Goal: Task Accomplishment & Management: Use online tool/utility

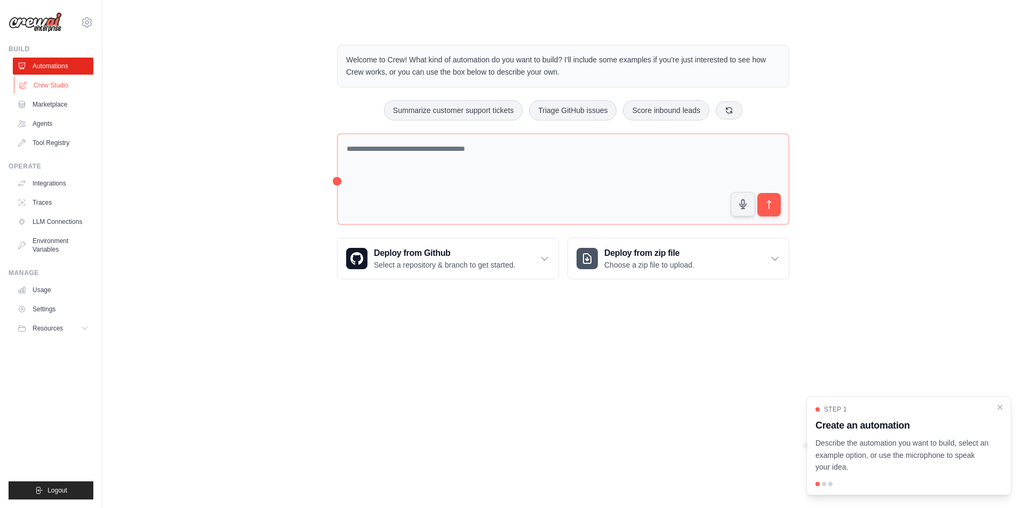
click at [67, 88] on link "Crew Studio" at bounding box center [54, 85] width 81 height 17
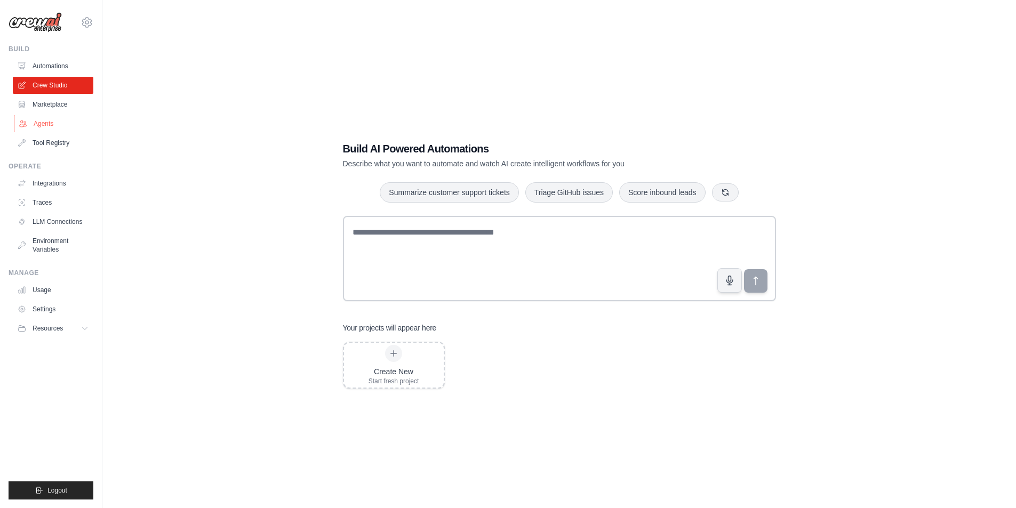
click at [60, 126] on link "Agents" at bounding box center [54, 123] width 81 height 17
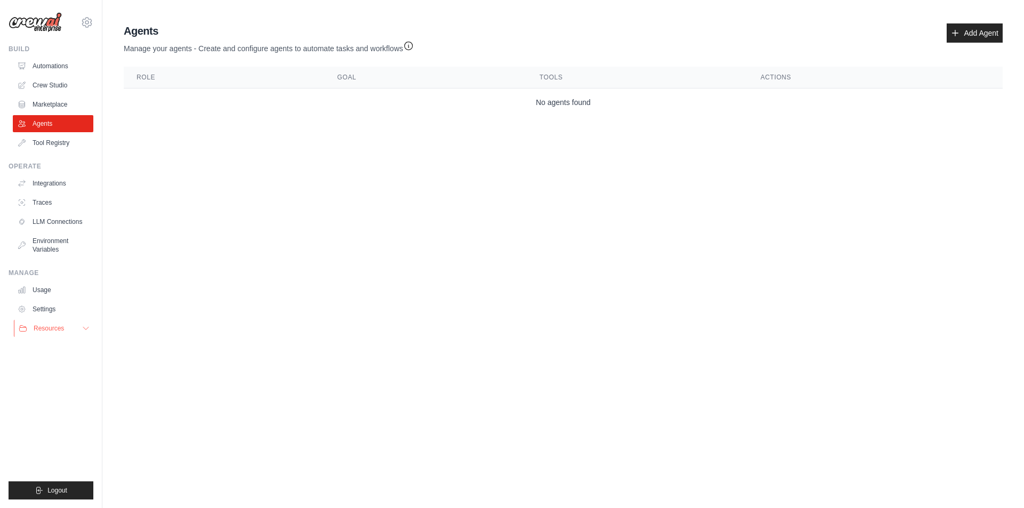
click at [79, 331] on button "Resources" at bounding box center [54, 328] width 81 height 17
click at [83, 330] on icon at bounding box center [86, 328] width 9 height 9
click at [53, 64] on link "Automations" at bounding box center [54, 66] width 81 height 17
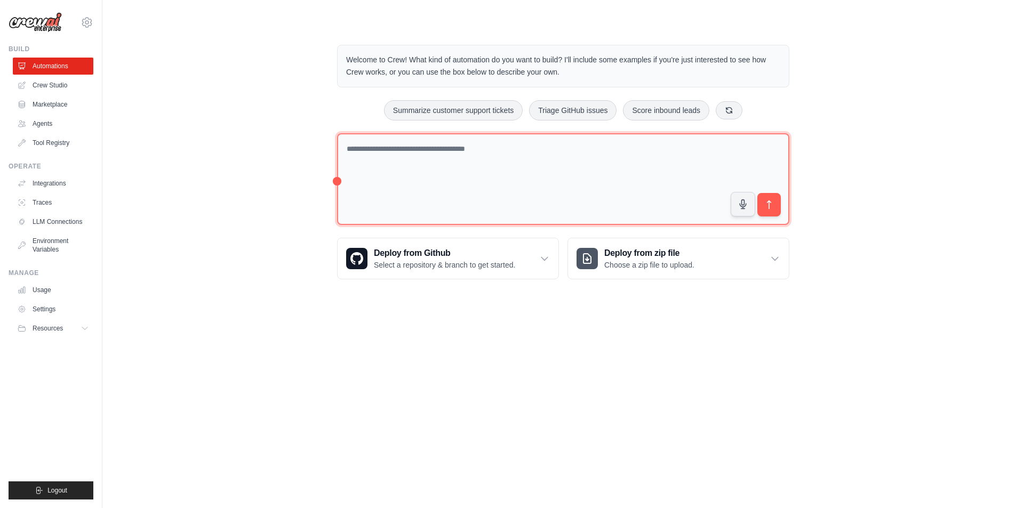
click at [451, 159] on textarea at bounding box center [563, 179] width 452 height 92
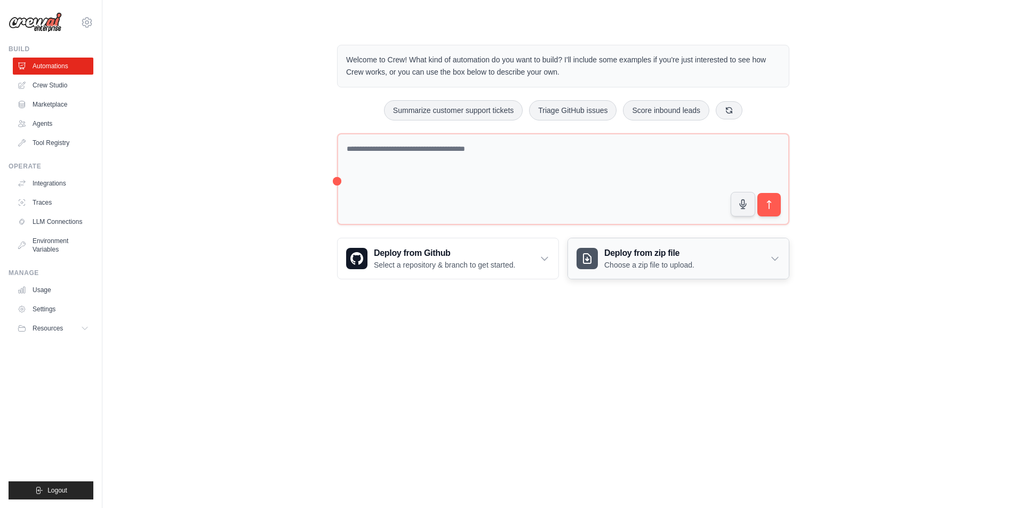
click at [776, 259] on icon at bounding box center [775, 259] width 6 height 3
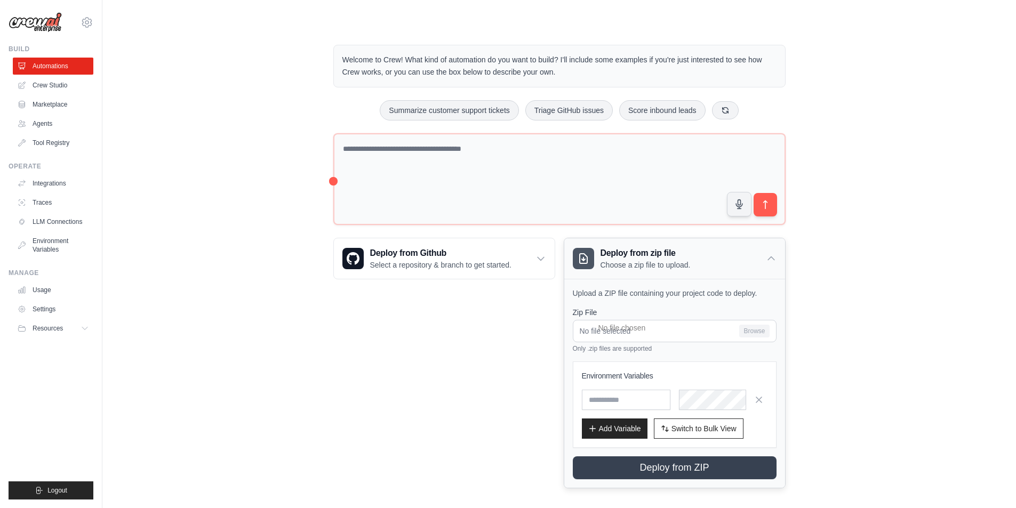
click at [771, 260] on icon at bounding box center [771, 258] width 11 height 11
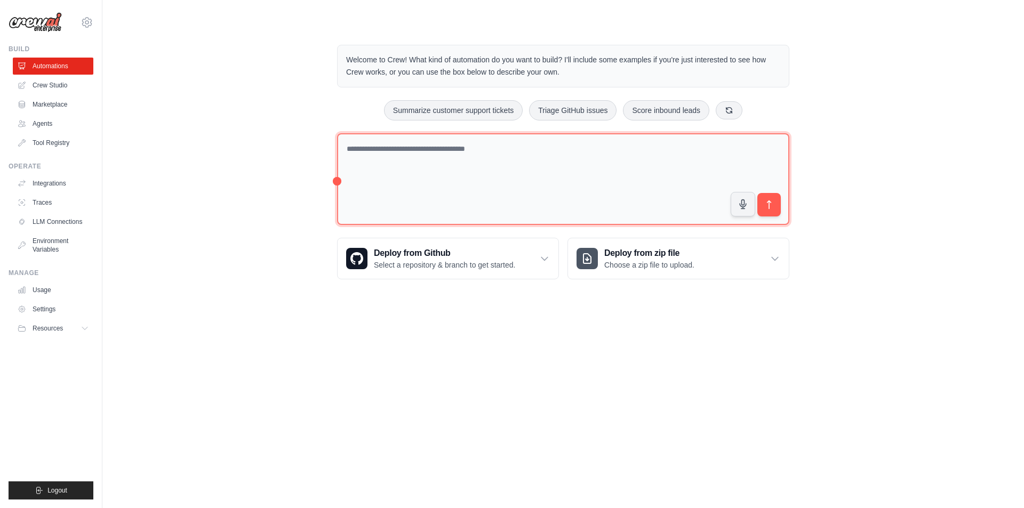
click at [566, 177] on textarea at bounding box center [563, 179] width 452 height 92
type textarea "*"
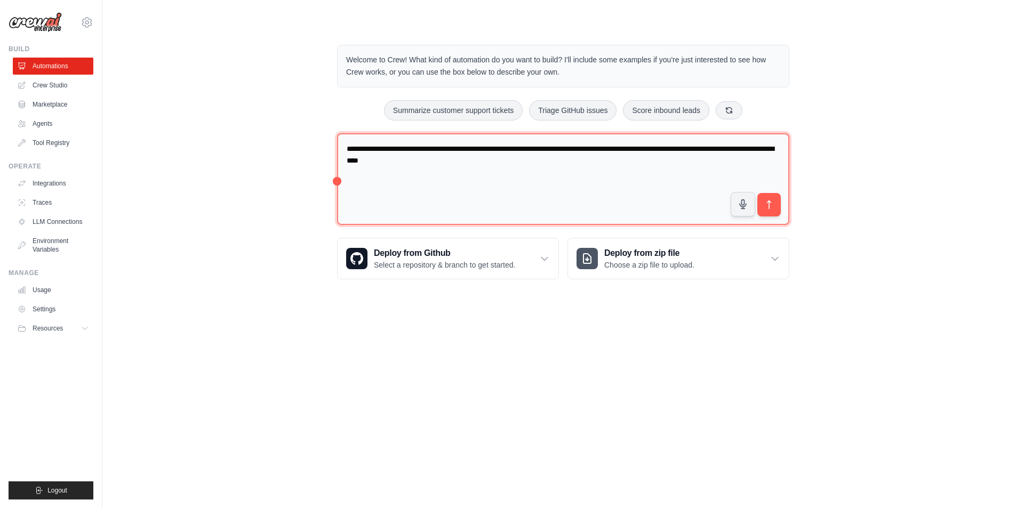
type textarea "**********"
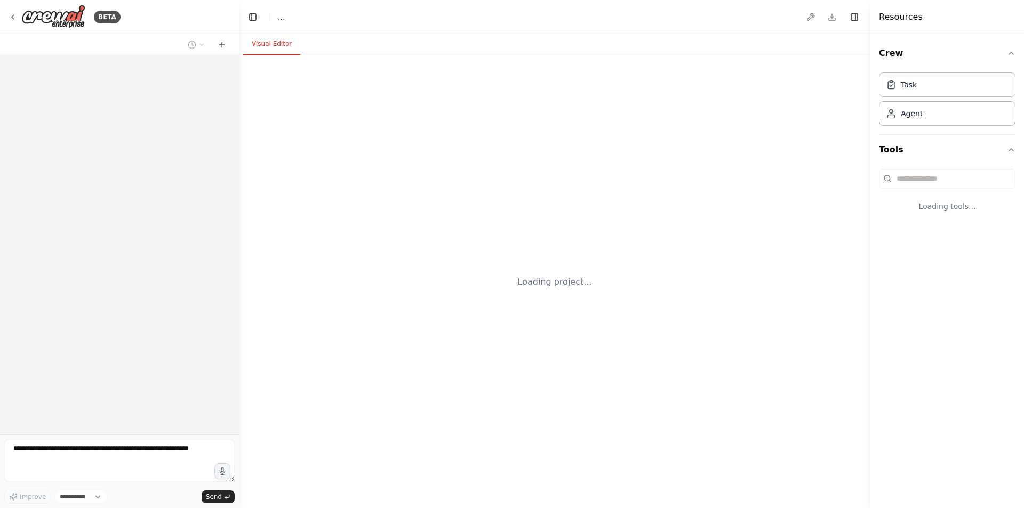
select select "****"
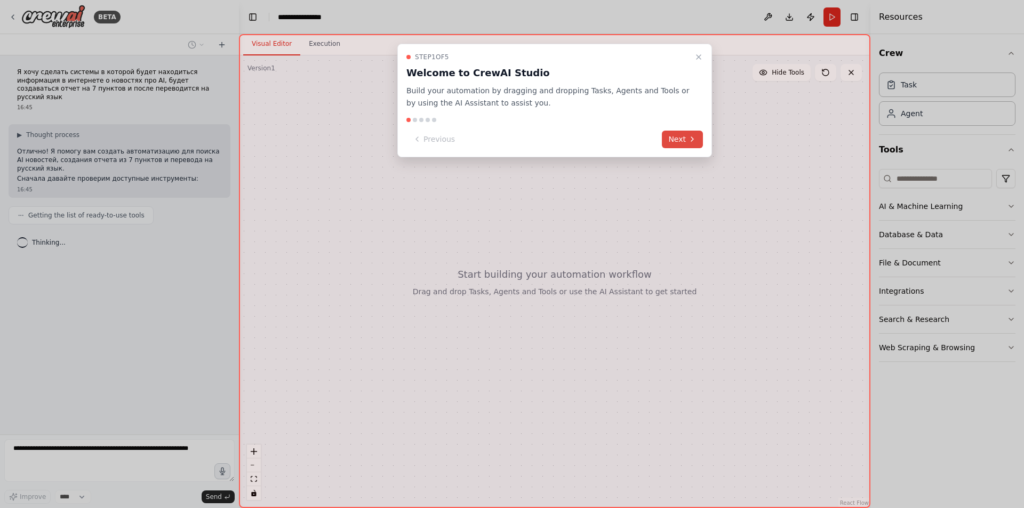
click at [678, 143] on button "Next" at bounding box center [682, 140] width 41 height 18
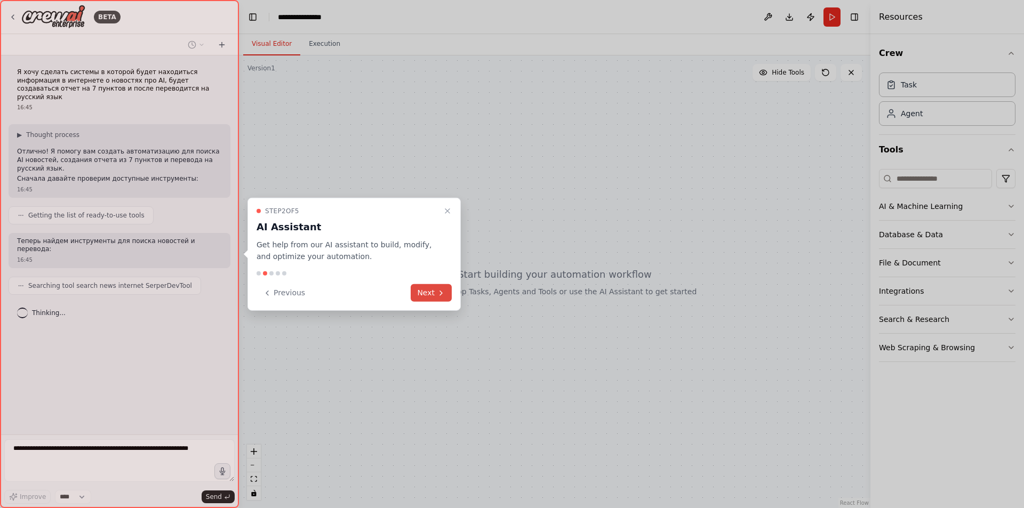
click at [435, 294] on button "Next" at bounding box center [431, 293] width 41 height 18
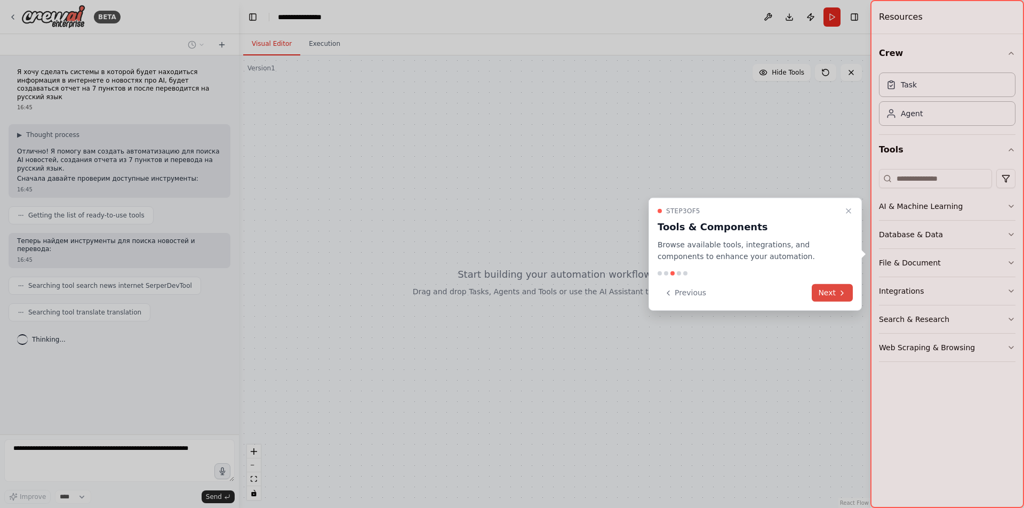
click at [824, 293] on button "Next" at bounding box center [832, 293] width 41 height 18
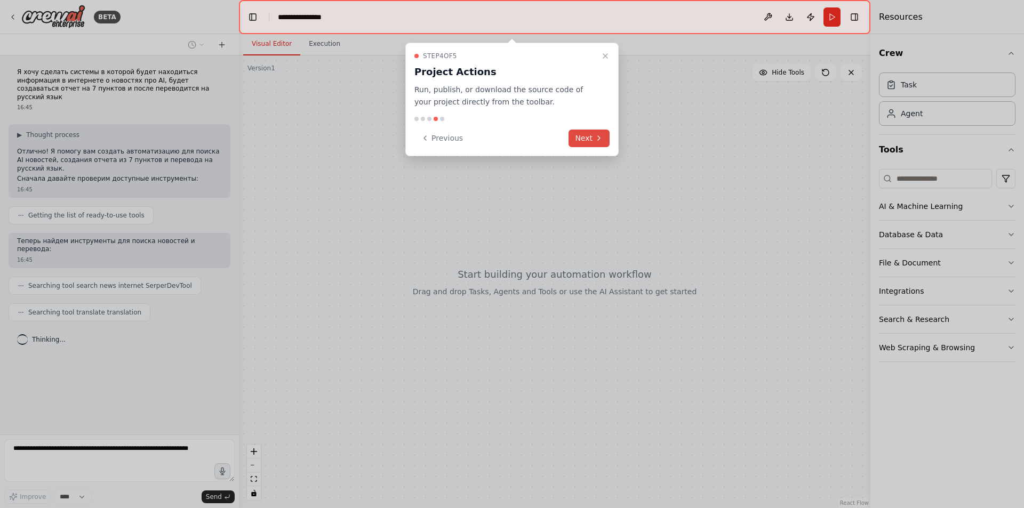
click at [590, 140] on button "Next" at bounding box center [588, 139] width 41 height 18
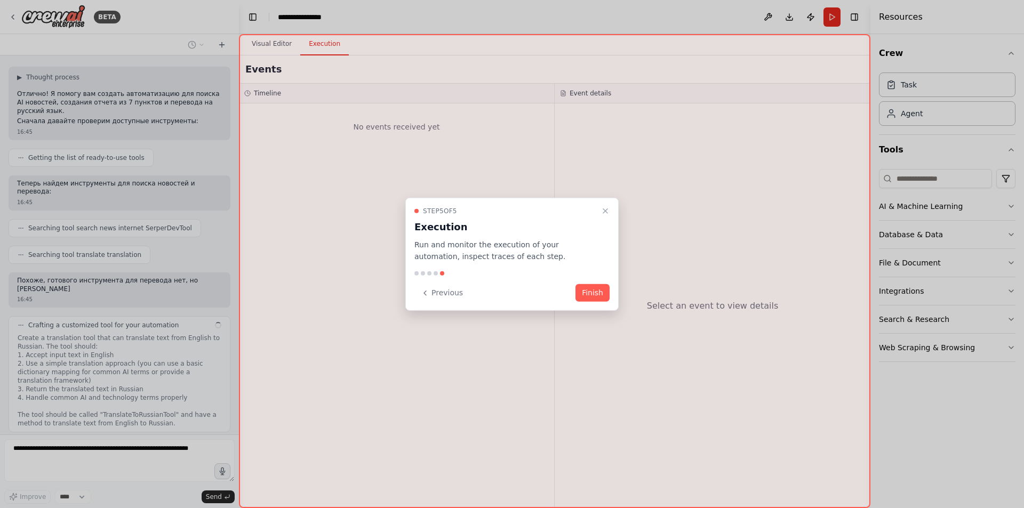
scroll to position [66, 0]
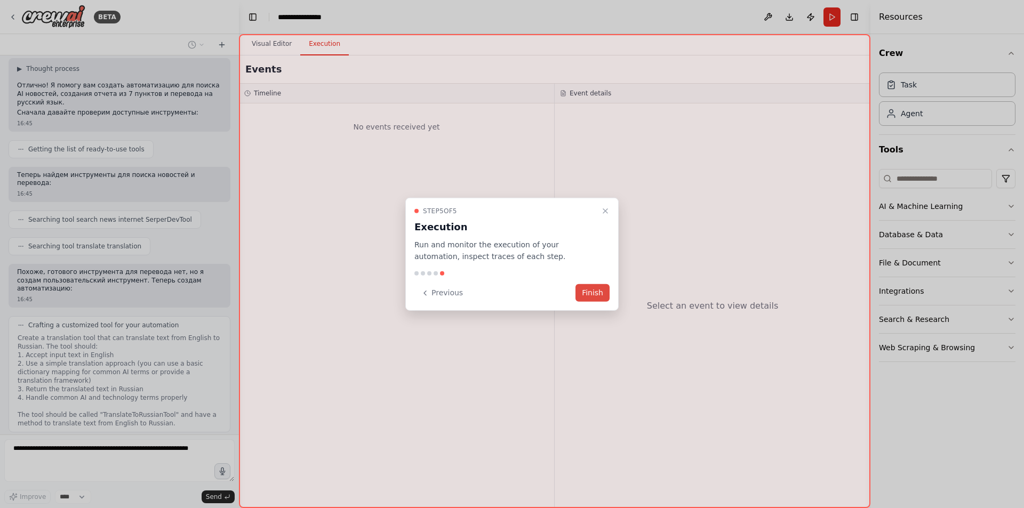
click at [596, 292] on button "Finish" at bounding box center [592, 293] width 34 height 18
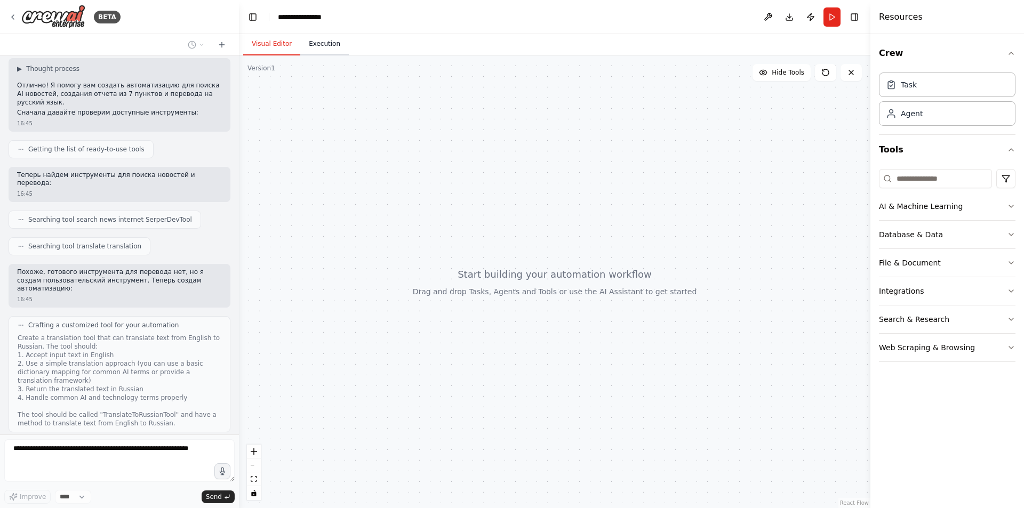
click at [318, 54] on button "Execution" at bounding box center [324, 44] width 49 height 22
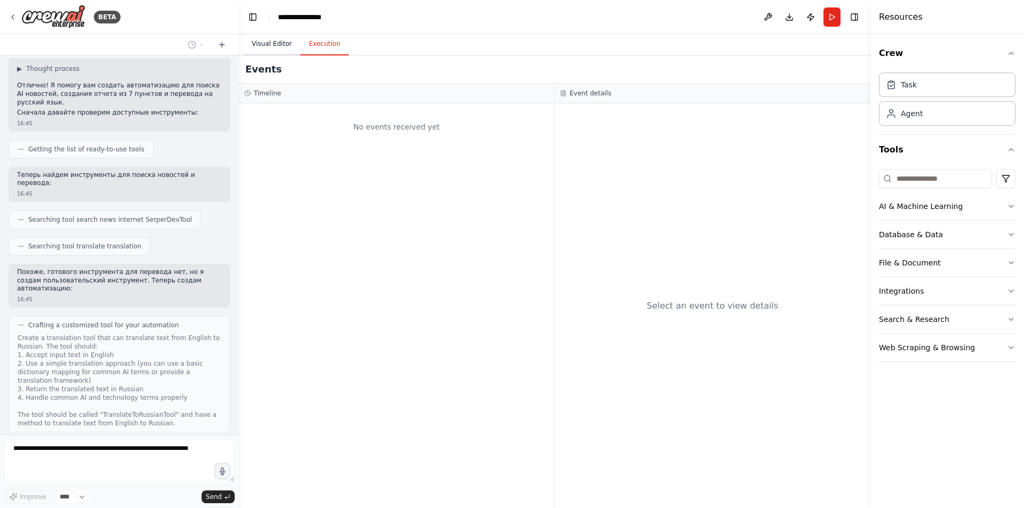
click at [269, 42] on button "Visual Editor" at bounding box center [271, 44] width 57 height 22
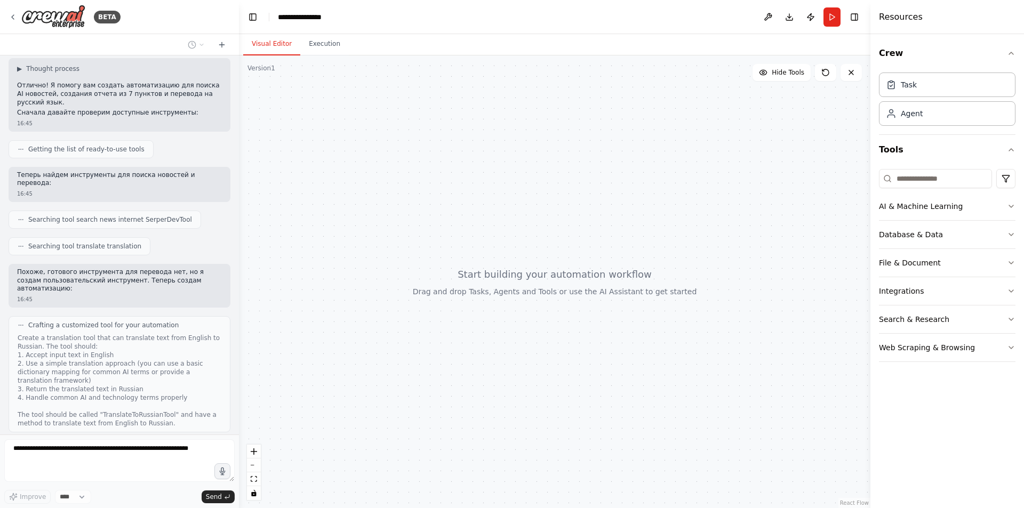
scroll to position [127, 0]
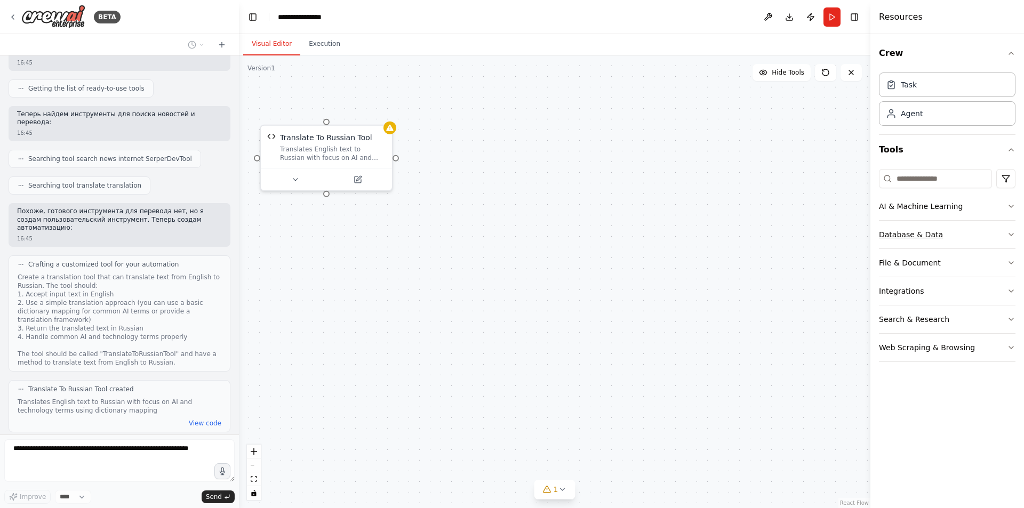
click at [966, 227] on button "Database & Data" at bounding box center [947, 235] width 136 height 28
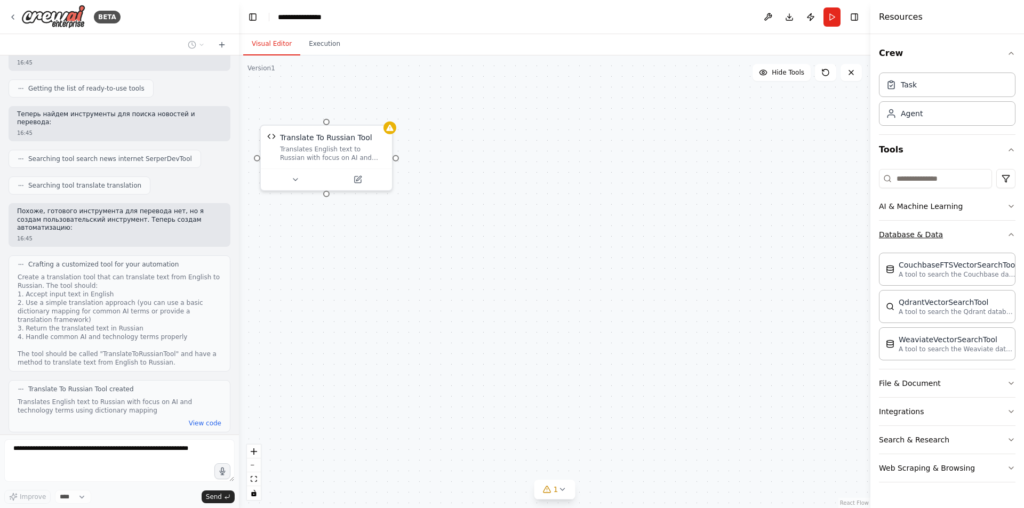
click at [966, 227] on button "Database & Data" at bounding box center [947, 235] width 136 height 28
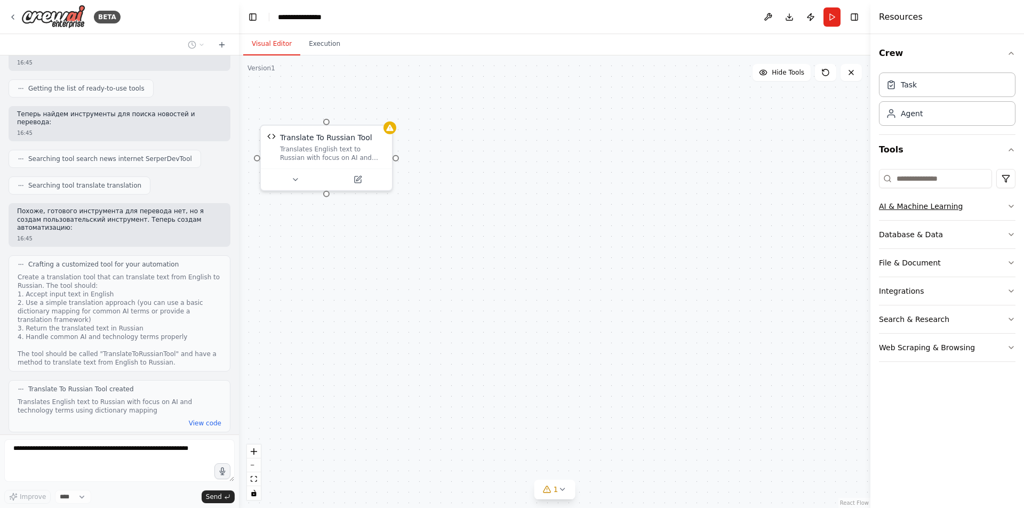
click at [961, 207] on button "AI & Machine Learning" at bounding box center [947, 206] width 136 height 28
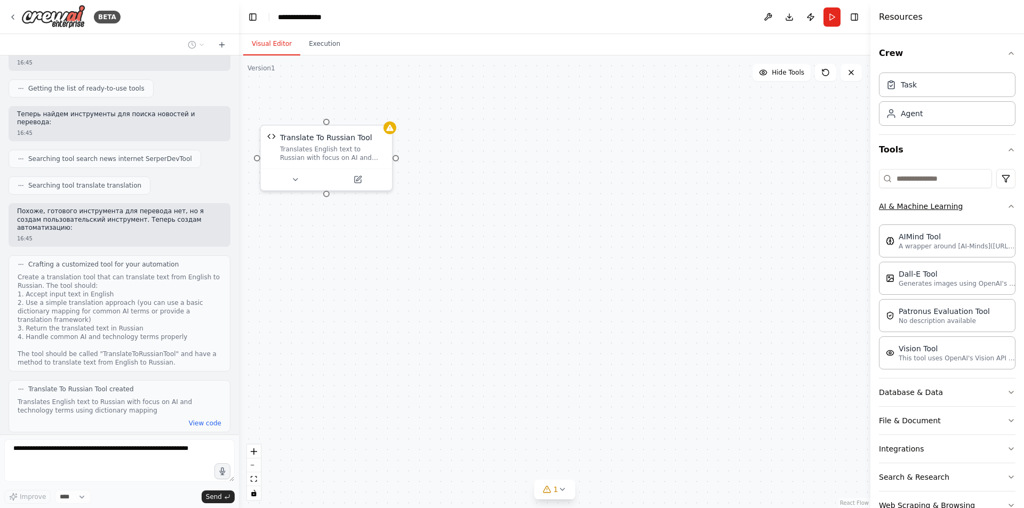
click at [961, 207] on button "AI & Machine Learning" at bounding box center [947, 206] width 136 height 28
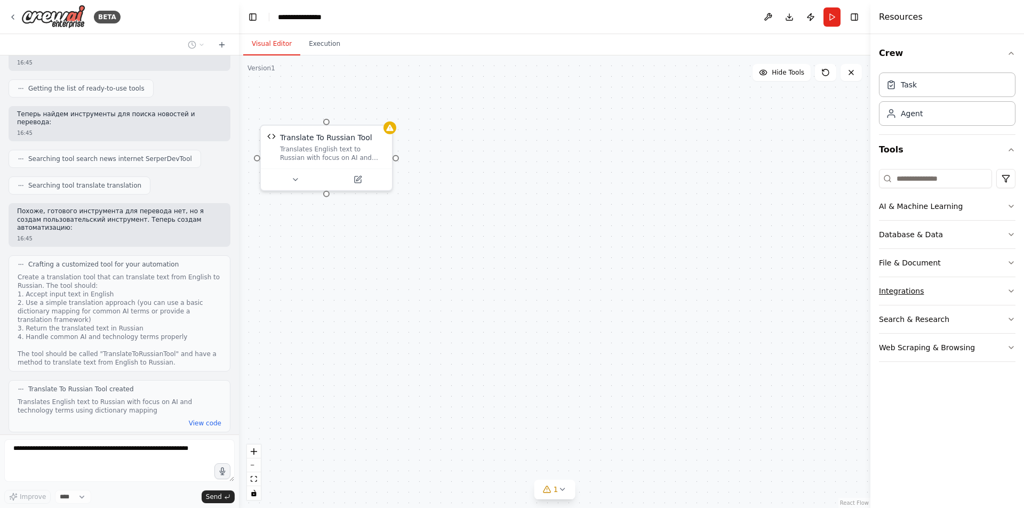
click at [931, 281] on button "Integrations" at bounding box center [947, 291] width 136 height 28
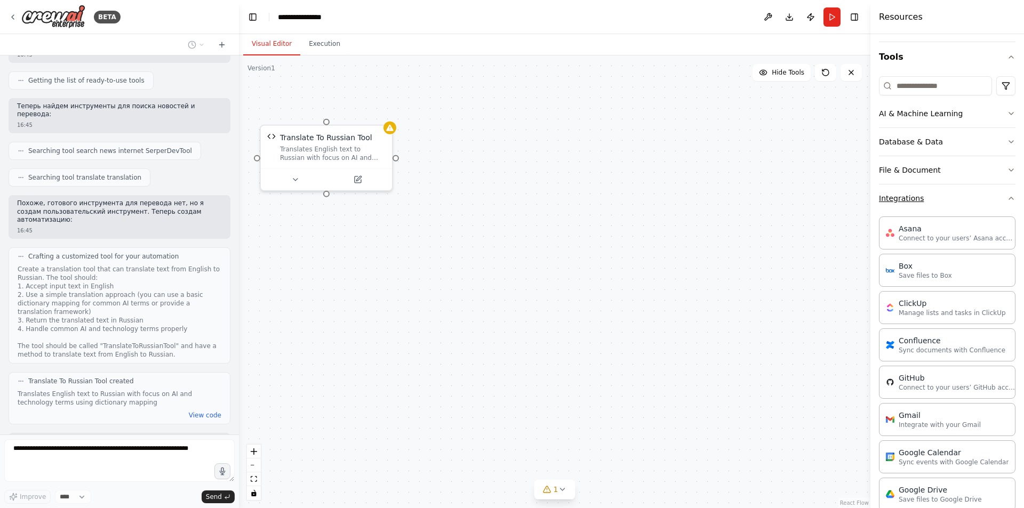
scroll to position [198, 0]
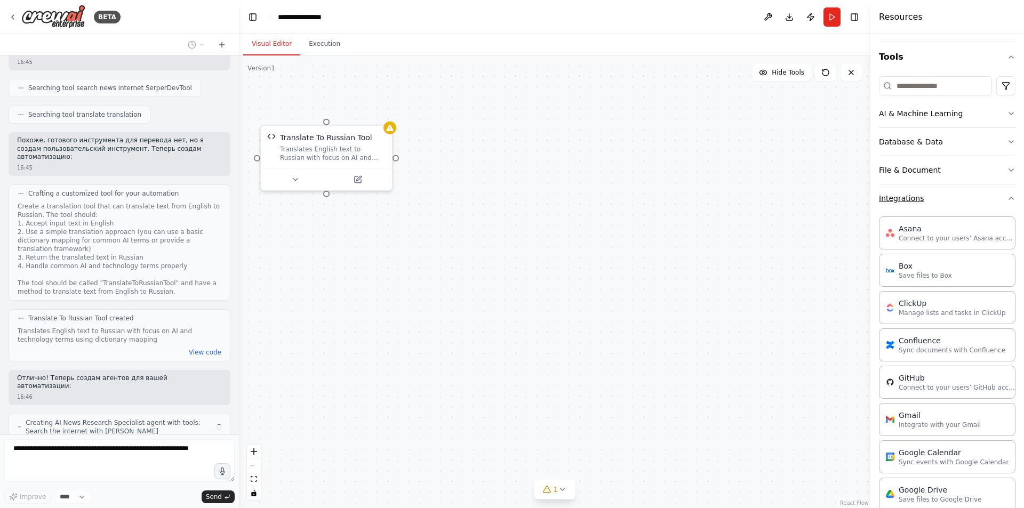
click at [937, 204] on button "Integrations" at bounding box center [947, 198] width 136 height 28
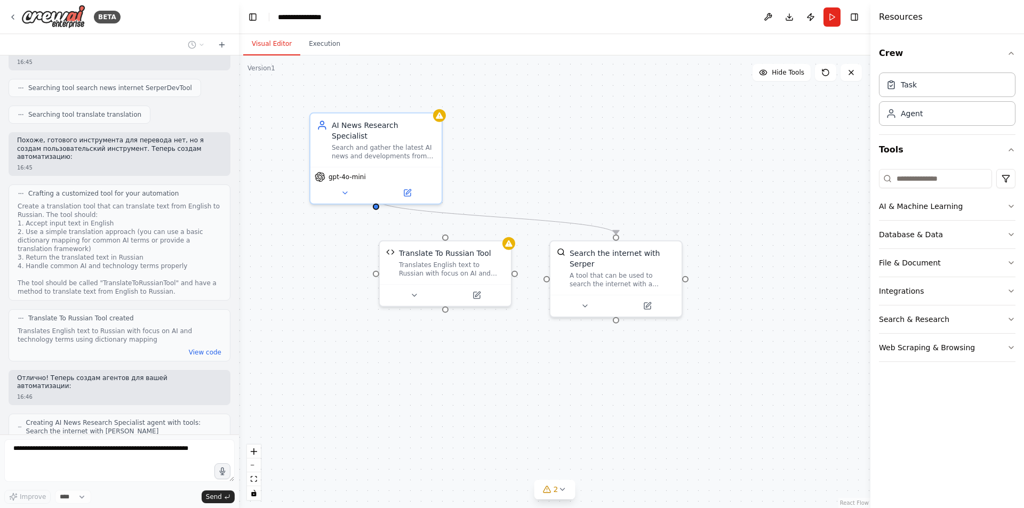
drag, startPoint x: 494, startPoint y: 256, endPoint x: 609, endPoint y: 370, distance: 161.7
click at [609, 370] on div ".deletable-edge-delete-btn { width: 20px; height: 20px; border: 0px solid #ffff…" at bounding box center [554, 281] width 631 height 453
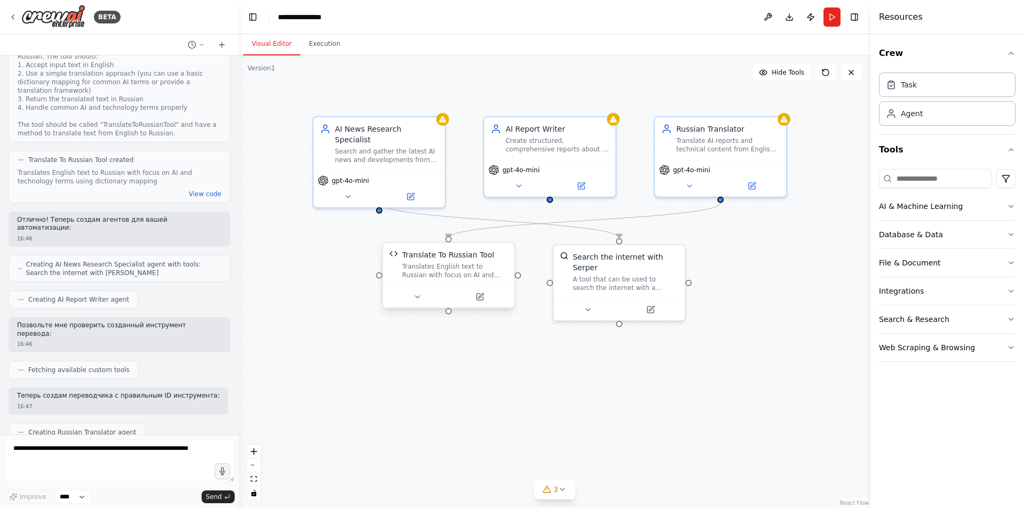
scroll to position [411, 0]
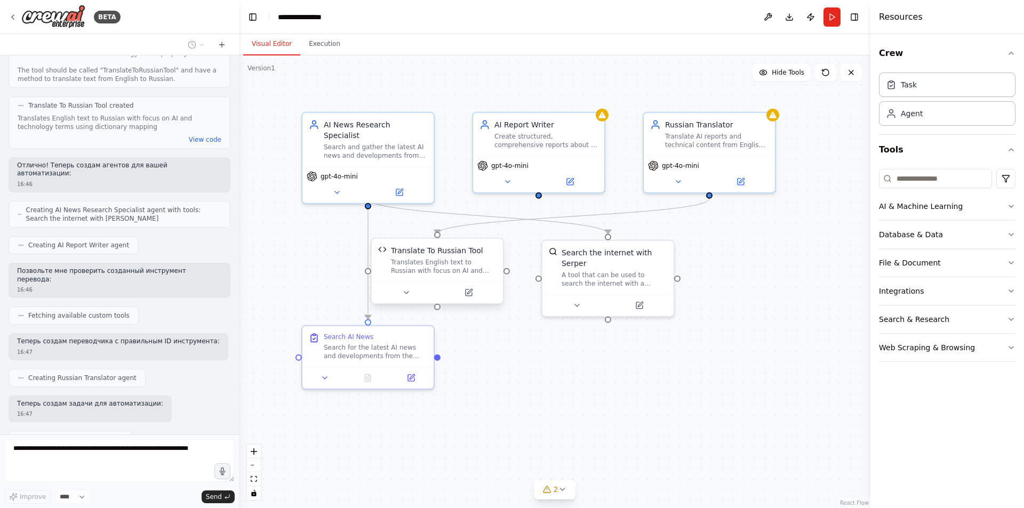
drag, startPoint x: 648, startPoint y: 374, endPoint x: 639, endPoint y: 370, distance: 9.8
click at [639, 370] on div ".deletable-edge-delete-btn { width: 20px; height: 20px; border: 0px solid #ffff…" at bounding box center [554, 281] width 631 height 453
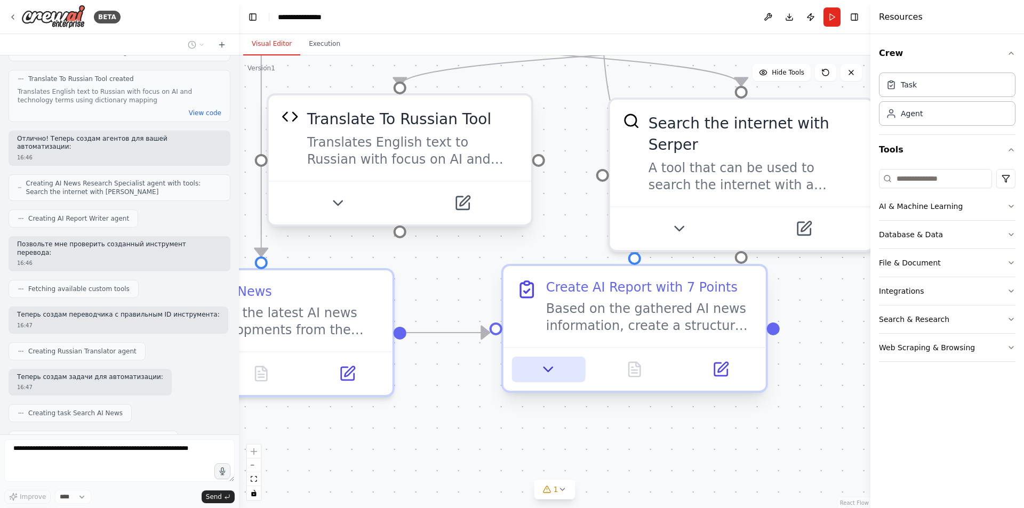
scroll to position [464, 0]
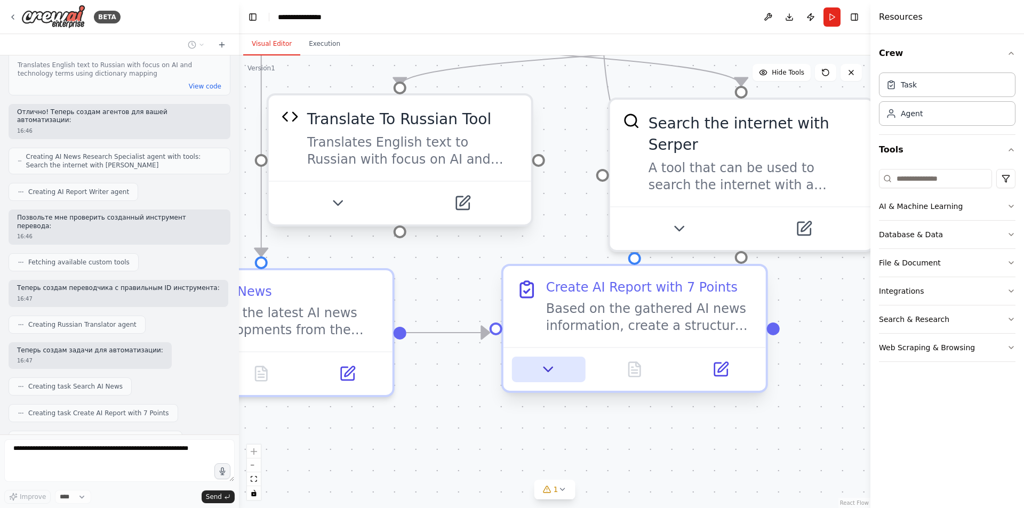
click at [567, 374] on button at bounding box center [548, 370] width 73 height 26
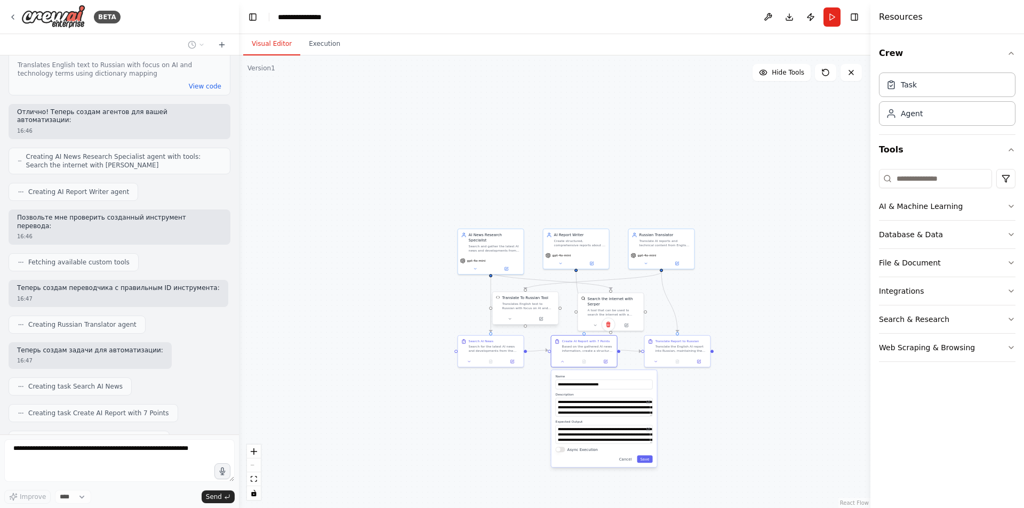
drag, startPoint x: 706, startPoint y: 413, endPoint x: 702, endPoint y: 356, distance: 57.7
click at [702, 356] on div ".deletable-edge-delete-btn { width: 20px; height: 20px; border: 0px solid #ffff…" at bounding box center [554, 281] width 631 height 453
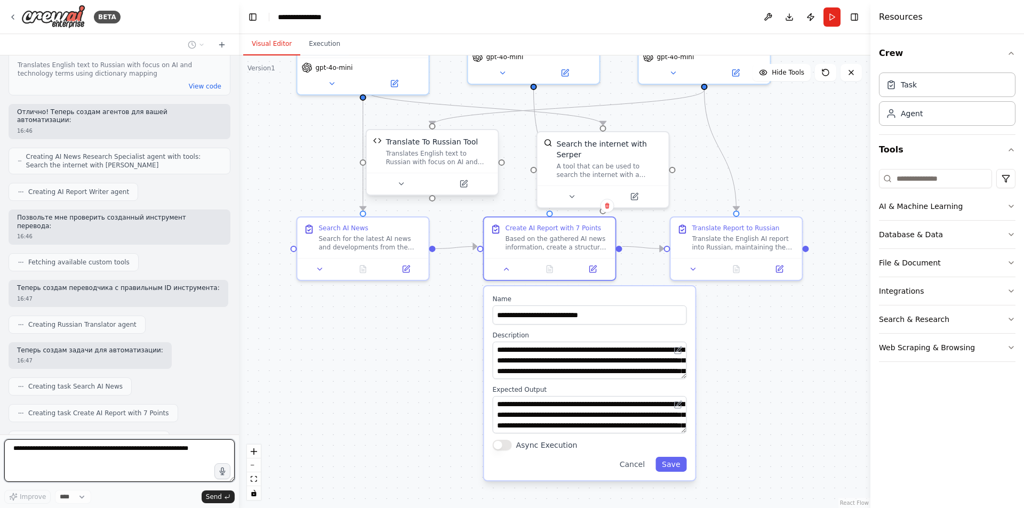
drag, startPoint x: 681, startPoint y: 351, endPoint x: 718, endPoint y: 352, distance: 36.8
click at [718, 352] on div ".deletable-edge-delete-btn { width: 20px; height: 20px; border: 0px solid #ffff…" at bounding box center [554, 281] width 631 height 453
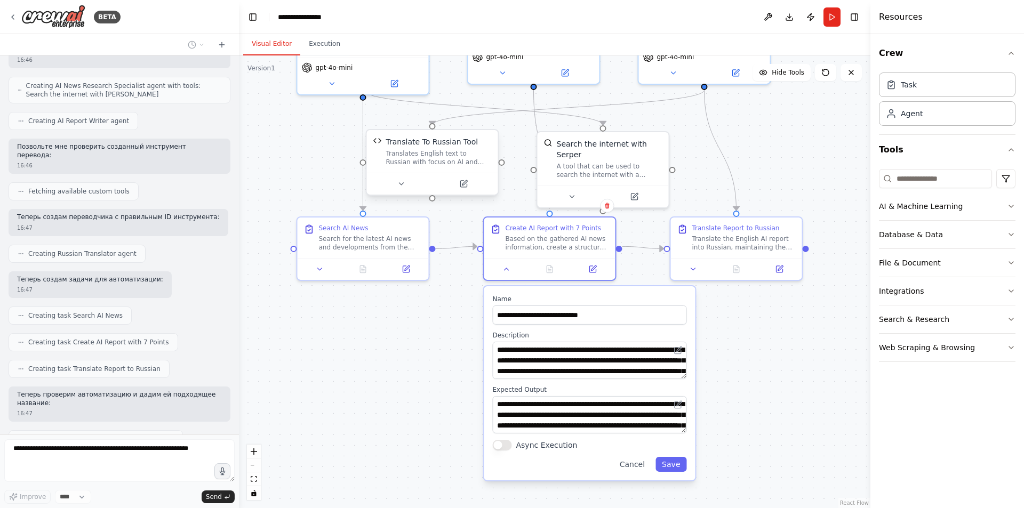
scroll to position [535, 0]
click at [511, 268] on button at bounding box center [506, 267] width 37 height 13
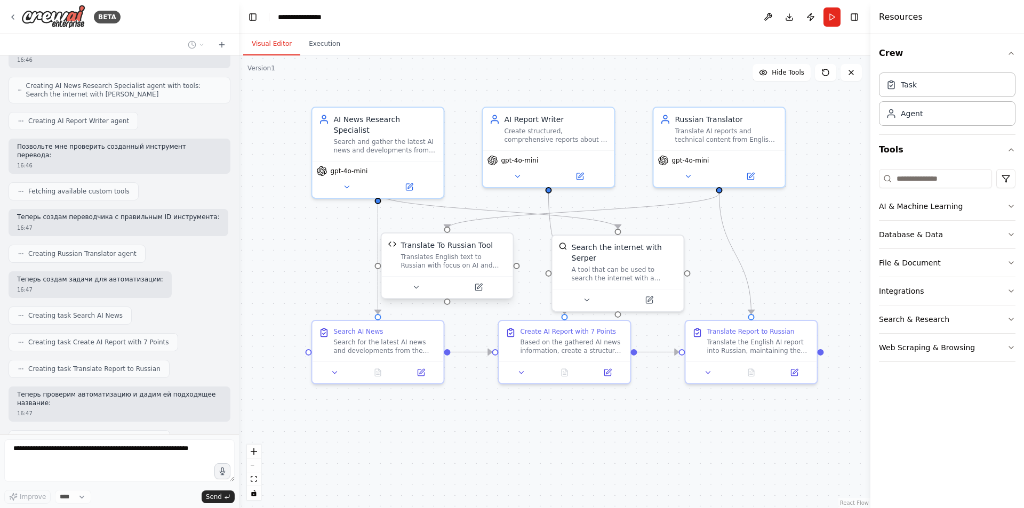
drag, startPoint x: 631, startPoint y: 320, endPoint x: 644, endPoint y: 418, distance: 98.3
click at [644, 418] on div ".deletable-edge-delete-btn { width: 20px; height: 20px; border: 0px solid #ffff…" at bounding box center [554, 281] width 631 height 453
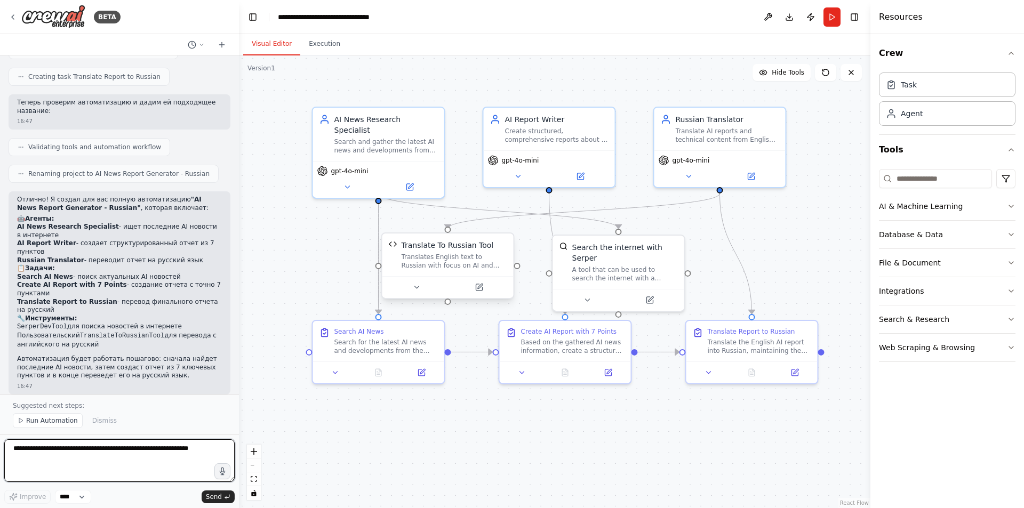
scroll to position [829, 0]
click at [833, 20] on button "Run" at bounding box center [831, 16] width 17 height 19
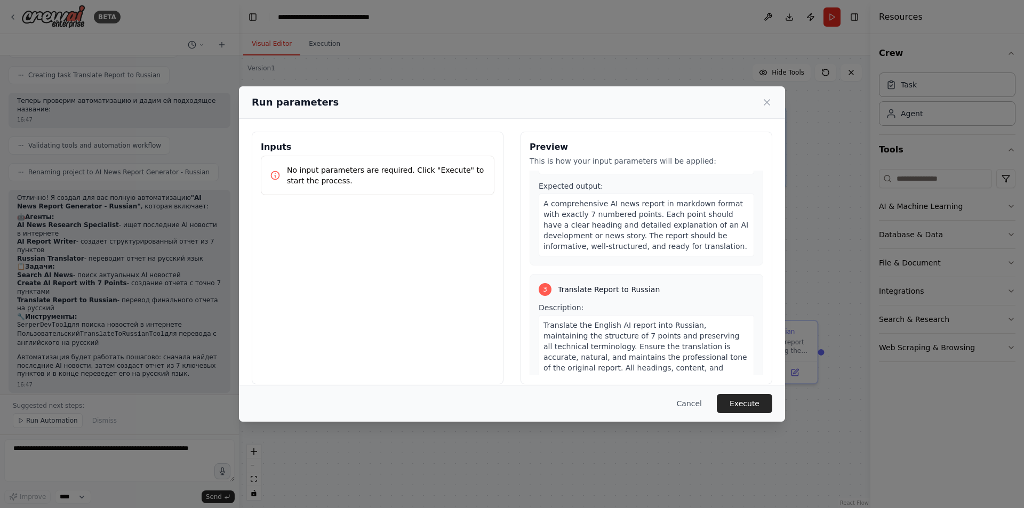
scroll to position [430, 0]
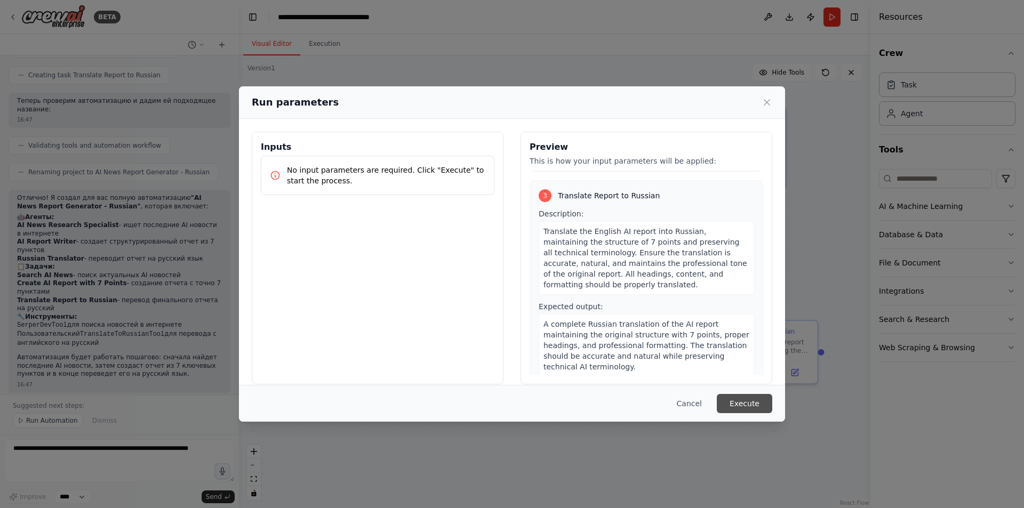
click at [745, 403] on button "Execute" at bounding box center [744, 403] width 55 height 19
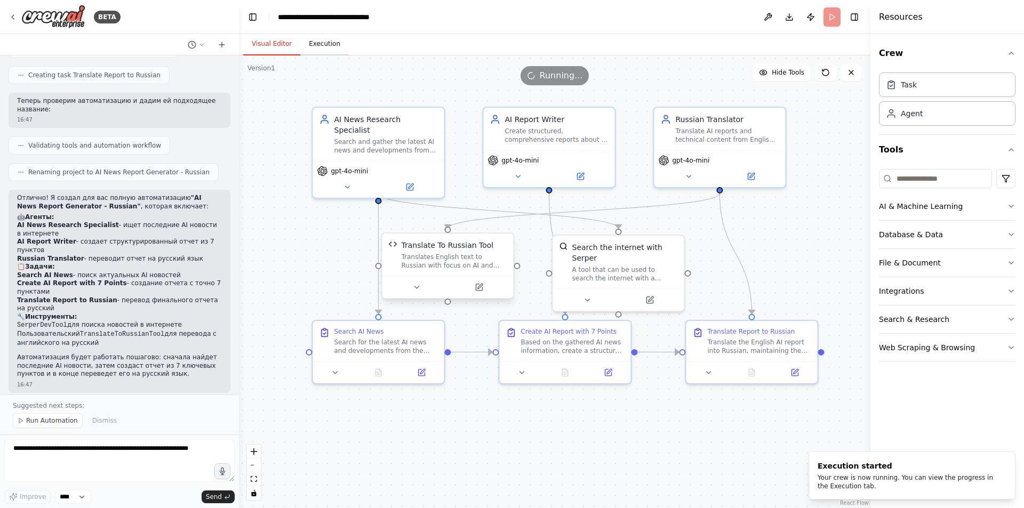
click at [325, 43] on button "Execution" at bounding box center [324, 44] width 49 height 22
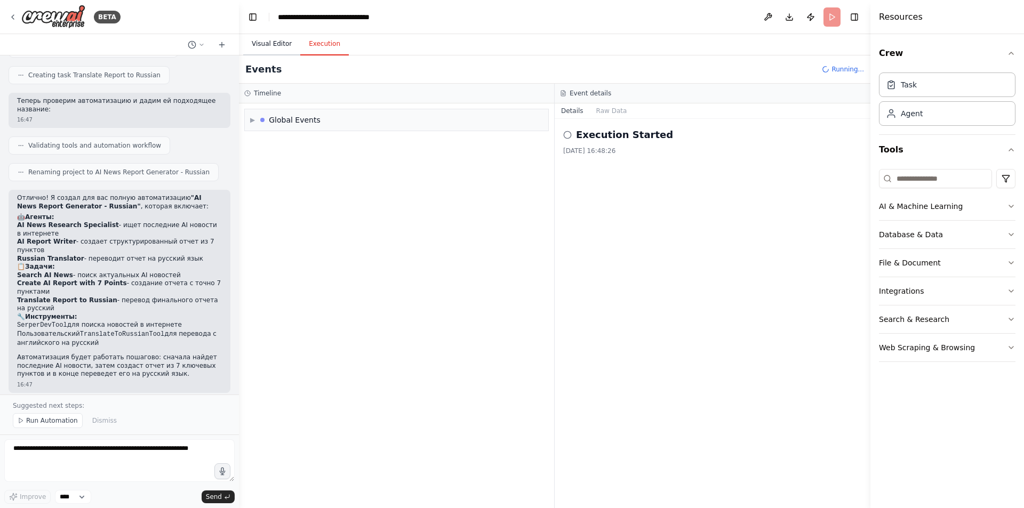
click at [250, 43] on button "Visual Editor" at bounding box center [271, 44] width 57 height 22
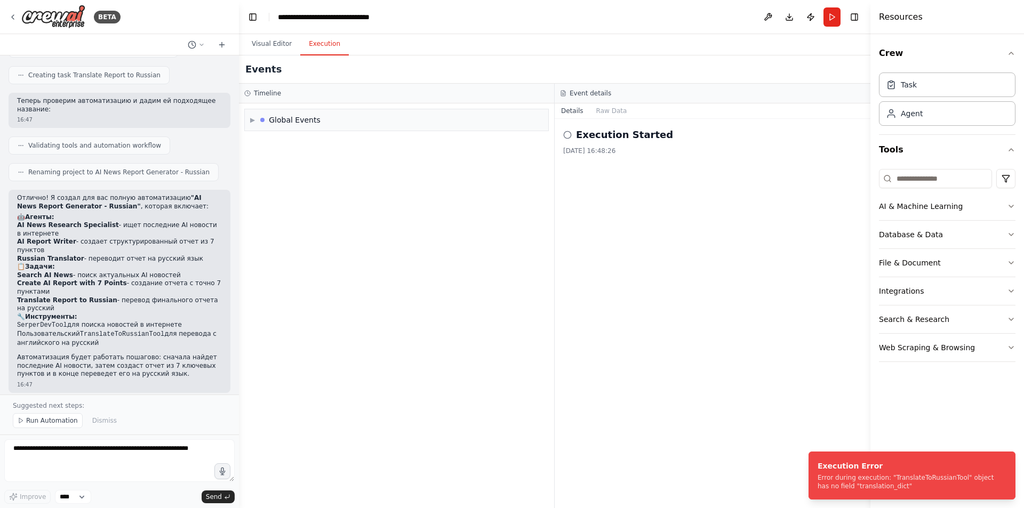
click at [322, 46] on button "Execution" at bounding box center [324, 44] width 49 height 22
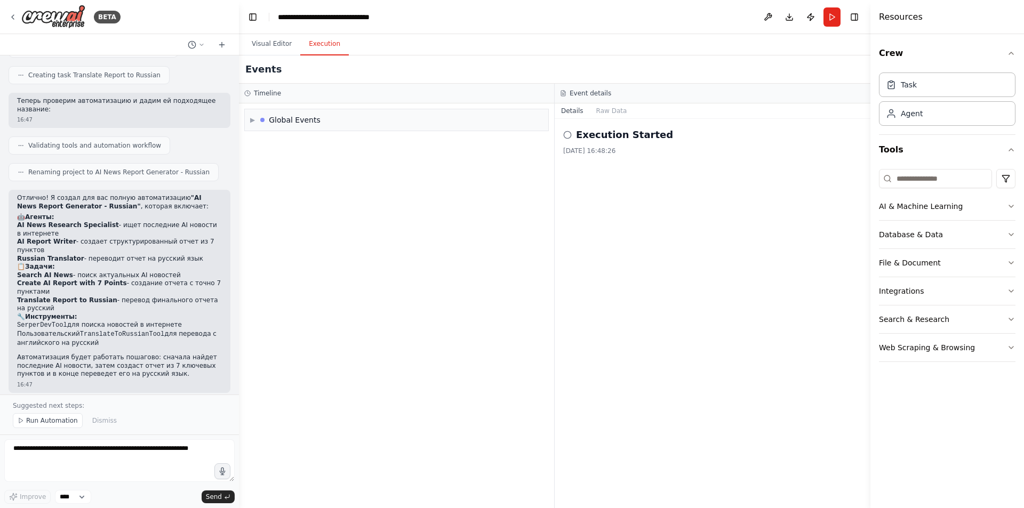
click at [567, 134] on icon at bounding box center [567, 135] width 9 height 9
click at [261, 45] on button "Visual Editor" at bounding box center [271, 44] width 57 height 22
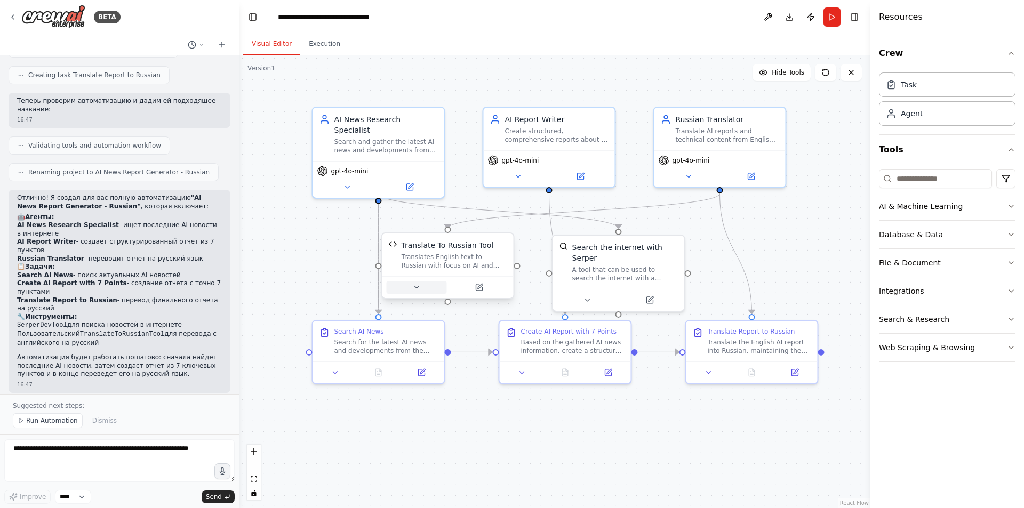
click at [427, 287] on button at bounding box center [416, 287] width 60 height 13
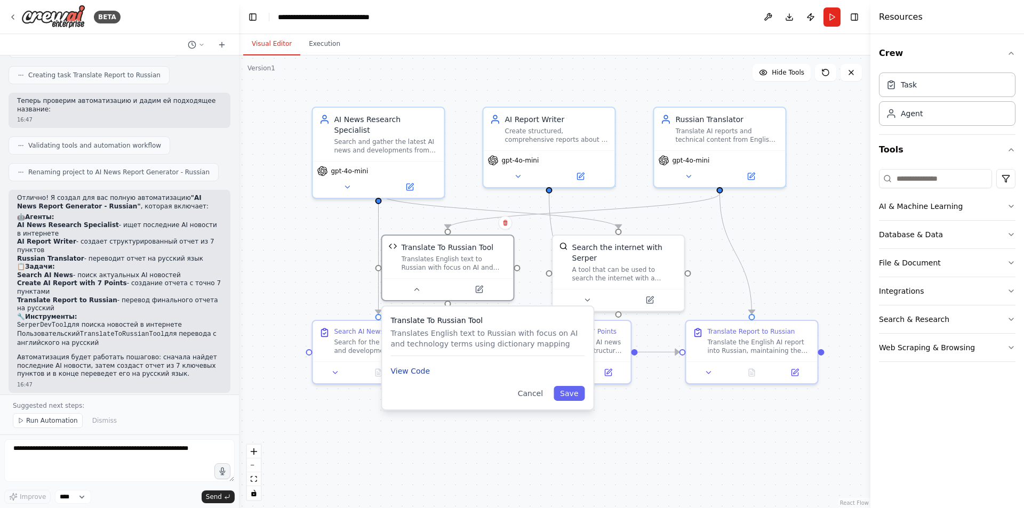
click at [401, 376] on button "View Code" at bounding box center [409, 371] width 39 height 11
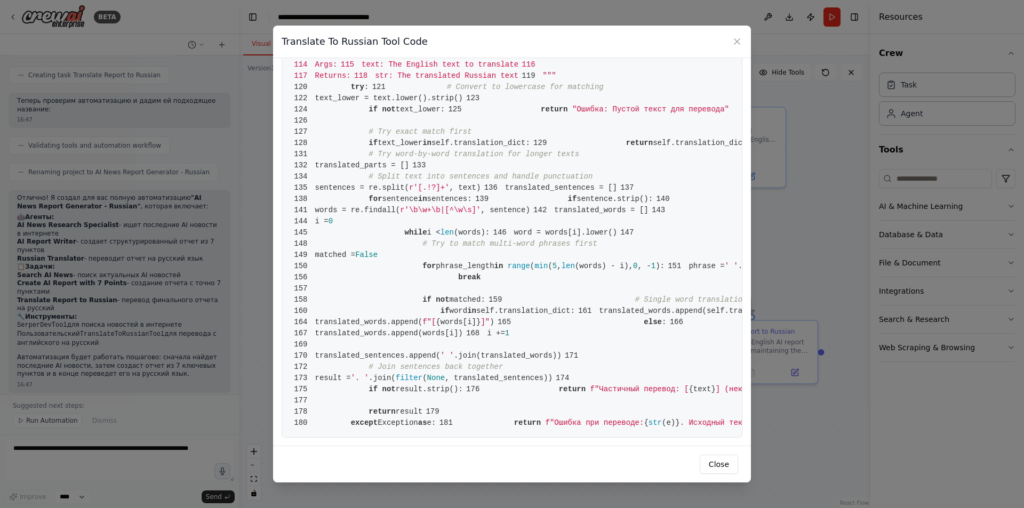
scroll to position [1674, 0]
click at [732, 41] on icon at bounding box center [737, 41] width 11 height 11
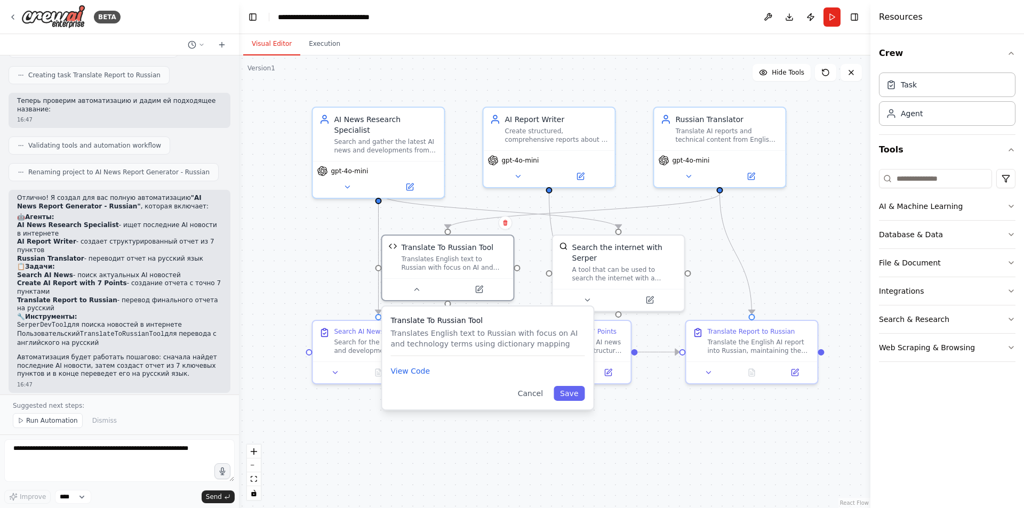
click at [531, 401] on div "Translate To Russian Tool Translates English text to Russian with focus on AI a…" at bounding box center [487, 358] width 211 height 103
click at [531, 397] on button "Cancel" at bounding box center [530, 393] width 38 height 15
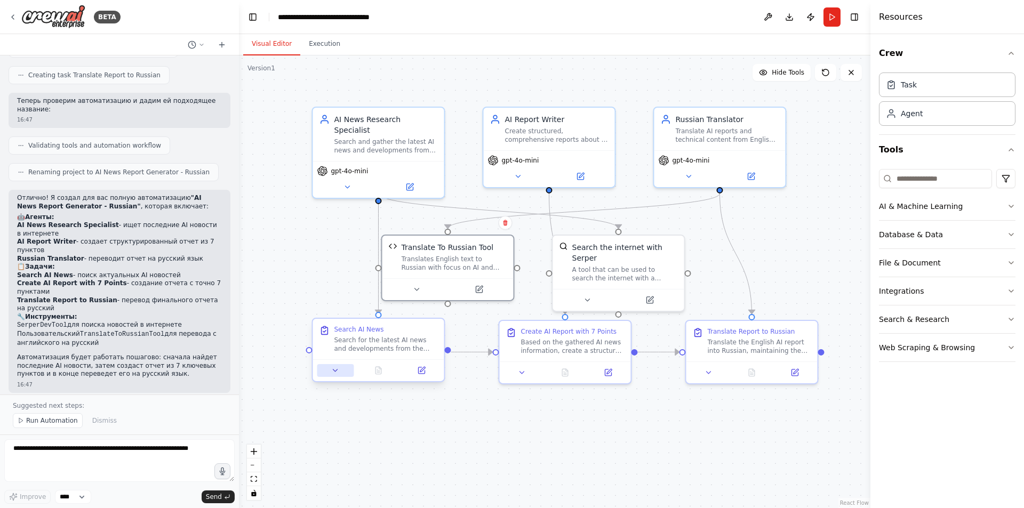
click at [324, 373] on button at bounding box center [335, 370] width 37 height 13
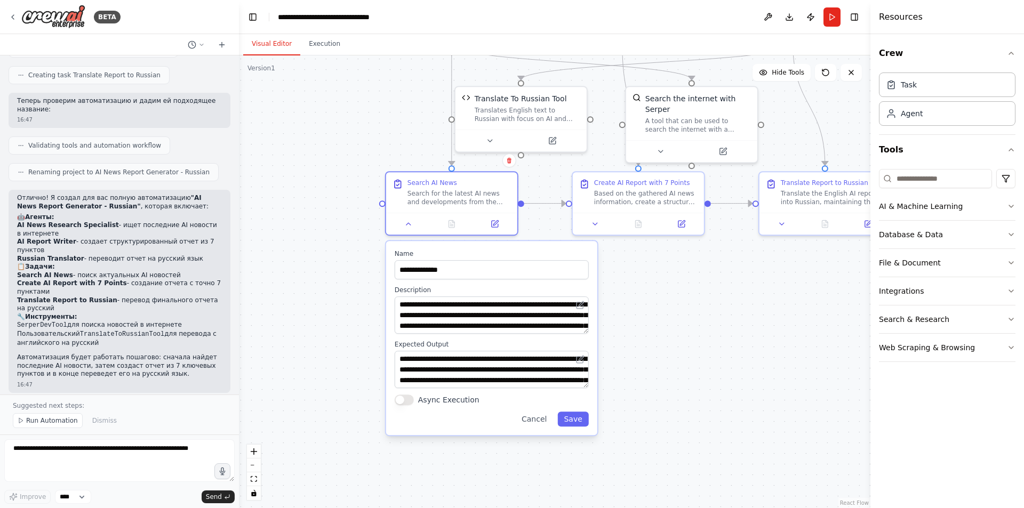
drag, startPoint x: 612, startPoint y: 365, endPoint x: 666, endPoint y: 275, distance: 105.3
click at [666, 275] on div ".deletable-edge-delete-btn { width: 20px; height: 20px; border: 0px solid #ffff…" at bounding box center [554, 281] width 631 height 453
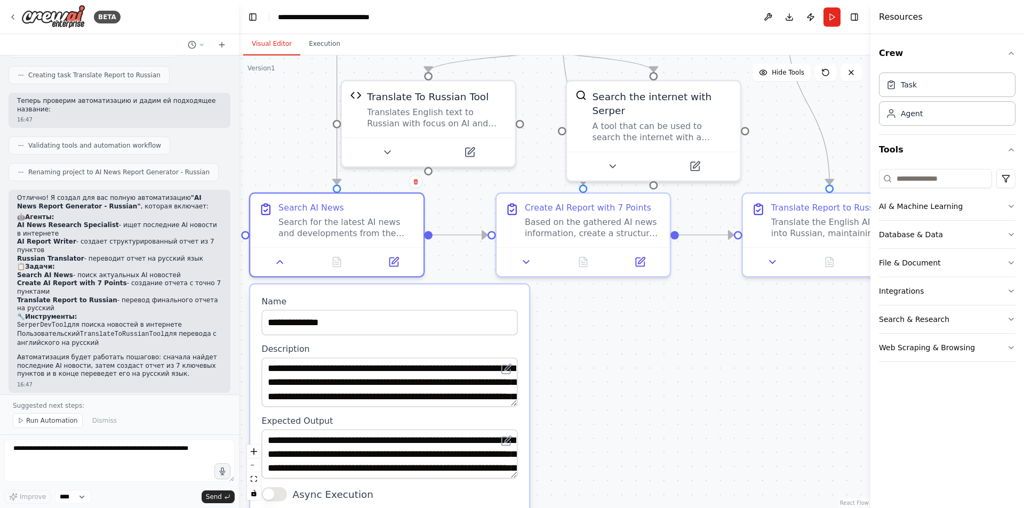
drag, startPoint x: 674, startPoint y: 309, endPoint x: 593, endPoint y: 400, distance: 122.3
click at [593, 400] on div ".deletable-edge-delete-btn { width: 20px; height: 20px; border: 0px solid #ffff…" at bounding box center [554, 281] width 631 height 453
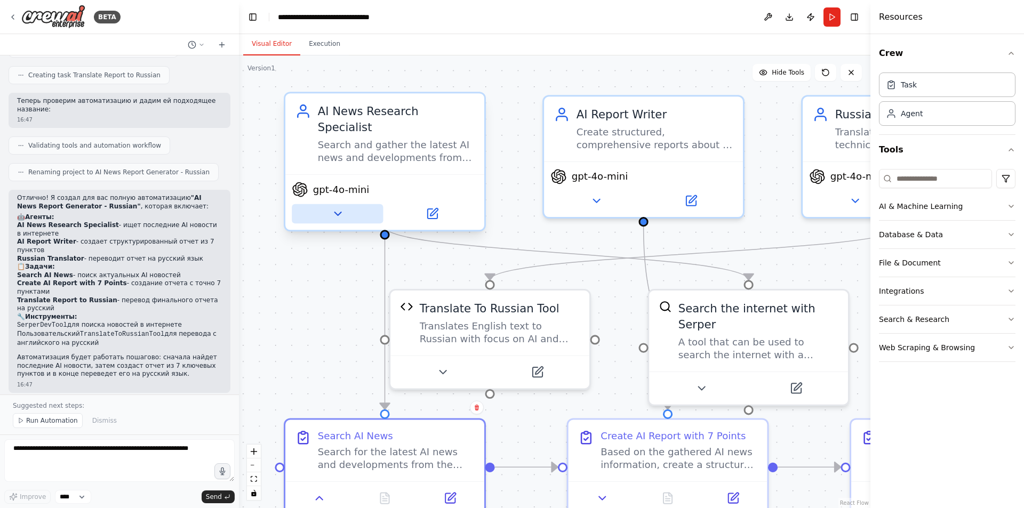
click at [352, 204] on button at bounding box center [337, 213] width 91 height 19
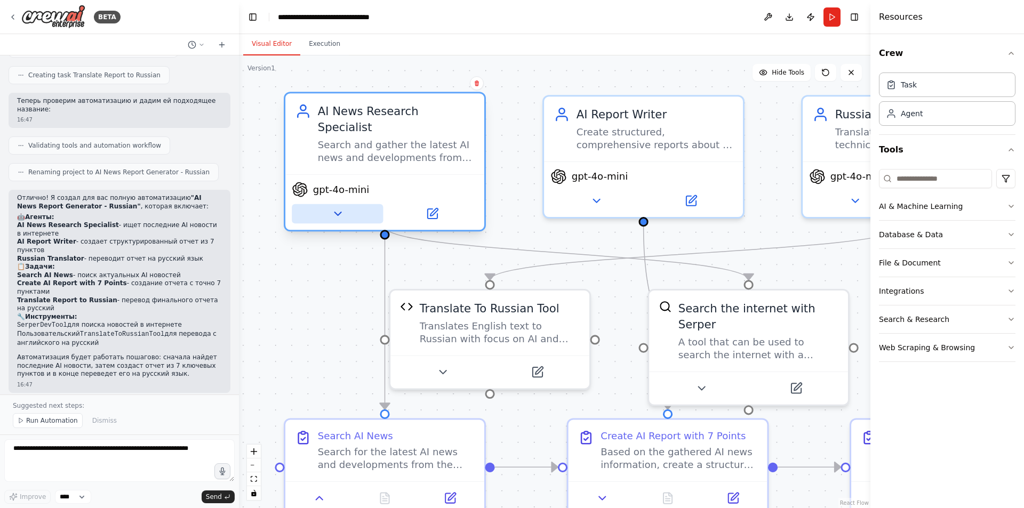
click at [352, 204] on button at bounding box center [337, 213] width 91 height 19
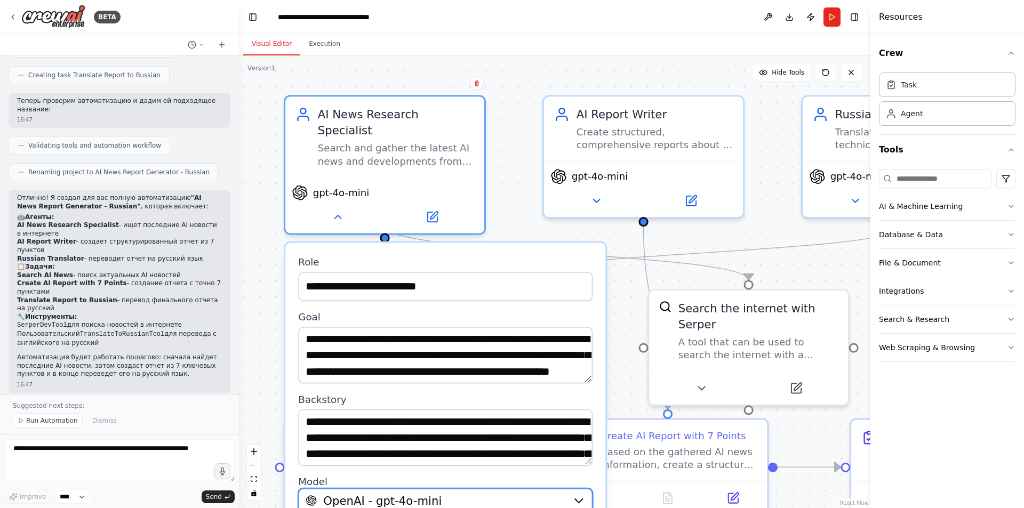
click at [536, 493] on div "OpenAI - gpt-4o-mini" at bounding box center [436, 501] width 260 height 16
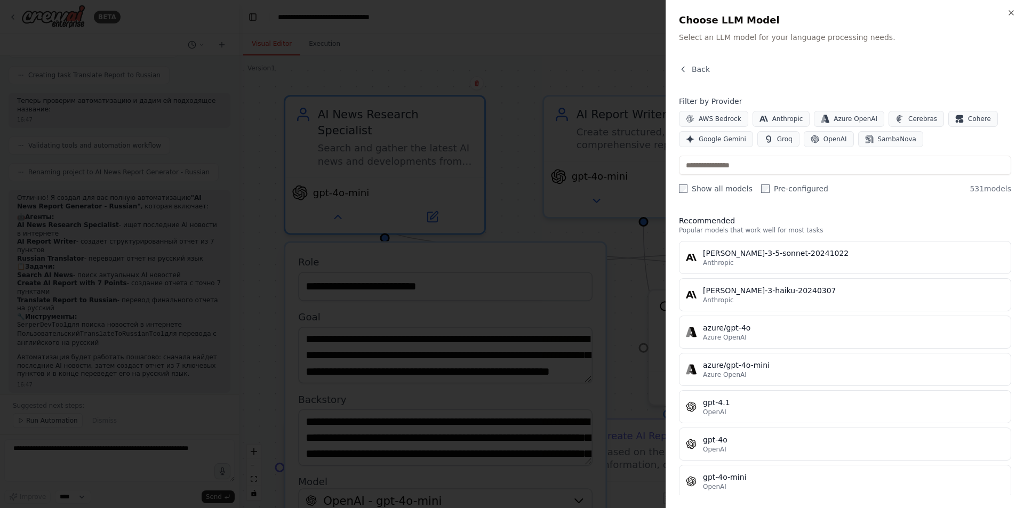
click at [599, 27] on div at bounding box center [512, 254] width 1024 height 508
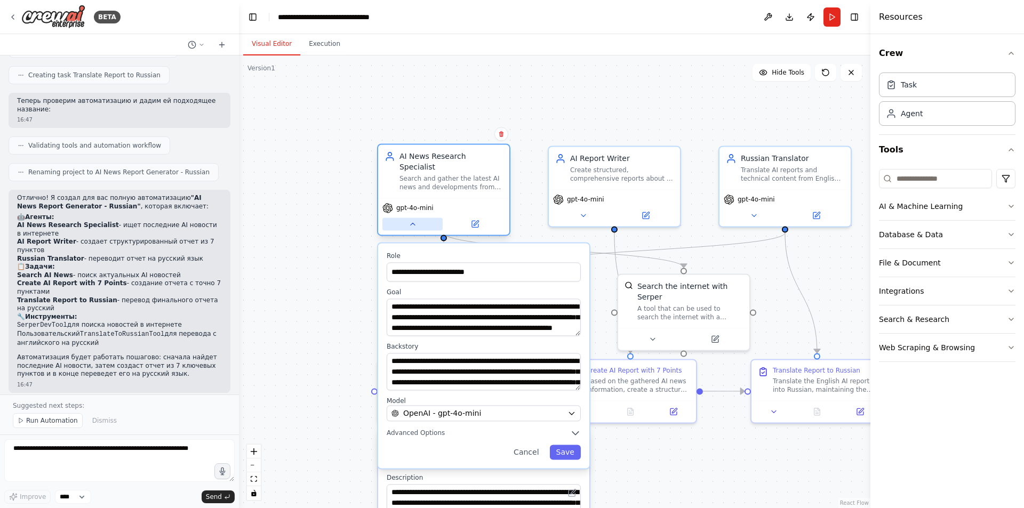
click at [418, 219] on button at bounding box center [412, 224] width 60 height 13
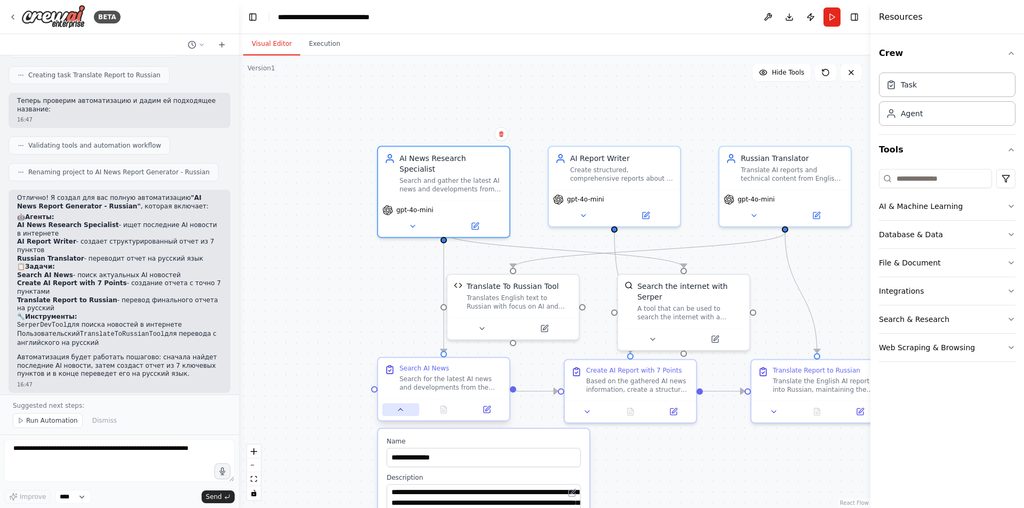
click at [408, 412] on button at bounding box center [400, 409] width 37 height 13
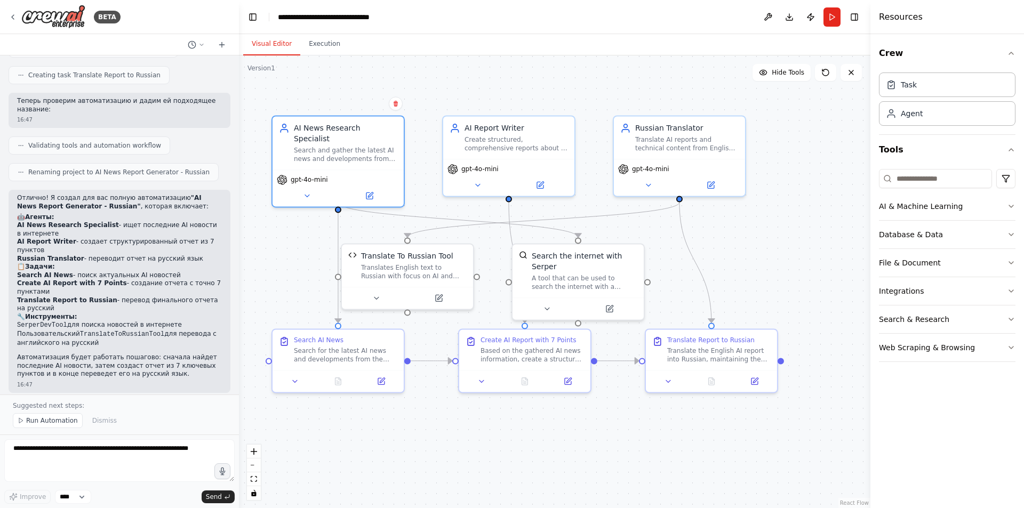
drag, startPoint x: 639, startPoint y: 433, endPoint x: 541, endPoint y: 413, distance: 100.8
click at [537, 412] on div ".deletable-edge-delete-btn { width: 20px; height: 20px; border: 0px solid #ffff…" at bounding box center [554, 281] width 631 height 453
click at [322, 38] on button "Execution" at bounding box center [324, 44] width 49 height 22
click at [269, 47] on button "Visual Editor" at bounding box center [271, 44] width 57 height 22
click at [832, 14] on button "Run" at bounding box center [831, 16] width 17 height 19
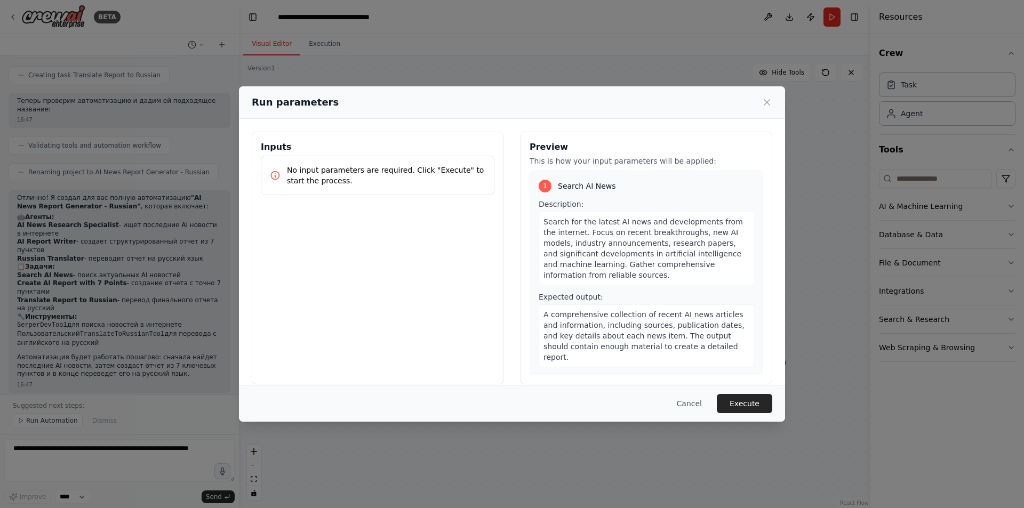
click at [368, 167] on p "No input parameters are required. Click "Execute" to start the process." at bounding box center [386, 175] width 198 height 21
click at [742, 405] on button "Execute" at bounding box center [744, 403] width 55 height 19
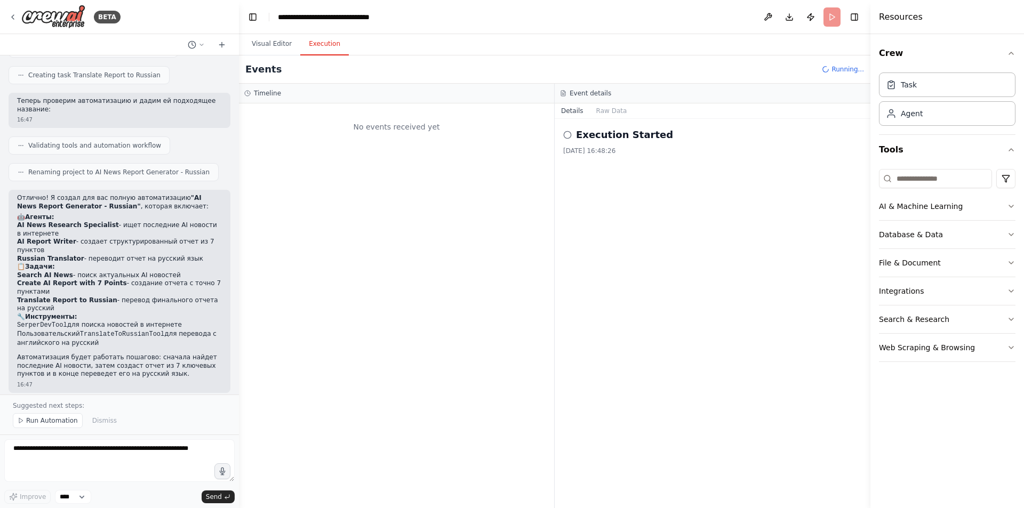
click at [327, 43] on button "Execution" at bounding box center [324, 44] width 49 height 22
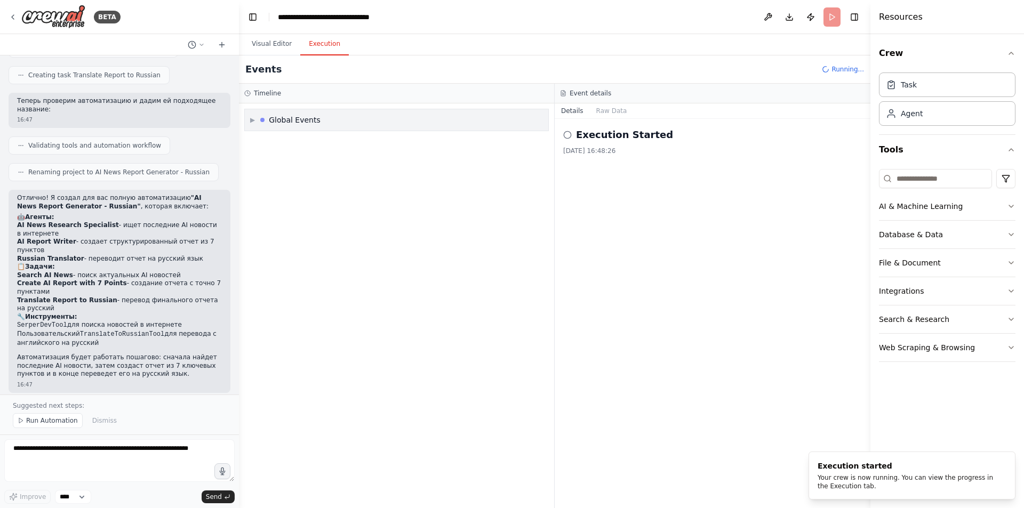
click at [348, 124] on div "▶ Global Events" at bounding box center [396, 119] width 303 height 21
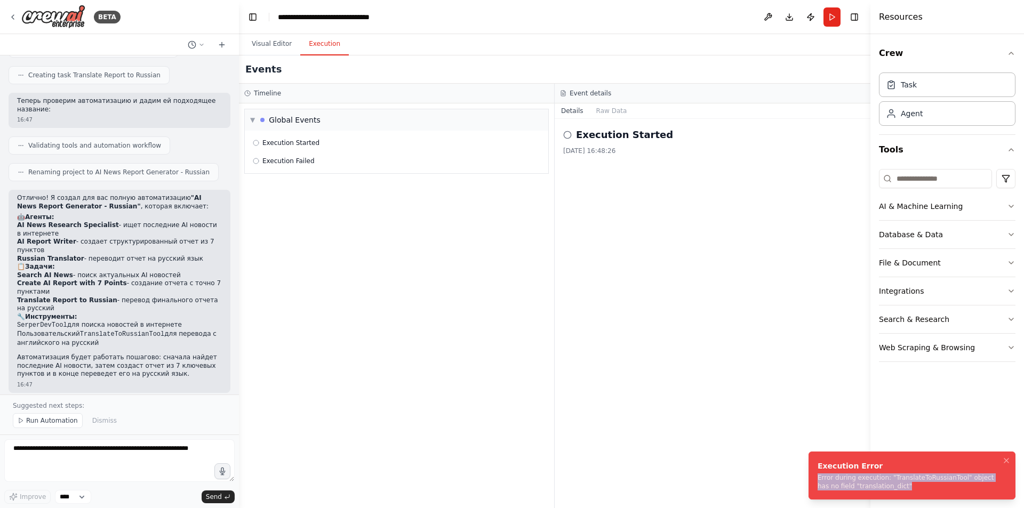
drag, startPoint x: 874, startPoint y: 485, endPoint x: 813, endPoint y: 473, distance: 62.0
click at [813, 473] on li "Execution Error Error during execution: "TranslateToRussianTool" object has no …" at bounding box center [911, 476] width 207 height 48
copy div "Error during execution: "TranslateToRussianTool" object has no field "translati…"
click at [274, 46] on button "Visual Editor" at bounding box center [271, 44] width 57 height 22
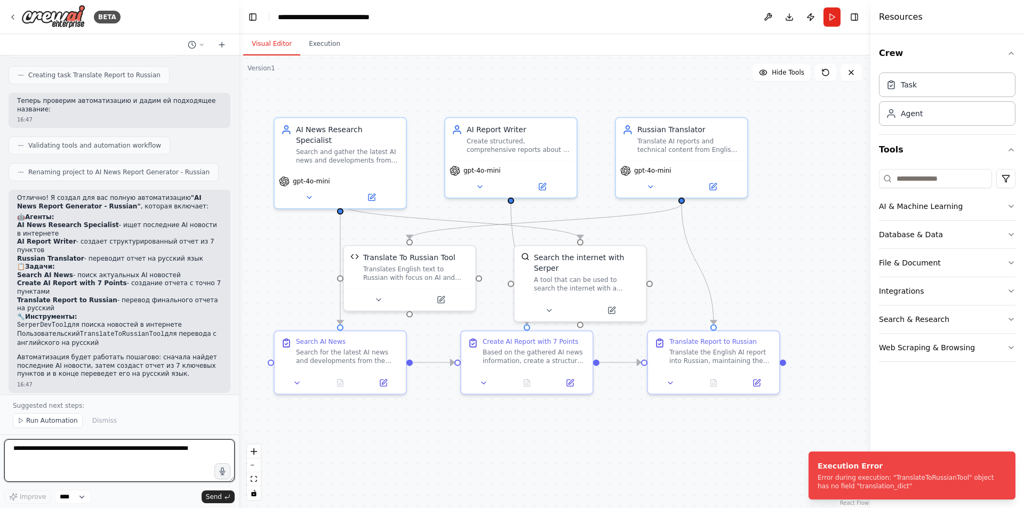
click at [99, 459] on textarea at bounding box center [119, 460] width 230 height 43
type textarea "*"
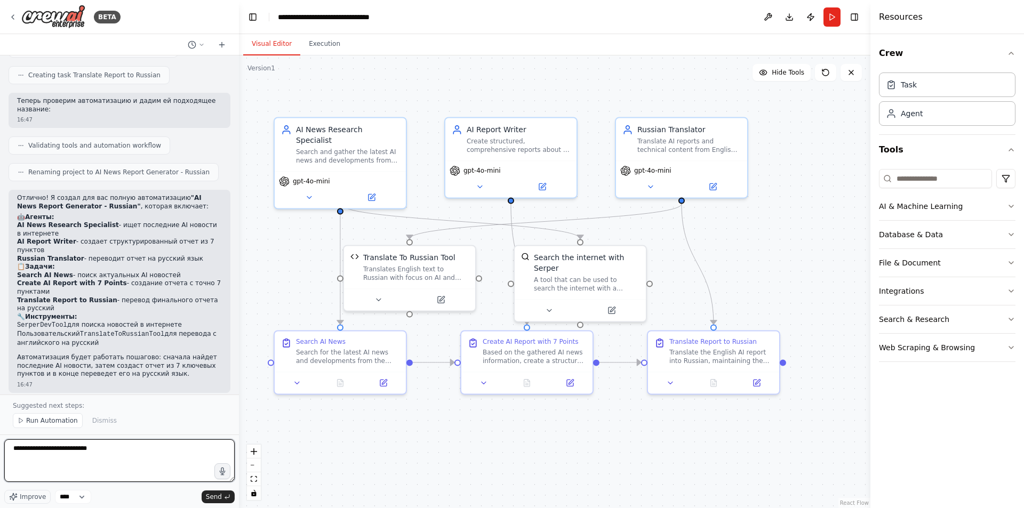
paste textarea "**********"
type textarea "**********"
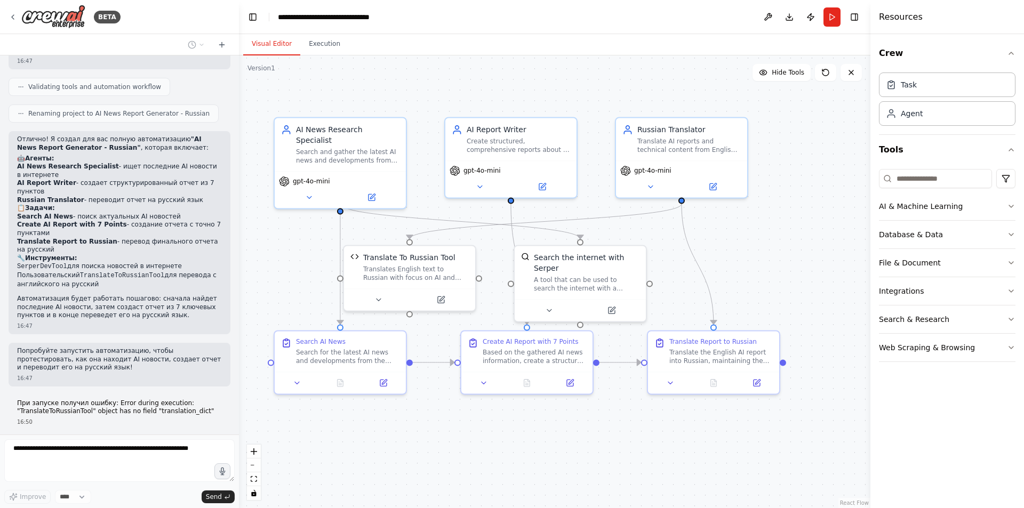
scroll to position [1099, 0]
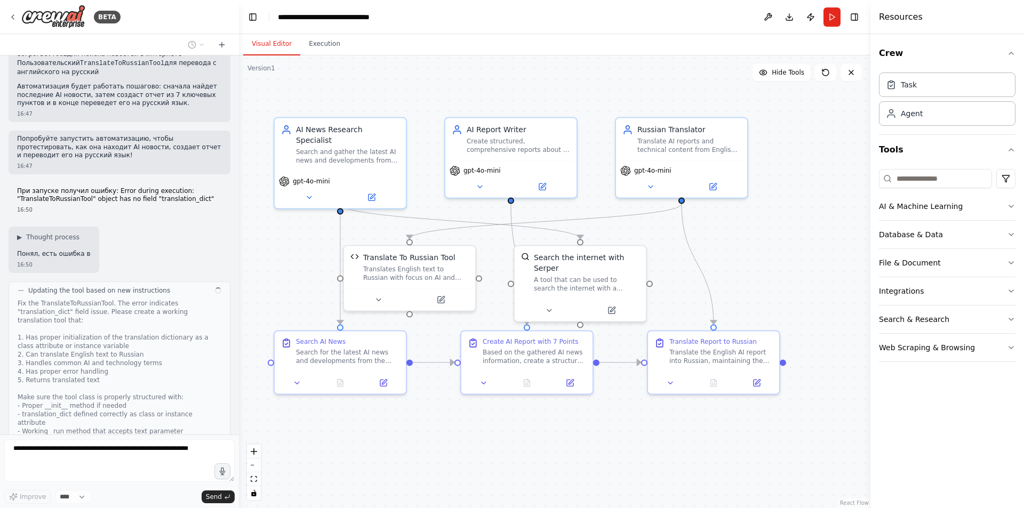
click at [780, 81] on div ".deletable-edge-delete-btn { width: 20px; height: 20px; border: 0px solid #ffff…" at bounding box center [554, 281] width 631 height 453
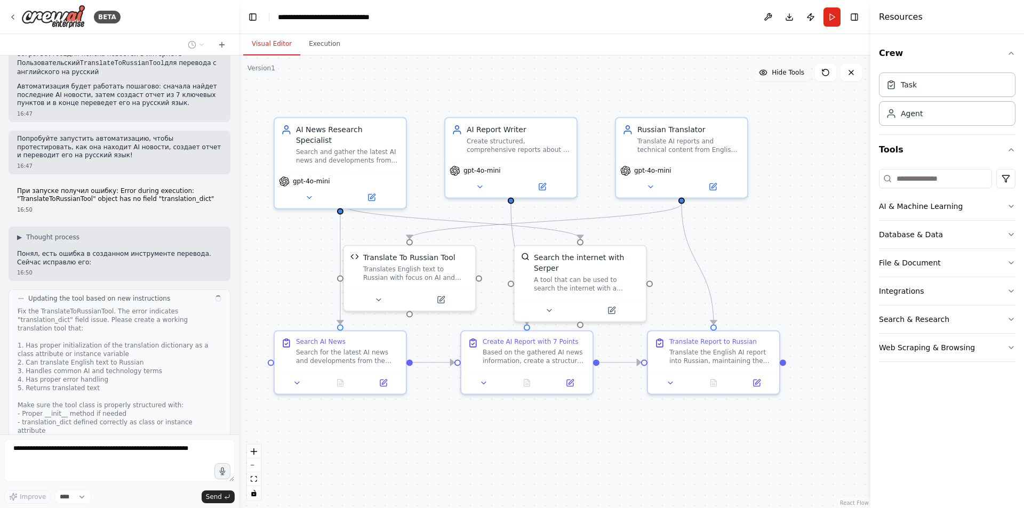
click at [771, 74] on button "Hide Tools" at bounding box center [781, 72] width 58 height 17
click at [771, 74] on button "Show Tools" at bounding box center [780, 72] width 61 height 17
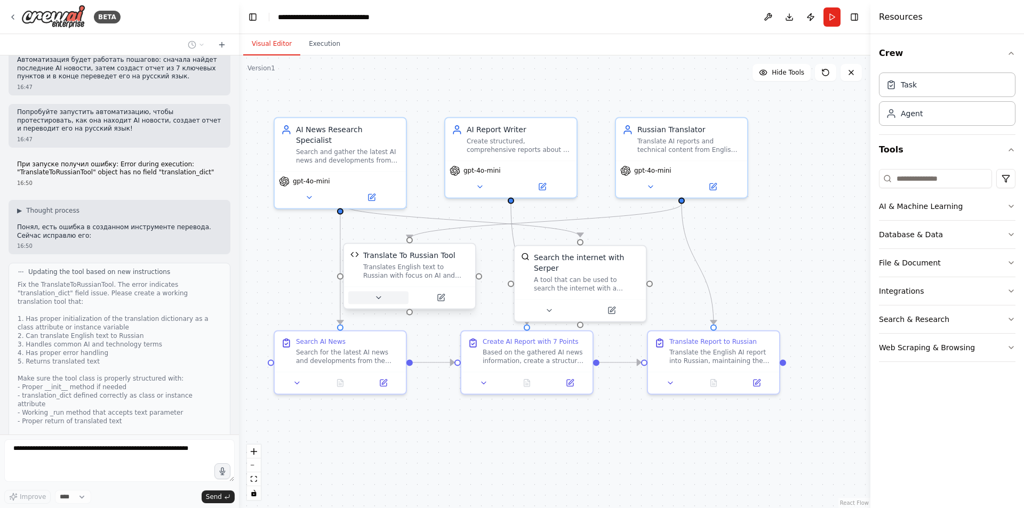
click at [385, 293] on button at bounding box center [378, 297] width 60 height 13
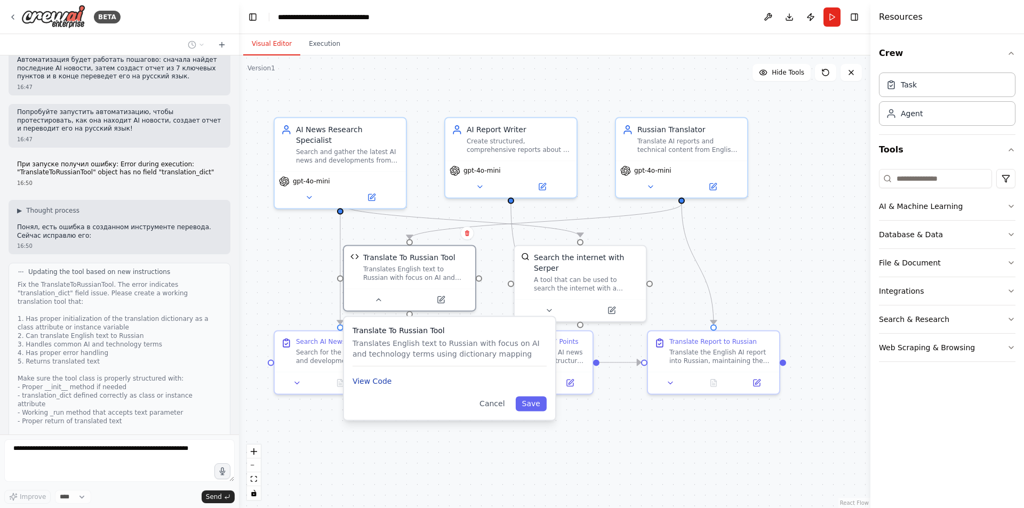
click at [371, 385] on button "View Code" at bounding box center [371, 381] width 39 height 11
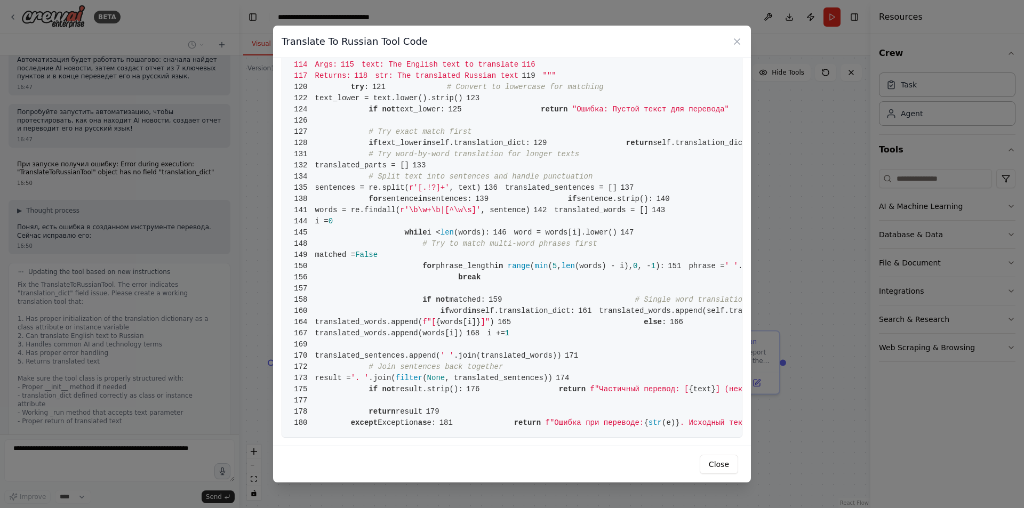
scroll to position [1674, 0]
click at [737, 45] on icon at bounding box center [737, 41] width 11 height 11
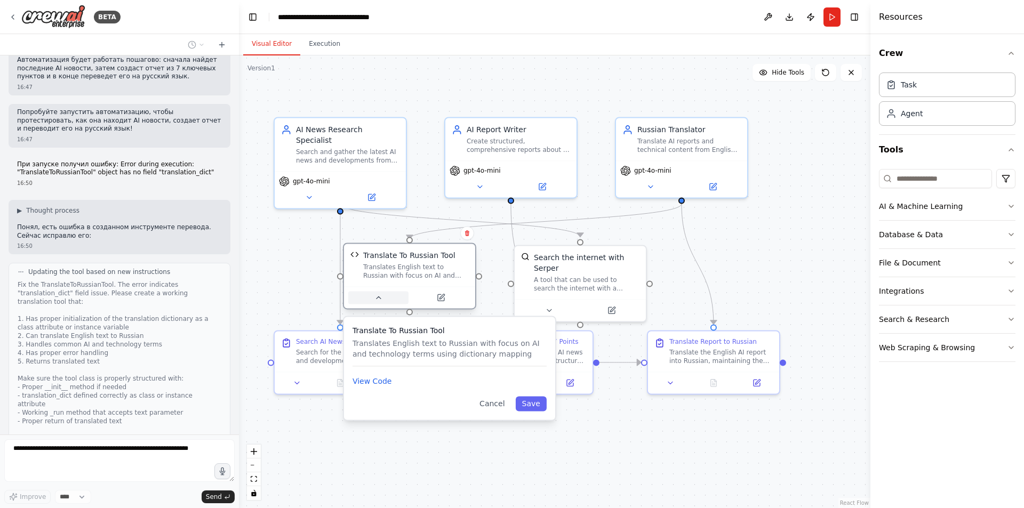
click at [375, 303] on button at bounding box center [378, 297] width 60 height 13
click at [397, 299] on button at bounding box center [384, 297] width 60 height 13
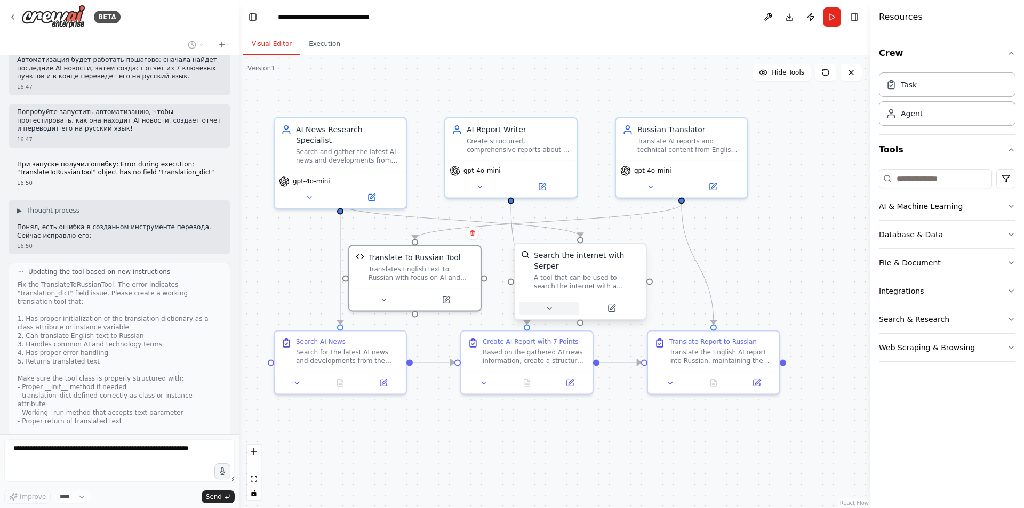
click at [561, 303] on button at bounding box center [549, 308] width 60 height 13
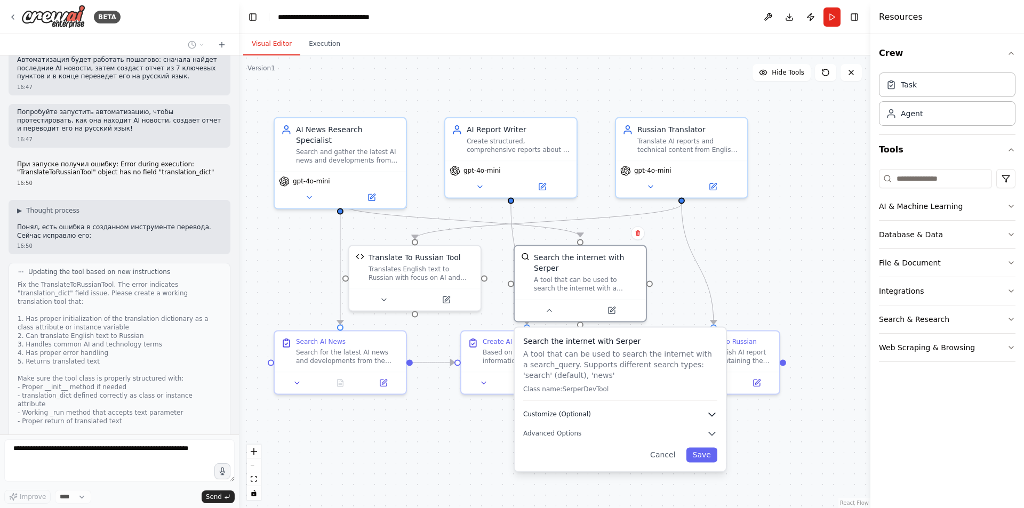
click at [711, 413] on icon "button" at bounding box center [712, 414] width 6 height 3
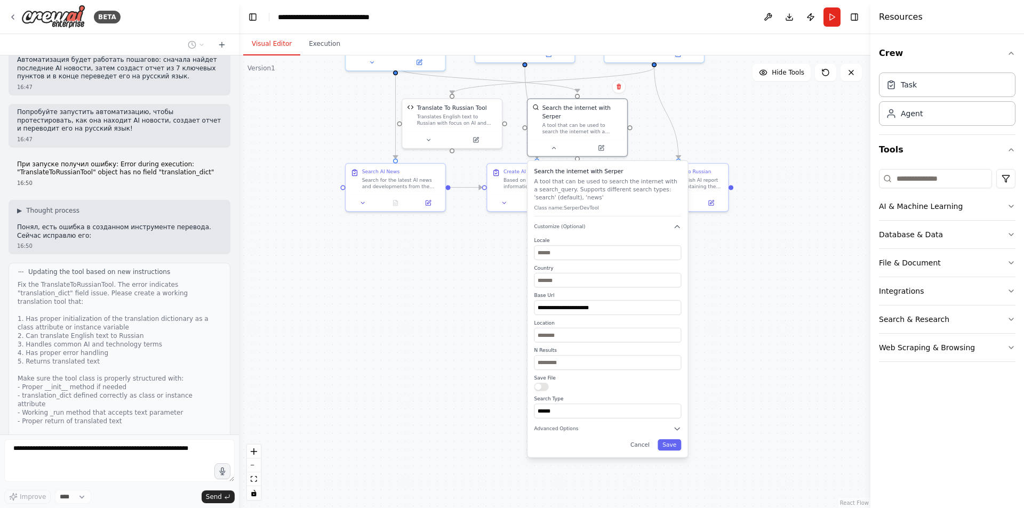
drag, startPoint x: 759, startPoint y: 424, endPoint x: 727, endPoint y: 239, distance: 187.7
click at [727, 239] on div ".deletable-edge-delete-btn { width: 20px; height: 20px; border: 0px solid #ffff…" at bounding box center [554, 281] width 631 height 453
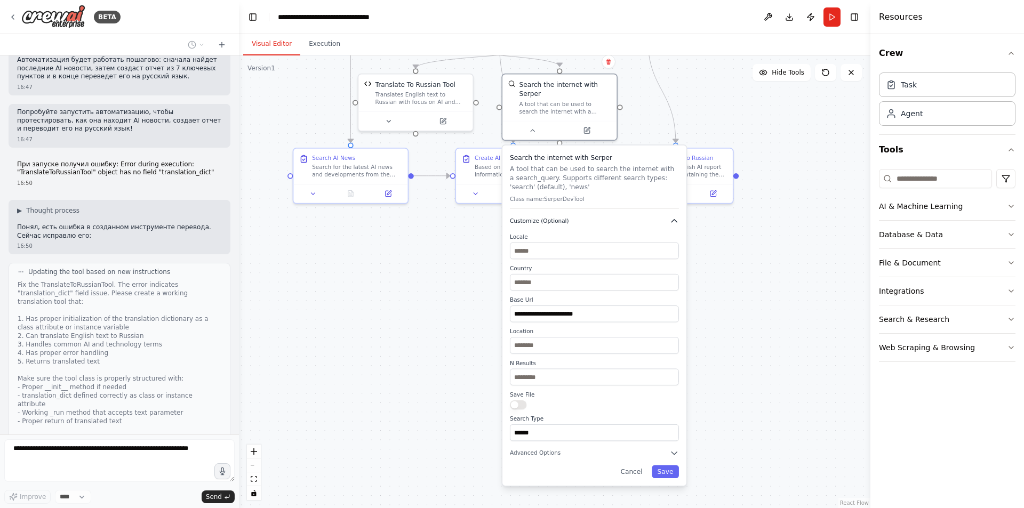
click at [672, 220] on icon "button" at bounding box center [673, 221] width 5 height 3
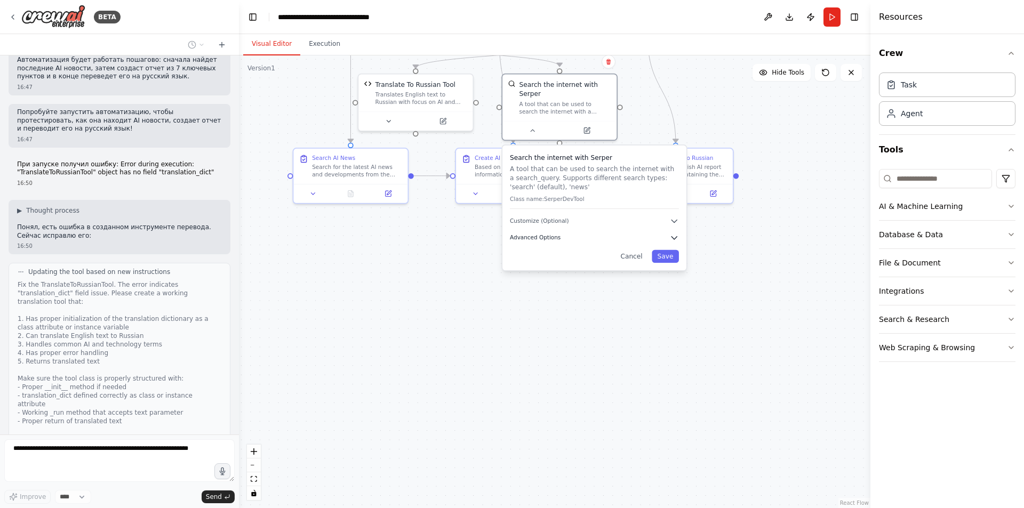
click at [660, 233] on button "Advanced Options" at bounding box center [594, 237] width 169 height 9
click at [642, 284] on input "text" at bounding box center [594, 288] width 157 height 17
click at [672, 216] on icon "button" at bounding box center [674, 220] width 9 height 9
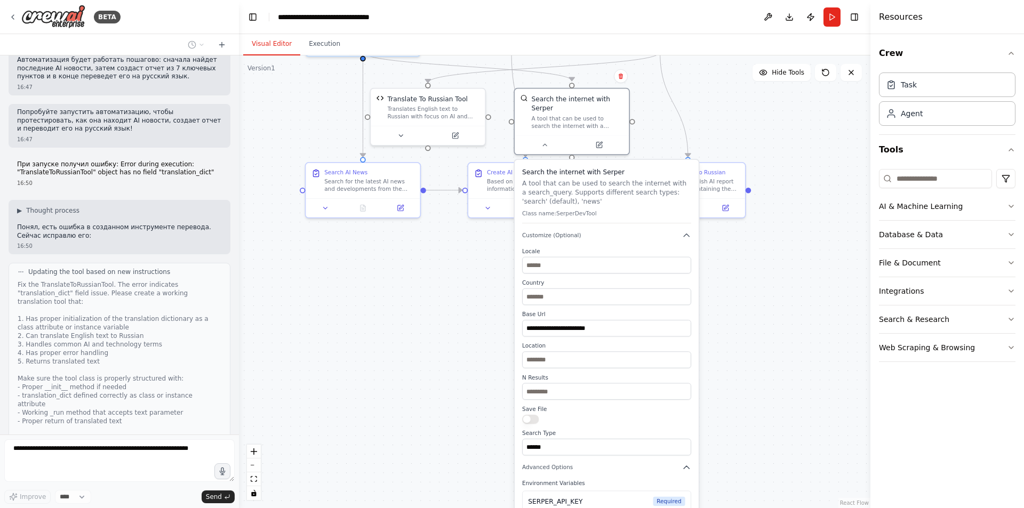
drag, startPoint x: 720, startPoint y: 325, endPoint x: 727, endPoint y: 362, distance: 37.4
click at [727, 362] on div ".deletable-edge-delete-btn { width: 20px; height: 20px; border: 0px solid #ffff…" at bounding box center [554, 281] width 631 height 453
click at [678, 232] on div "**********" at bounding box center [607, 365] width 184 height 410
click at [552, 138] on button at bounding box center [544, 143] width 52 height 11
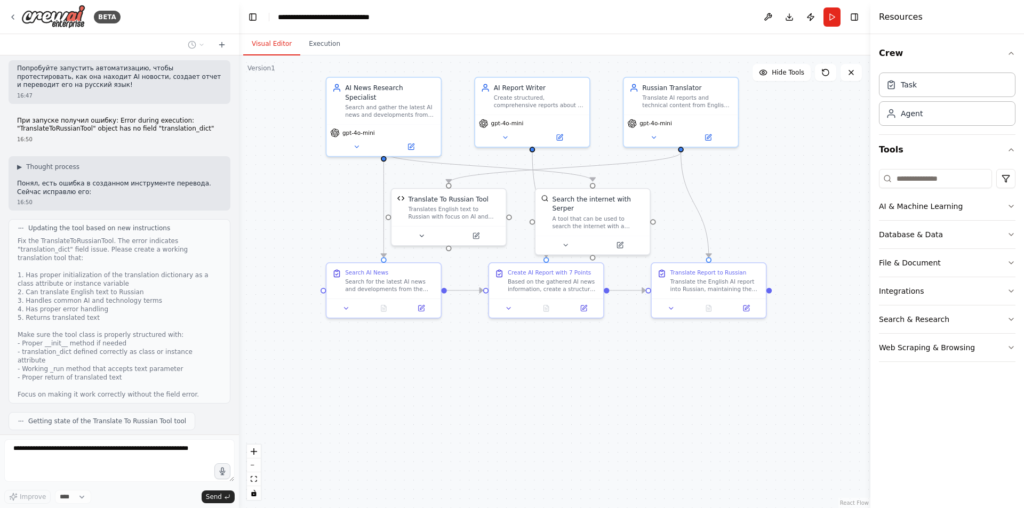
drag, startPoint x: 598, startPoint y: 264, endPoint x: 619, endPoint y: 363, distance: 100.9
click at [619, 363] on div ".deletable-edge-delete-btn { width: 20px; height: 20px; border: 0px solid #ffff…" at bounding box center [554, 281] width 631 height 453
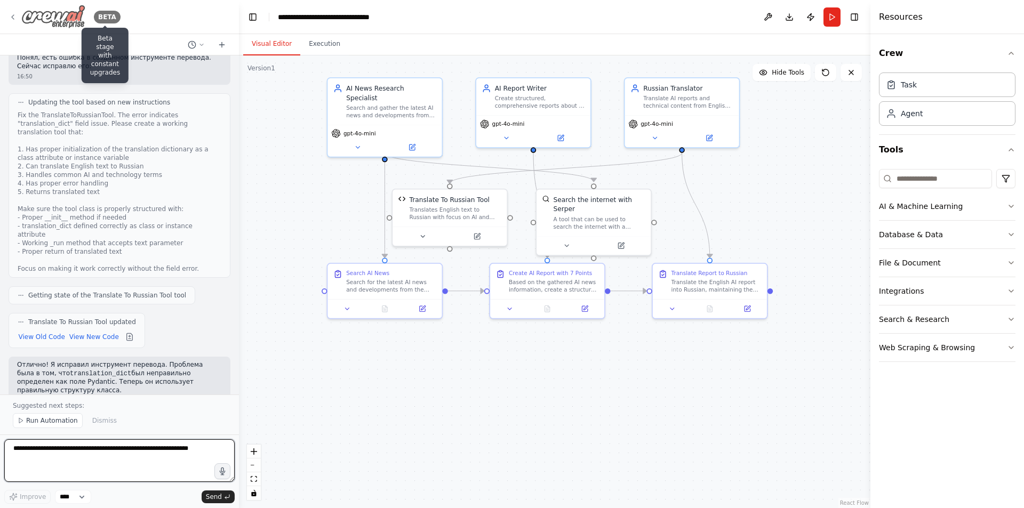
scroll to position [1304, 0]
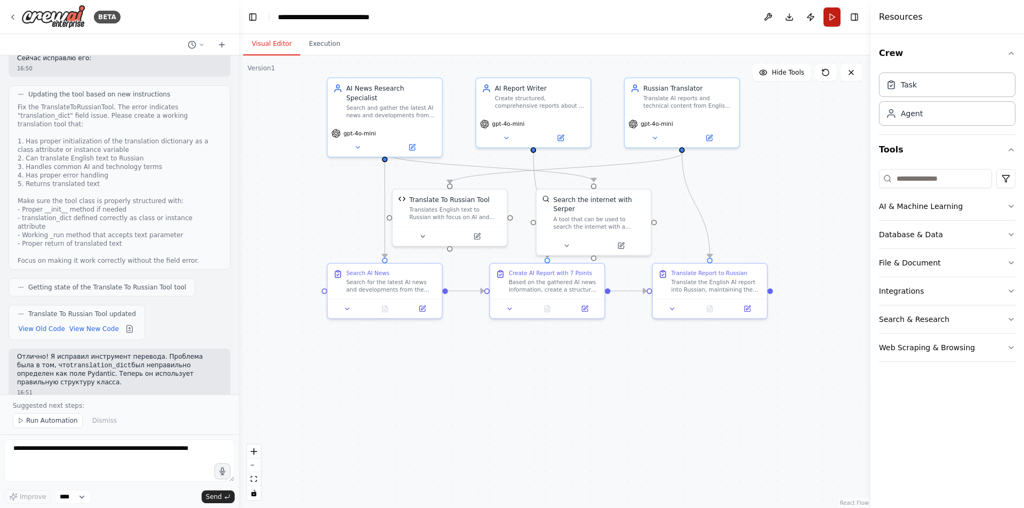
click at [831, 17] on button "Run" at bounding box center [831, 16] width 17 height 19
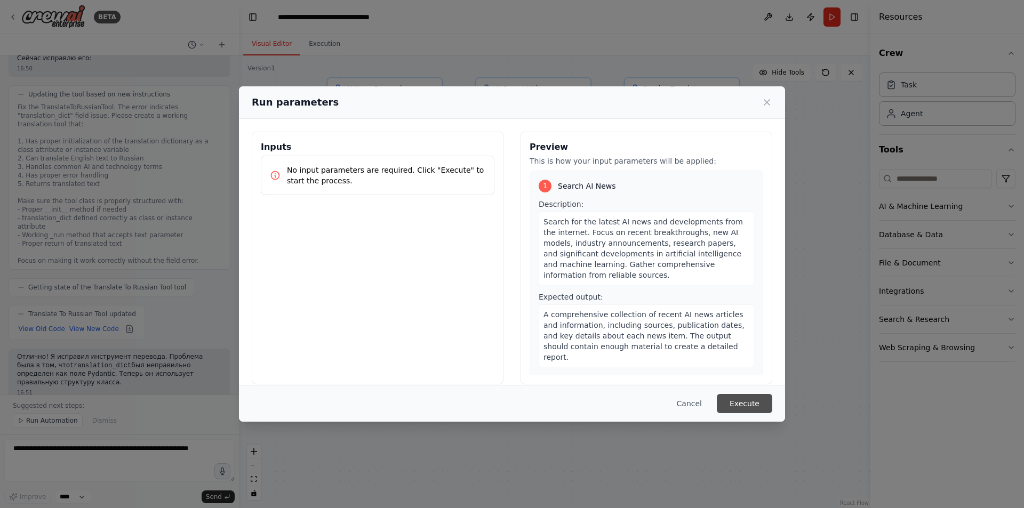
click at [756, 399] on button "Execute" at bounding box center [744, 403] width 55 height 19
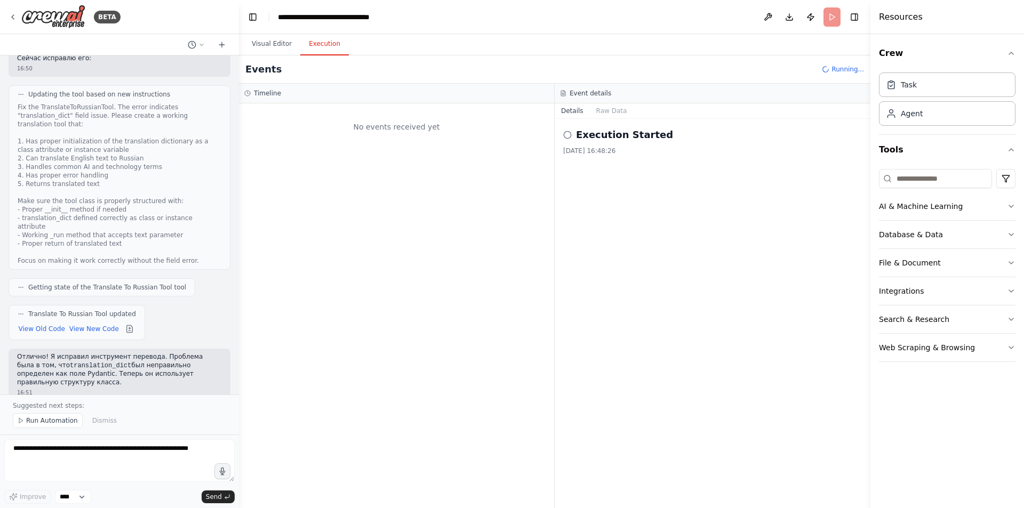
click at [310, 42] on button "Execution" at bounding box center [324, 44] width 49 height 22
click at [267, 43] on button "Visual Editor" at bounding box center [271, 44] width 57 height 22
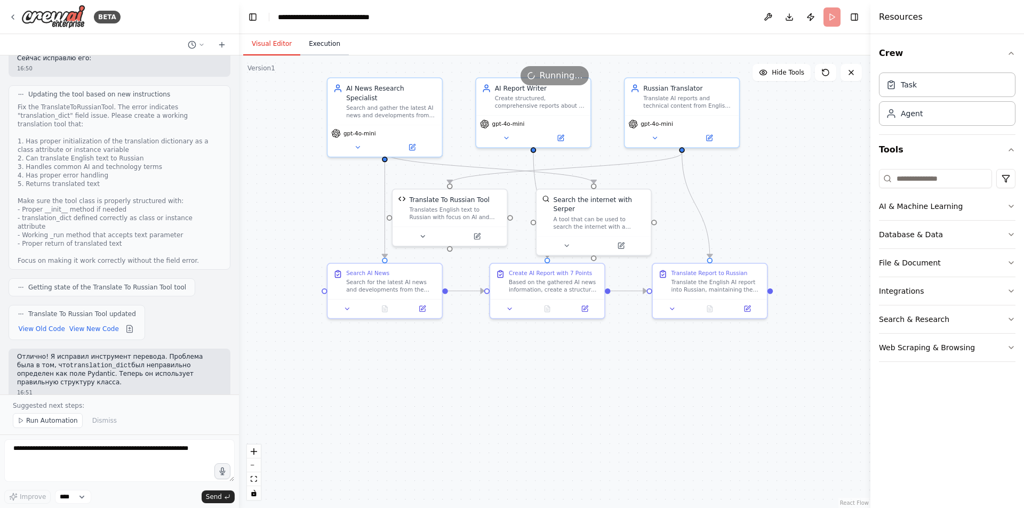
click at [315, 43] on button "Execution" at bounding box center [324, 44] width 49 height 22
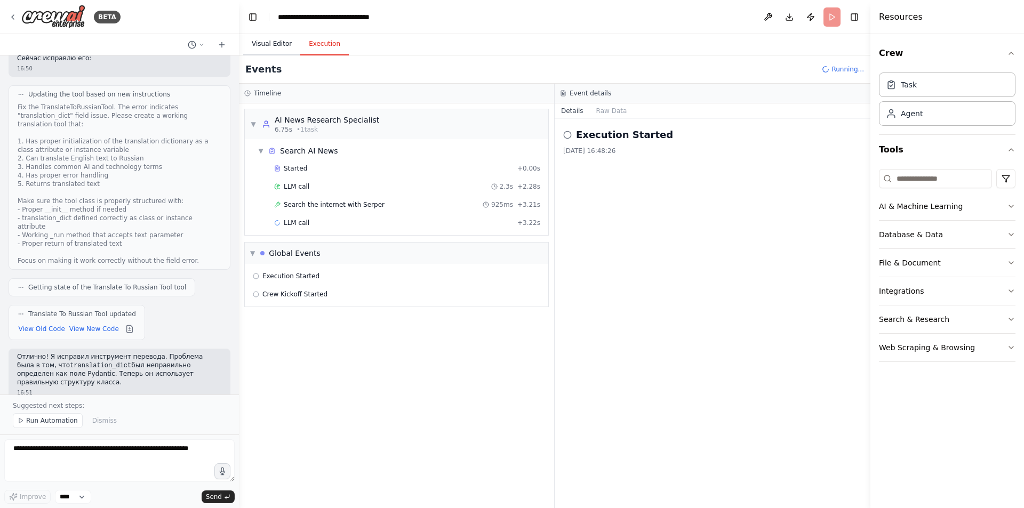
click at [273, 34] on button "Visual Editor" at bounding box center [271, 44] width 57 height 22
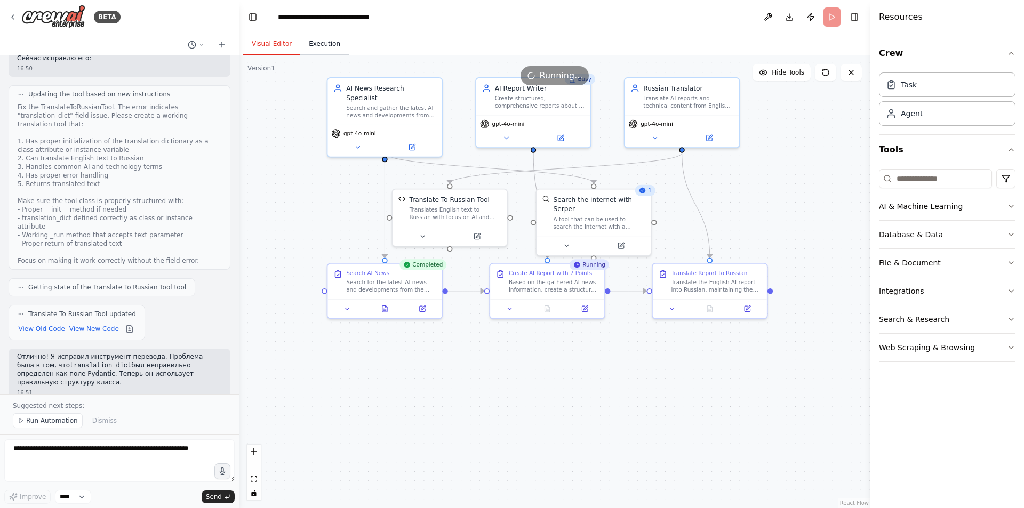
click at [316, 43] on button "Execution" at bounding box center [324, 44] width 49 height 22
click at [267, 42] on button "Visual Editor" at bounding box center [271, 44] width 57 height 22
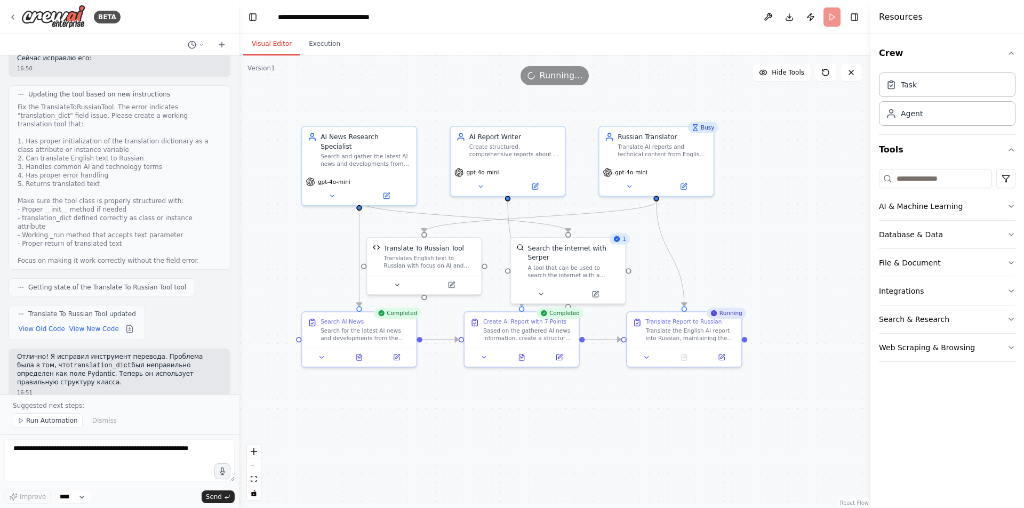
drag, startPoint x: 657, startPoint y: 353, endPoint x: 632, endPoint y: 401, distance: 54.4
click at [632, 401] on div ".deletable-edge-delete-btn { width: 20px; height: 20px; border: 0px solid #ffff…" at bounding box center [554, 281] width 631 height 453
click at [326, 50] on button "Execution" at bounding box center [324, 44] width 49 height 22
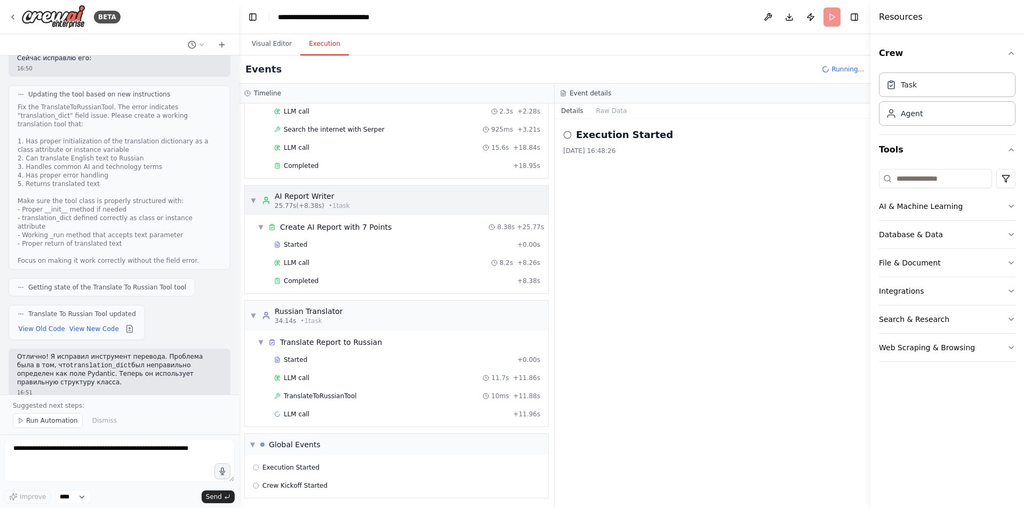
scroll to position [77, 0]
click at [264, 46] on button "Visual Editor" at bounding box center [271, 44] width 57 height 22
click at [314, 45] on button "Execution" at bounding box center [324, 44] width 49 height 22
click at [267, 39] on button "Visual Editor" at bounding box center [271, 44] width 57 height 22
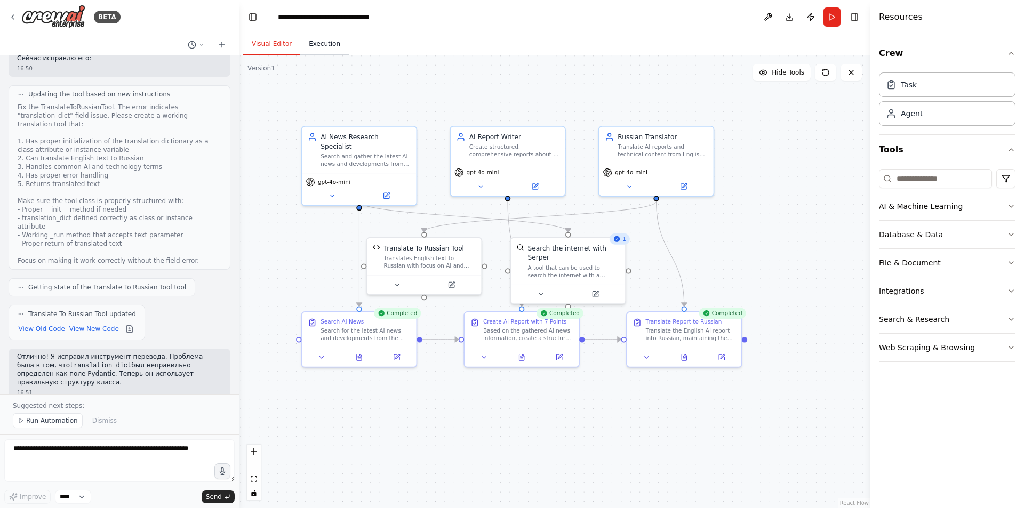
click at [324, 49] on button "Execution" at bounding box center [324, 44] width 49 height 22
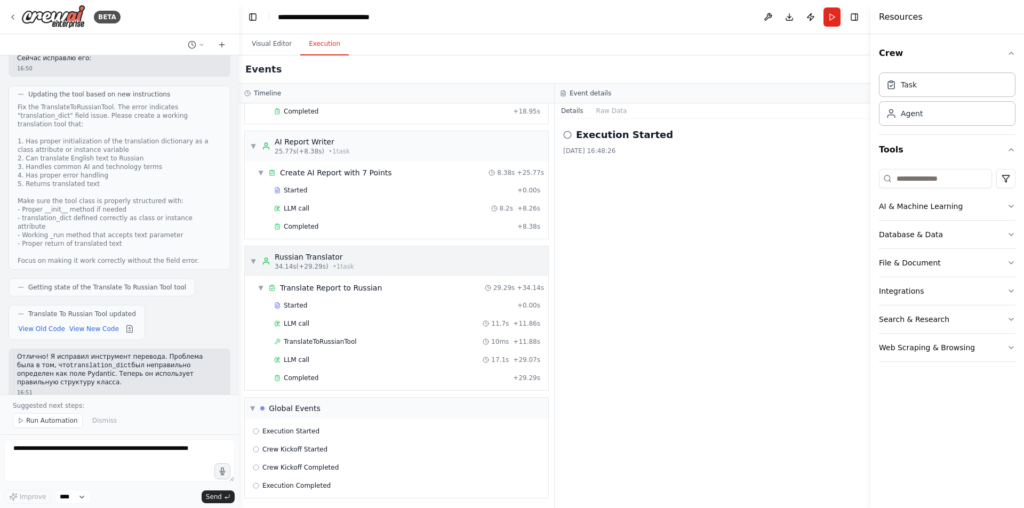
scroll to position [132, 0]
click at [323, 378] on div "Completed" at bounding box center [391, 376] width 235 height 9
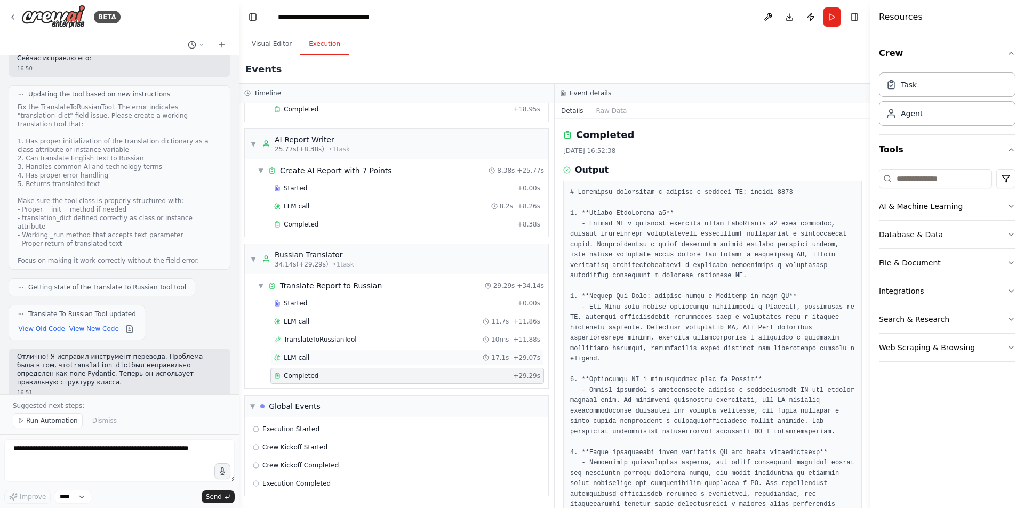
click at [336, 355] on div "LLM call 17.1s + 29.07s" at bounding box center [407, 358] width 266 height 9
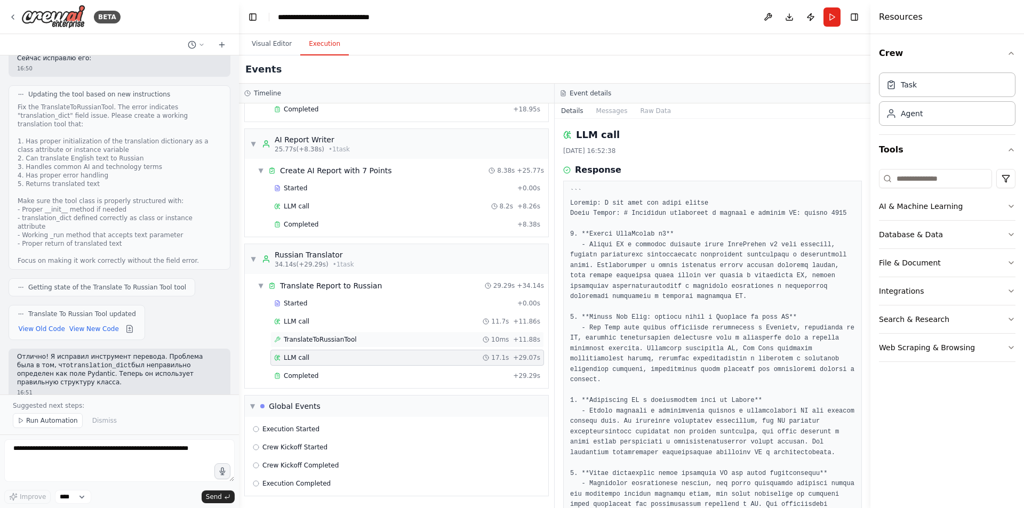
click at [344, 340] on span "TranslateToRussianTool" at bounding box center [320, 339] width 73 height 9
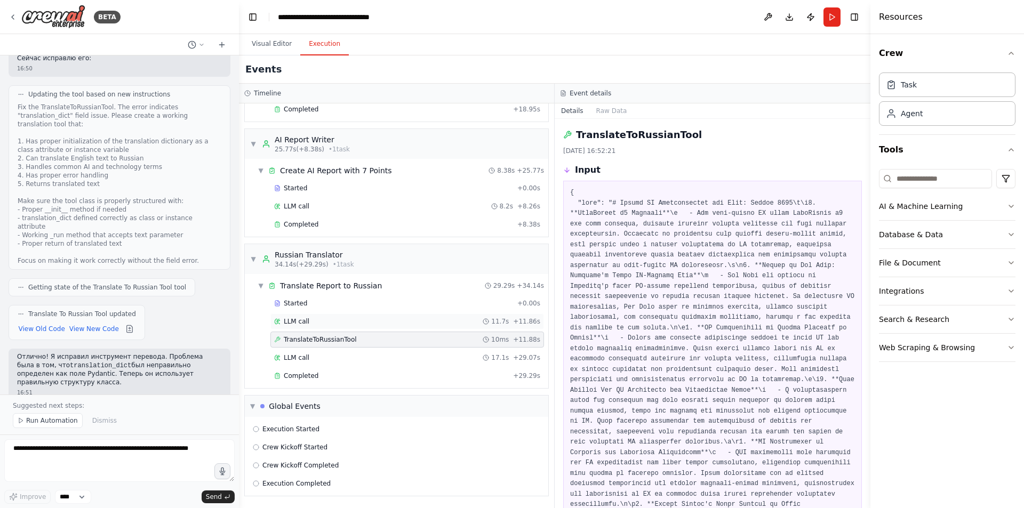
click at [349, 322] on div "LLM call 11.7s + 11.86s" at bounding box center [407, 321] width 266 height 9
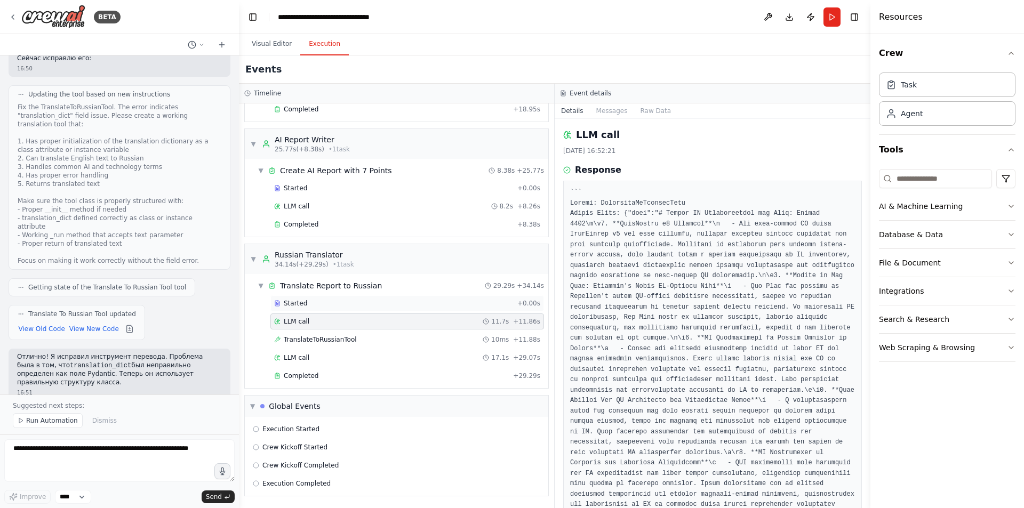
click at [347, 298] on div "Started + 0.00s" at bounding box center [407, 303] width 274 height 16
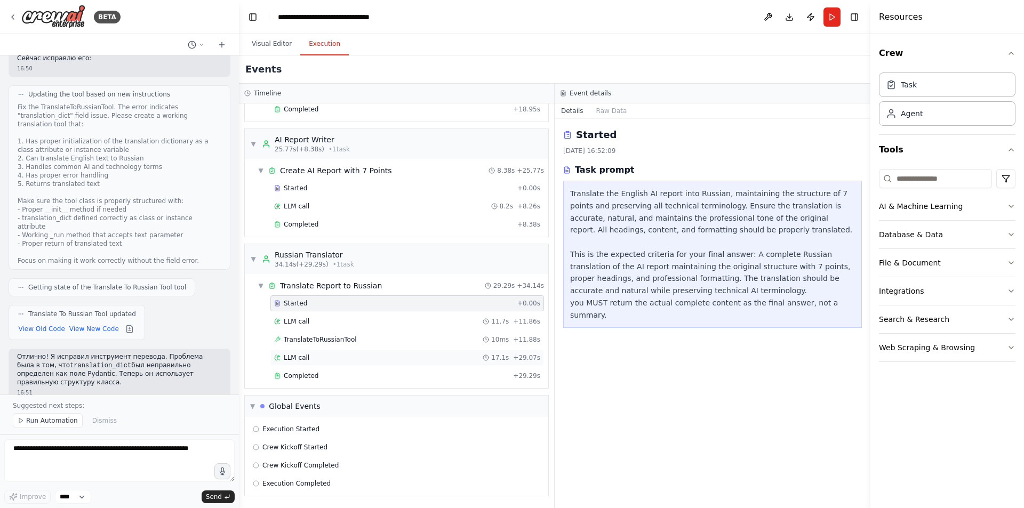
click at [341, 361] on div "LLM call 17.1s + 29.07s" at bounding box center [407, 358] width 266 height 9
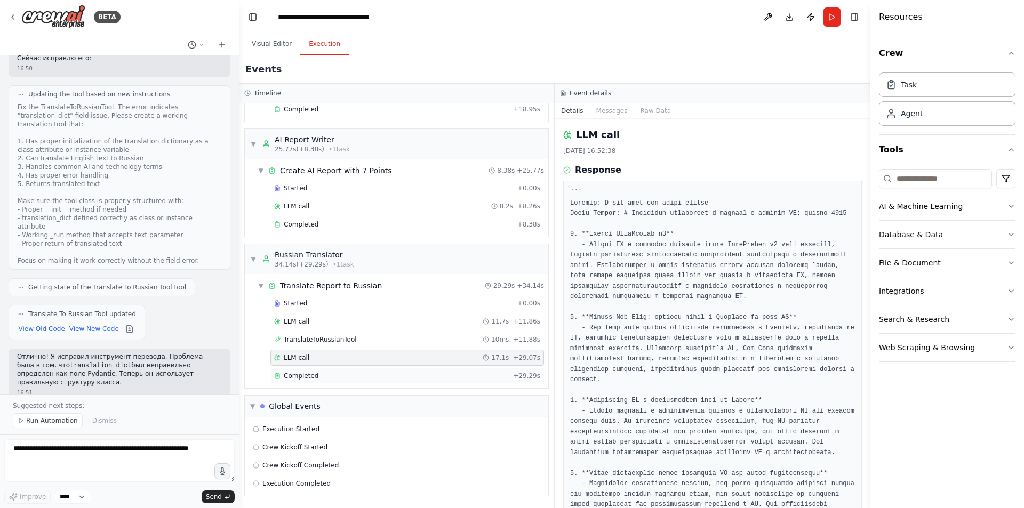
click at [338, 375] on div "Completed" at bounding box center [391, 376] width 235 height 9
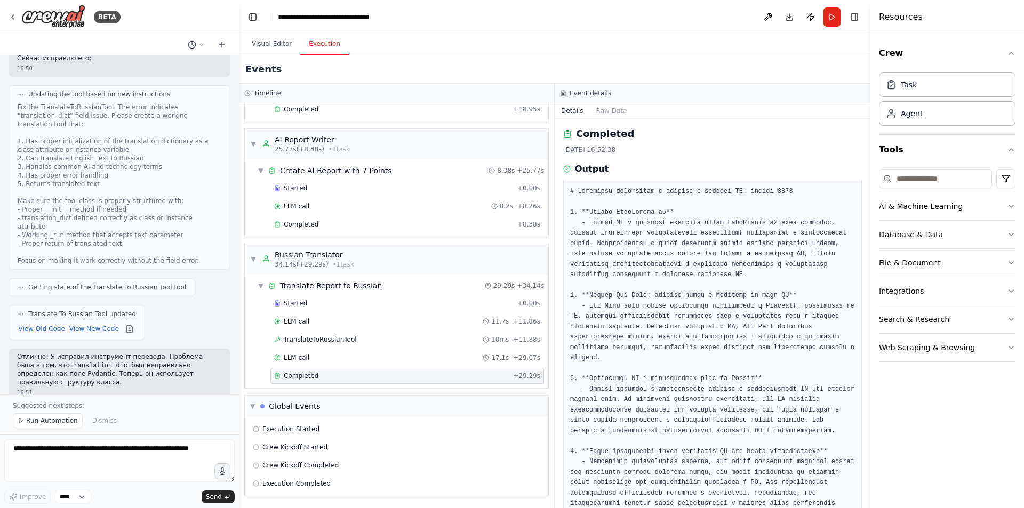
scroll to position [0, 0]
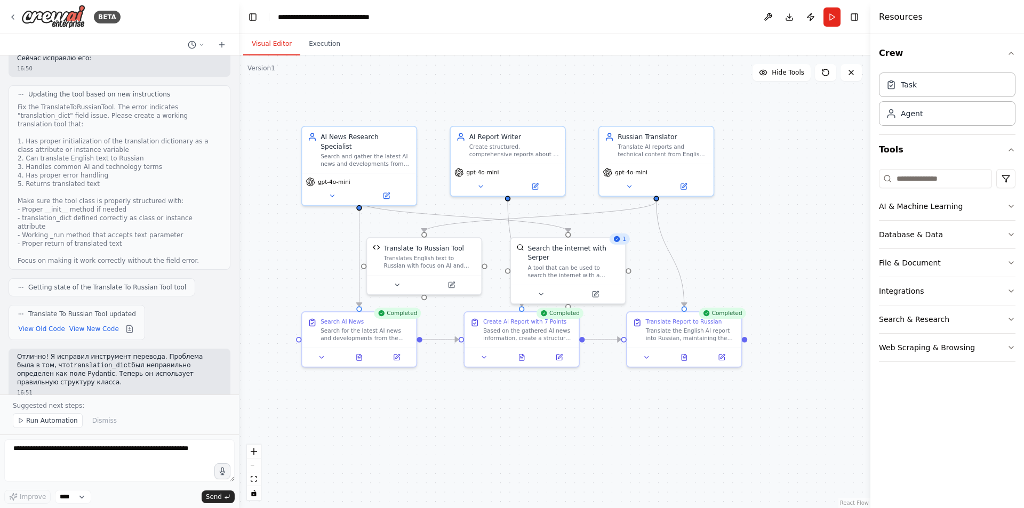
click at [277, 52] on button "Visual Editor" at bounding box center [271, 44] width 57 height 22
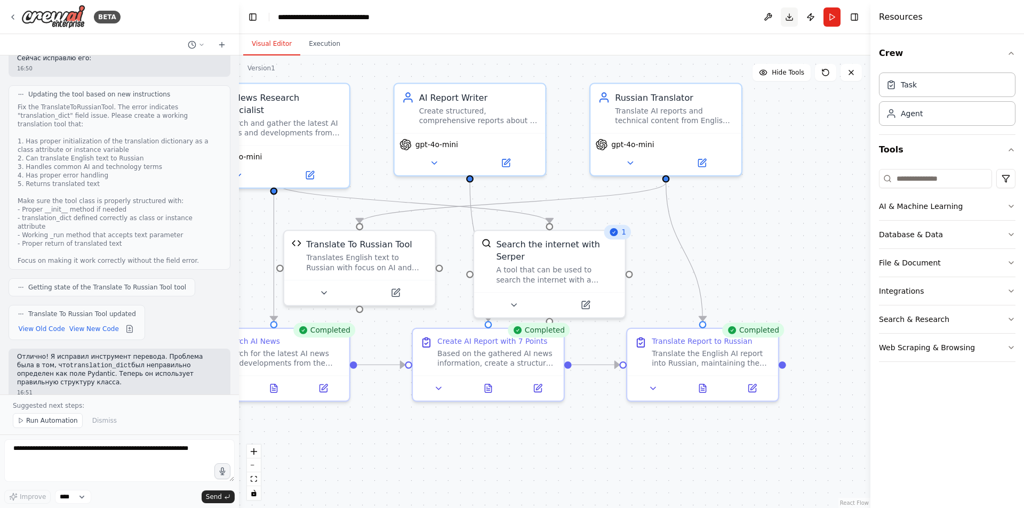
click at [789, 13] on button "Download" at bounding box center [789, 16] width 17 height 19
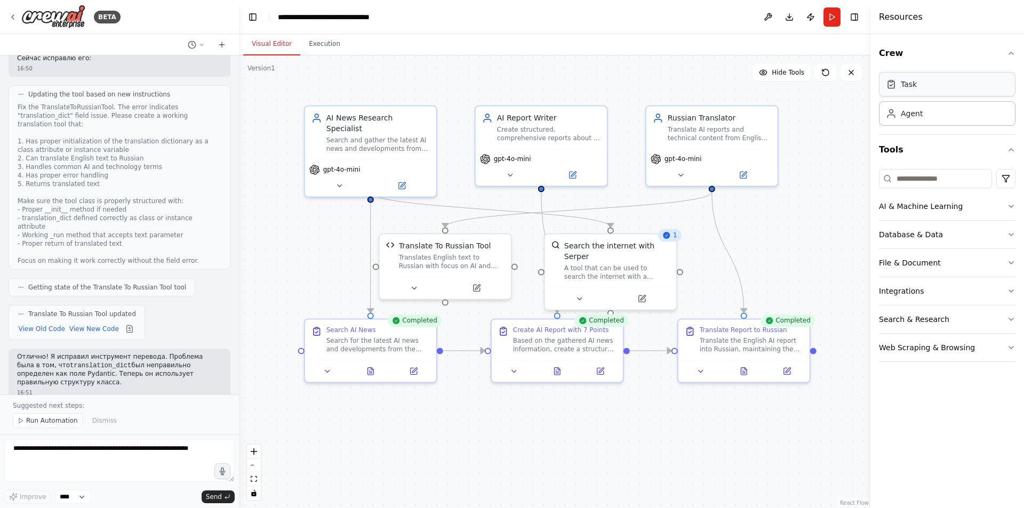
click at [922, 94] on div "Task" at bounding box center [947, 84] width 136 height 25
click at [317, 37] on button "Execution" at bounding box center [324, 44] width 49 height 22
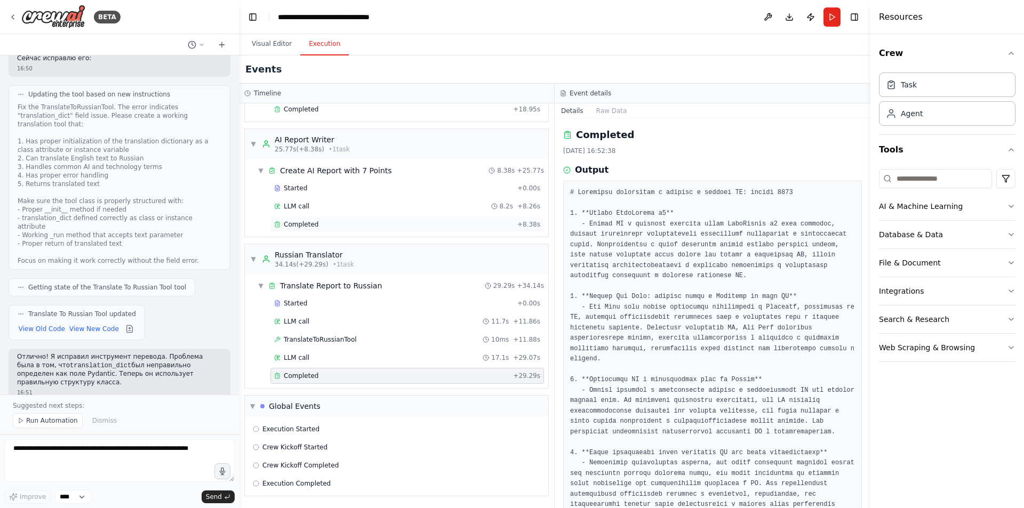
click at [325, 223] on div "Completed" at bounding box center [393, 224] width 239 height 9
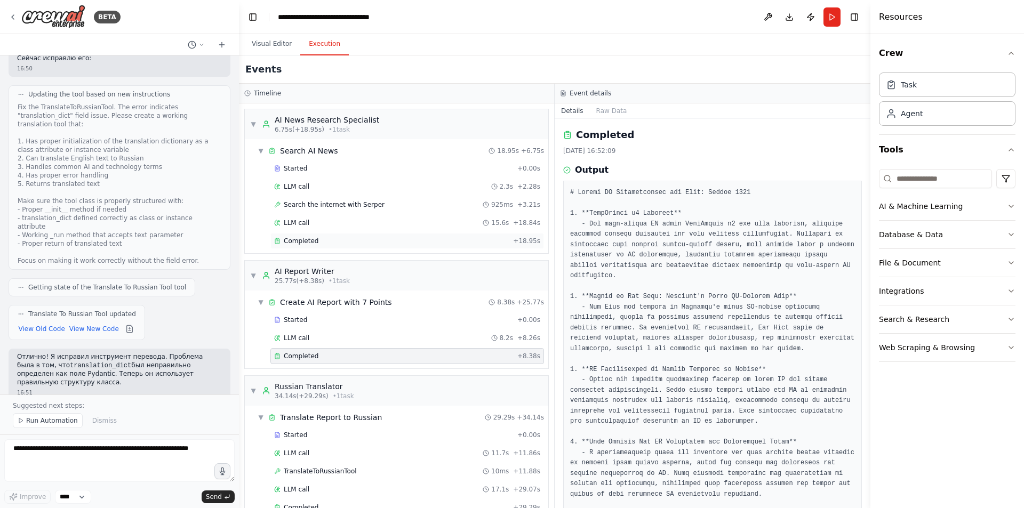
click at [328, 247] on div "Completed + 18.95s" at bounding box center [407, 241] width 274 height 16
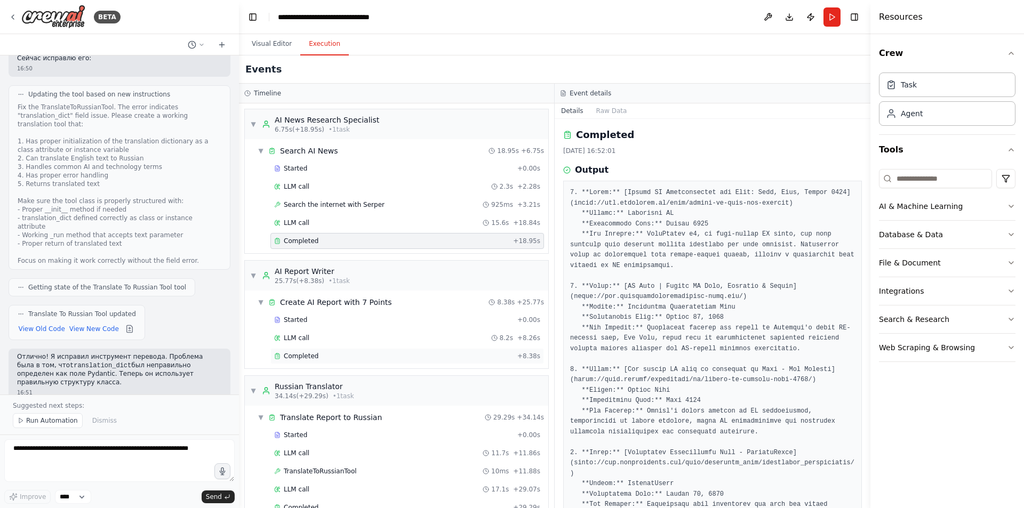
click at [318, 352] on div "Completed" at bounding box center [393, 356] width 239 height 9
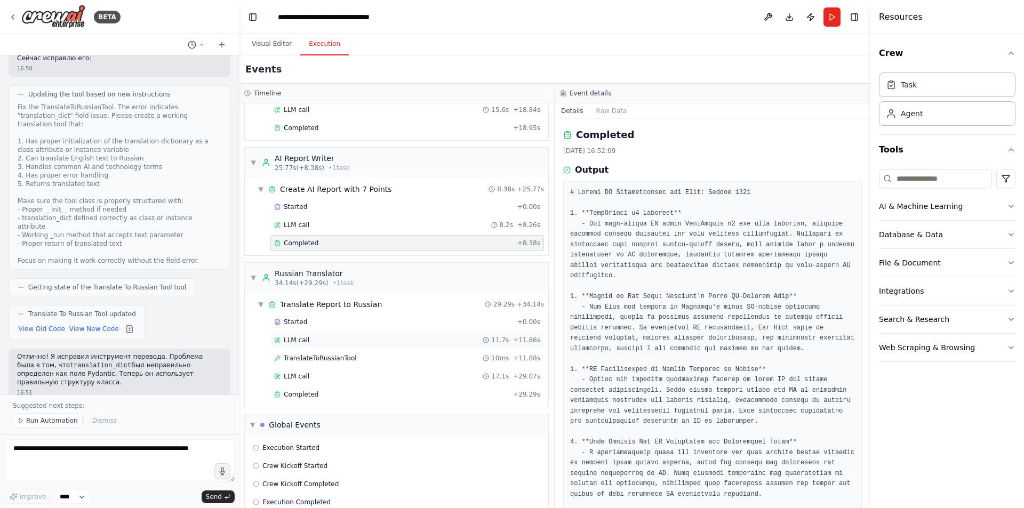
scroll to position [132, 0]
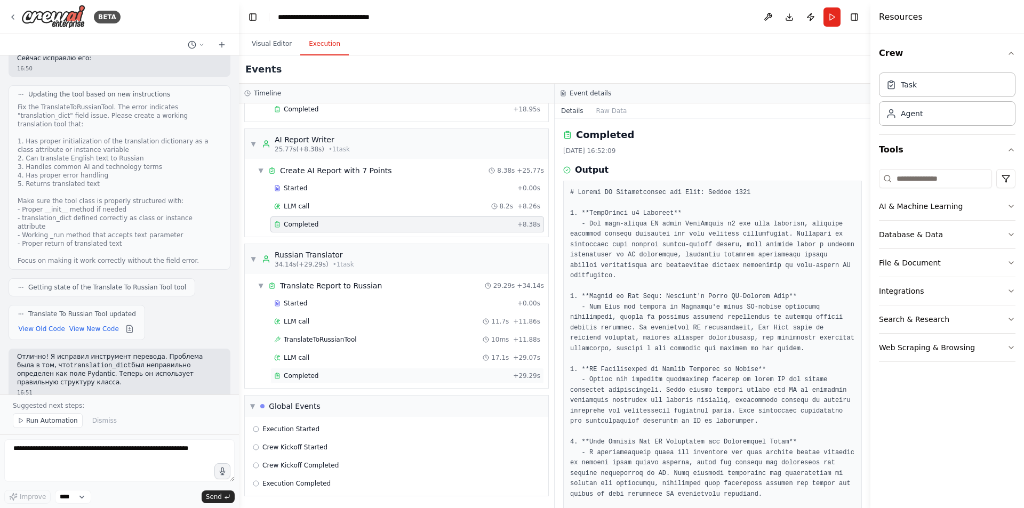
click at [334, 378] on div "Completed" at bounding box center [391, 376] width 235 height 9
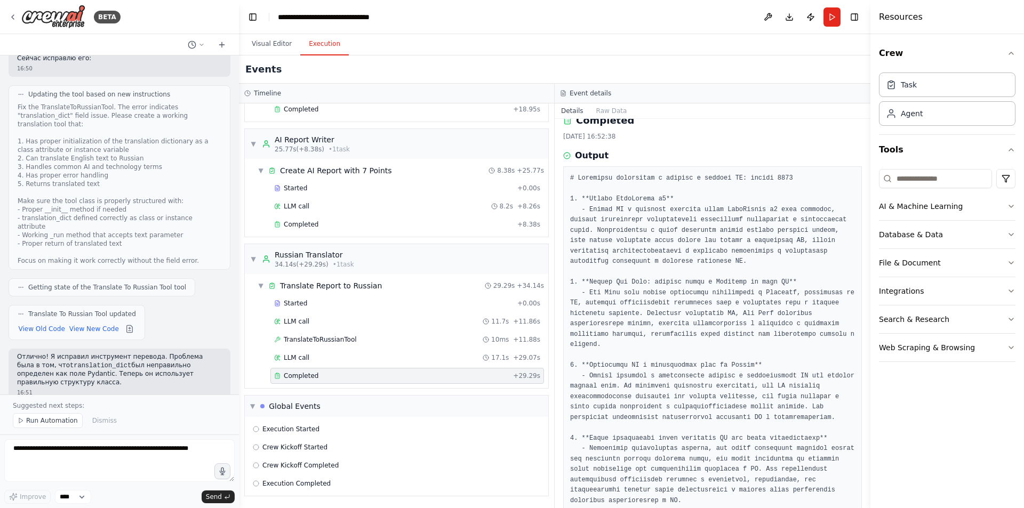
scroll to position [0, 0]
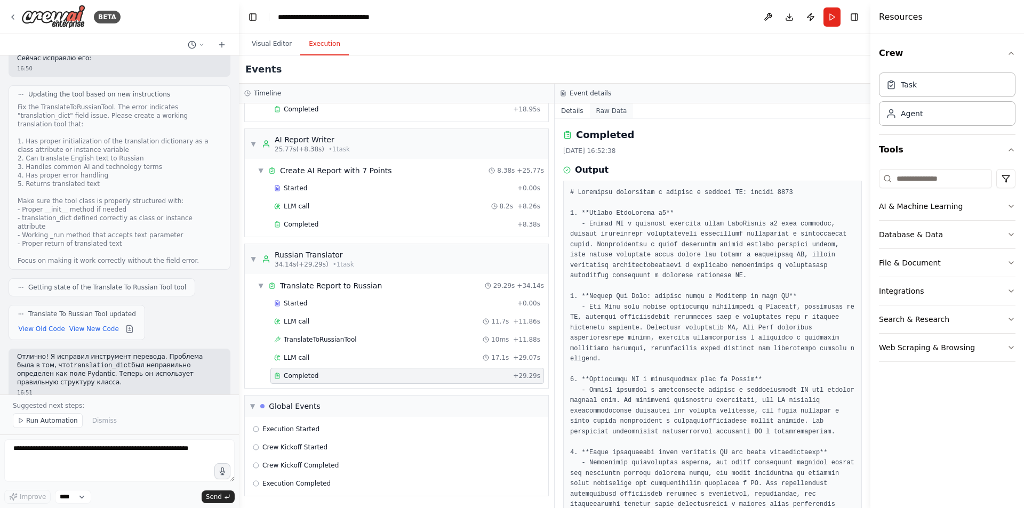
click at [608, 107] on button "Raw Data" at bounding box center [612, 110] width 44 height 15
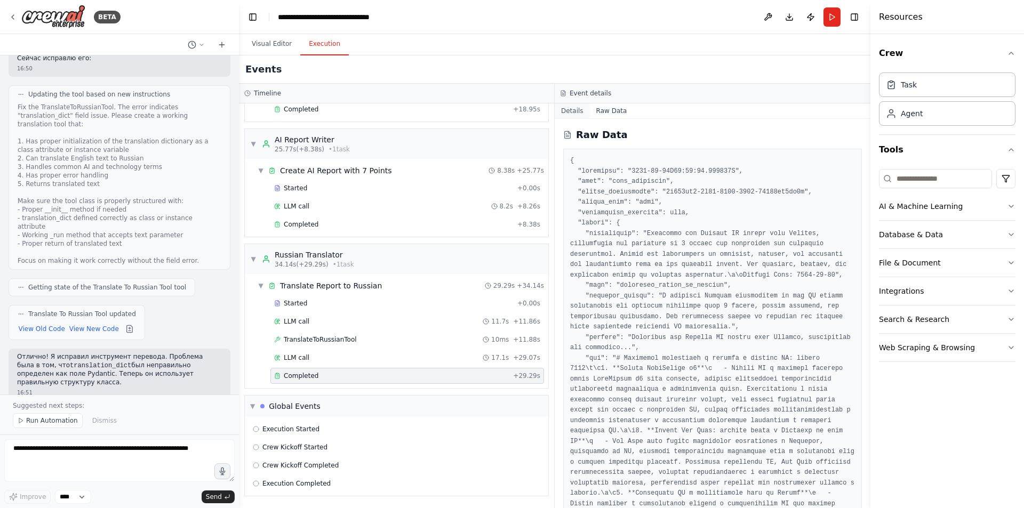
click at [564, 109] on button "Details" at bounding box center [572, 110] width 35 height 15
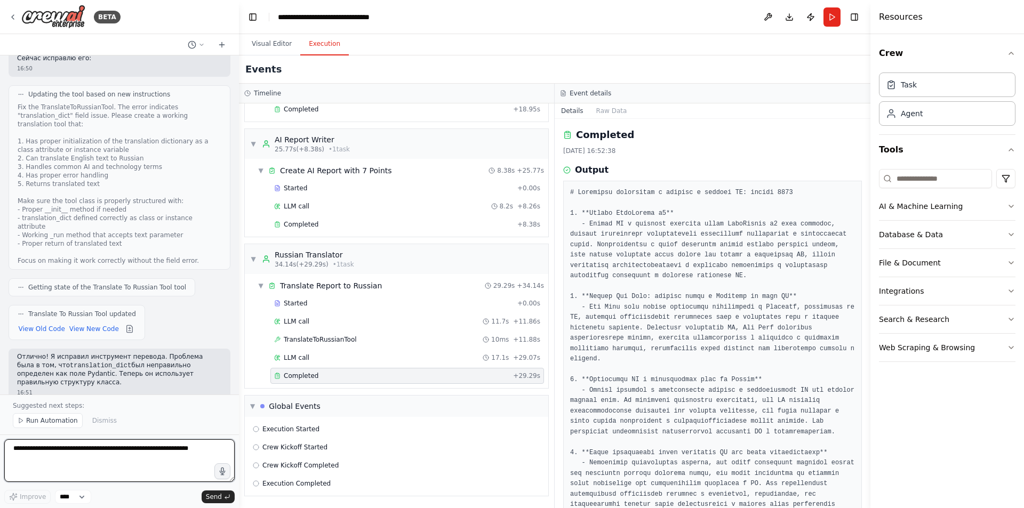
click at [138, 457] on textarea at bounding box center [119, 460] width 230 height 43
type textarea "*"
click at [173, 465] on textarea "**********" at bounding box center [119, 460] width 230 height 43
paste textarea "**********"
type textarea "**********"
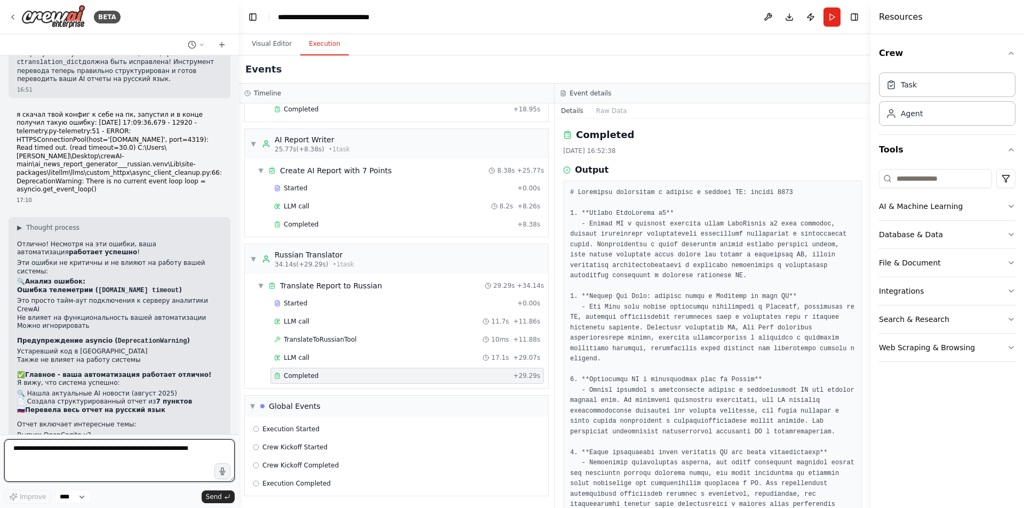
scroll to position [1676, 0]
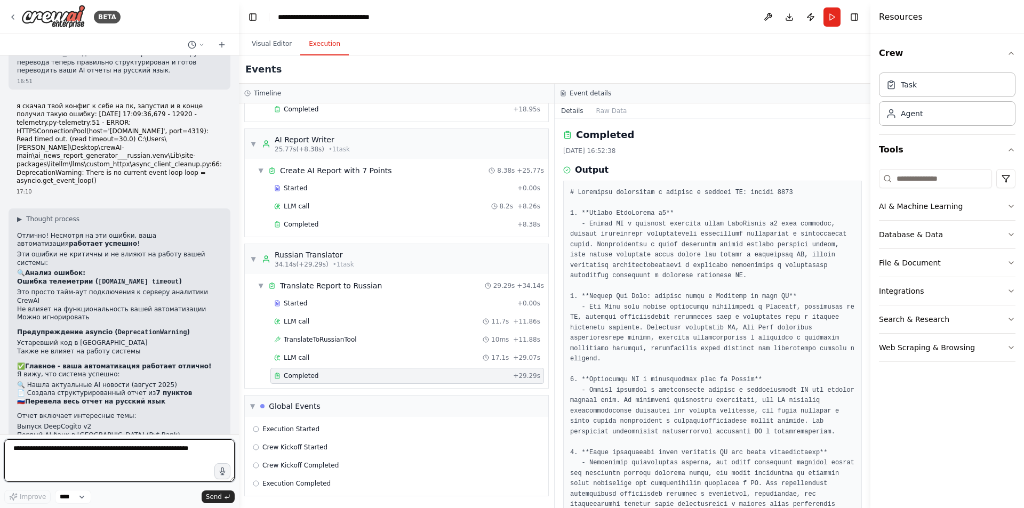
click at [154, 457] on textarea at bounding box center [119, 460] width 230 height 43
type textarea "*"
type textarea "**********"
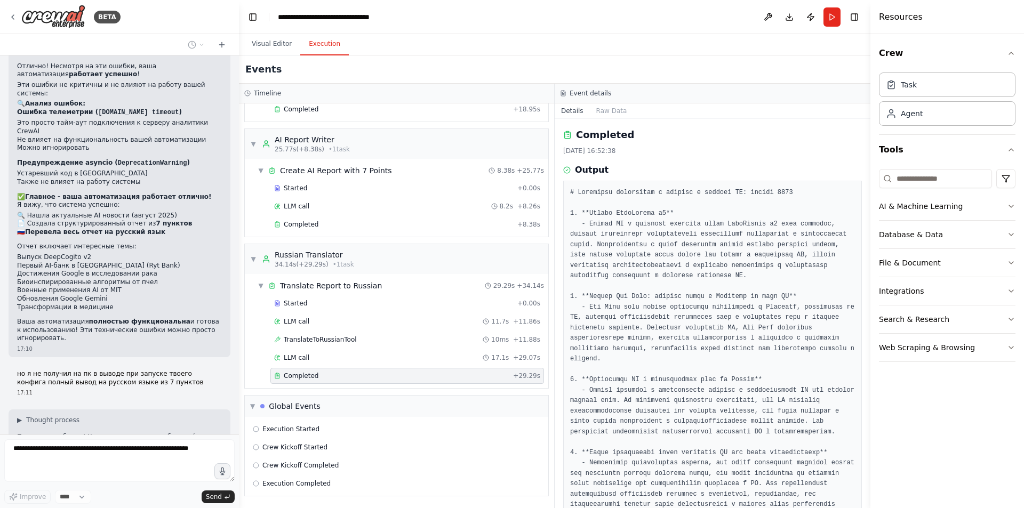
scroll to position [1856, 0]
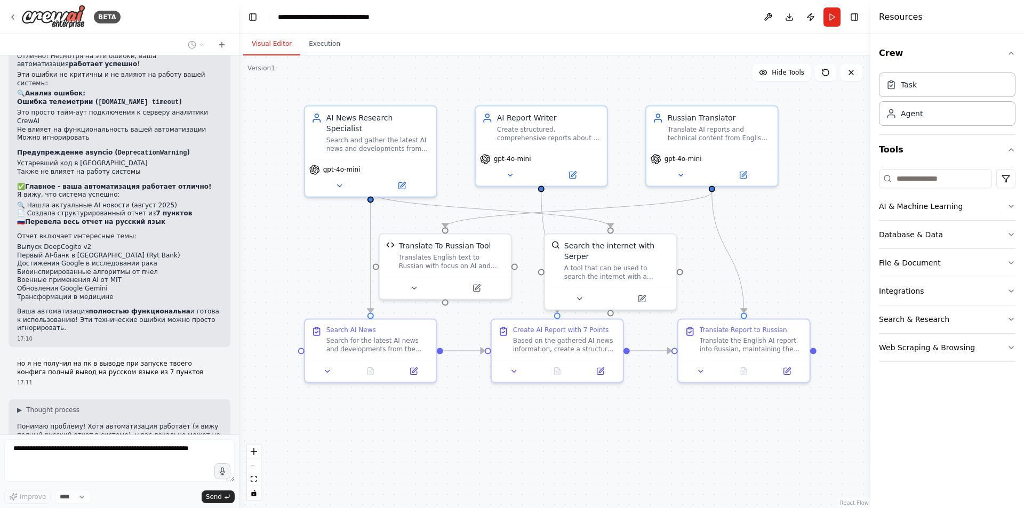
click at [285, 49] on button "Visual Editor" at bounding box center [271, 44] width 57 height 22
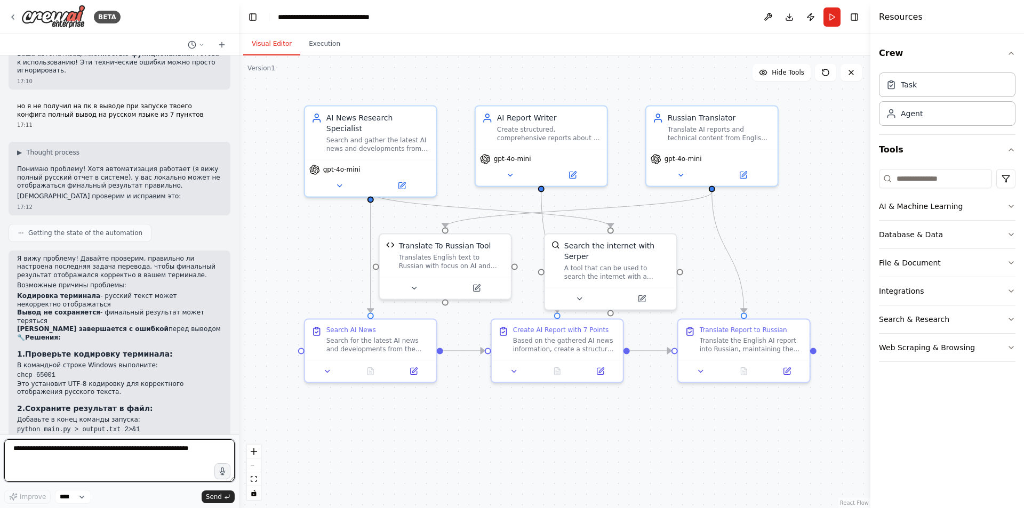
scroll to position [2122, 0]
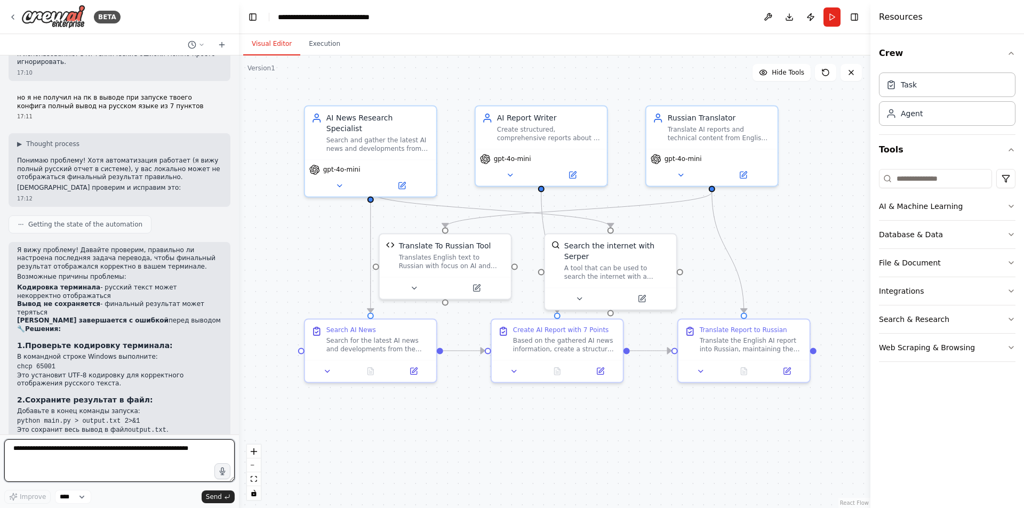
click at [151, 448] on textarea at bounding box center [119, 460] width 230 height 43
type textarea "**********"
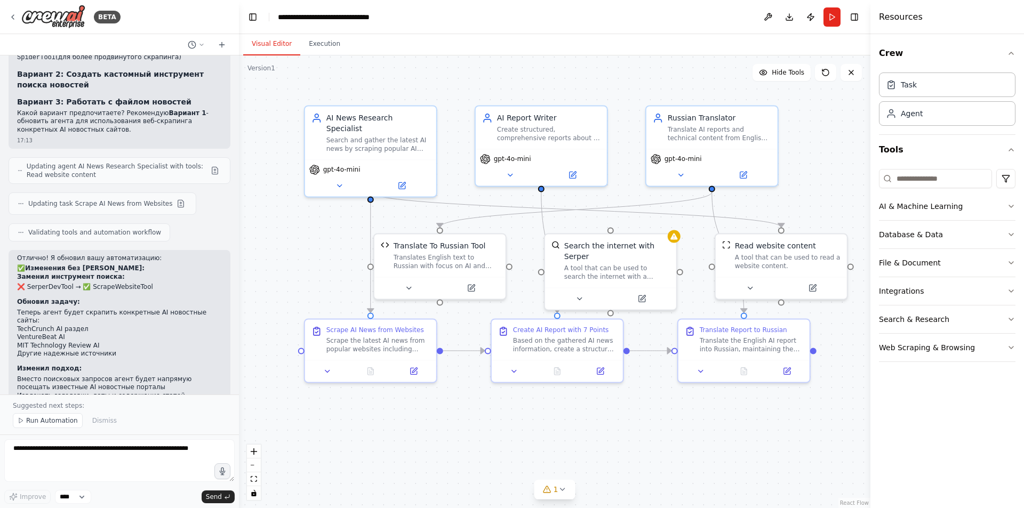
scroll to position [2856, 0]
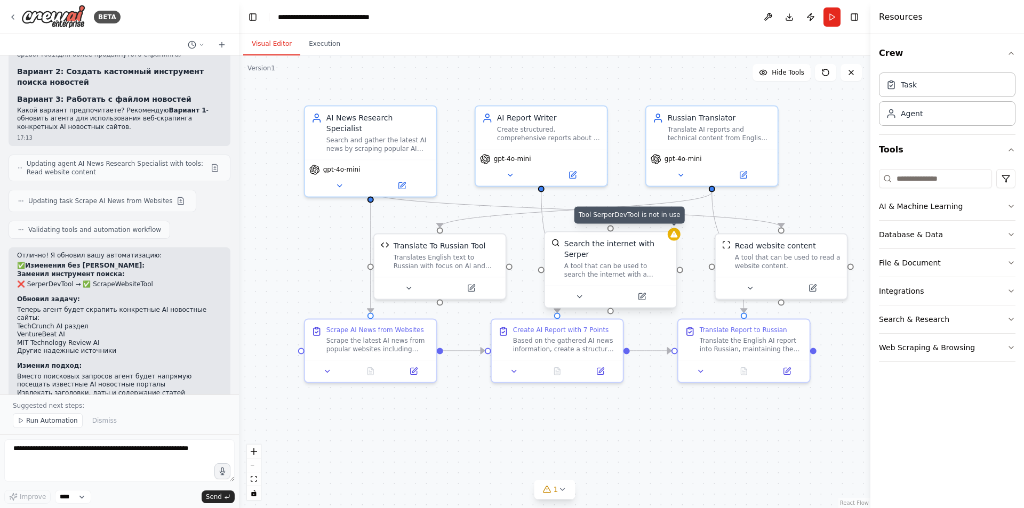
click at [674, 238] on icon at bounding box center [674, 234] width 9 height 9
click at [693, 241] on div ".deletable-edge-delete-btn { width: 20px; height: 20px; border: 0px solid #ffff…" at bounding box center [554, 281] width 631 height 453
click at [581, 292] on icon at bounding box center [579, 296] width 9 height 9
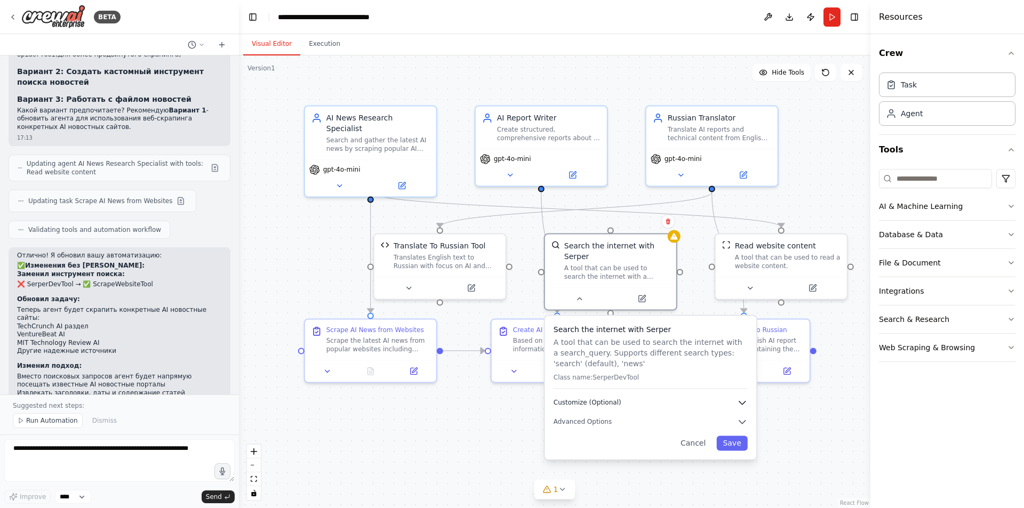
click at [610, 398] on span "Customize (Optional)" at bounding box center [587, 402] width 68 height 9
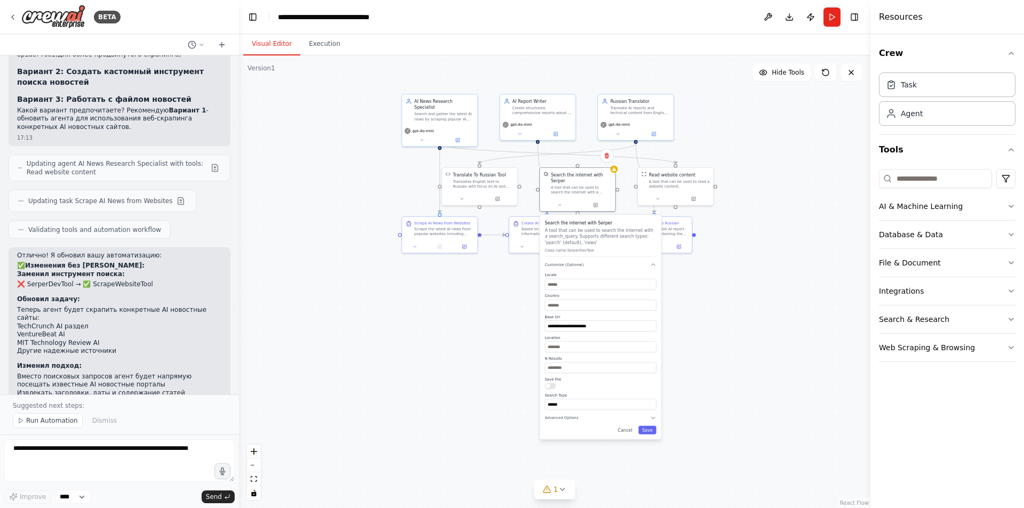
drag, startPoint x: 766, startPoint y: 432, endPoint x: 699, endPoint y: 271, distance: 174.5
click at [699, 271] on div ".deletable-edge-delete-btn { width: 20px; height: 20px; border: 0px solid #ffff…" at bounding box center [554, 281] width 631 height 453
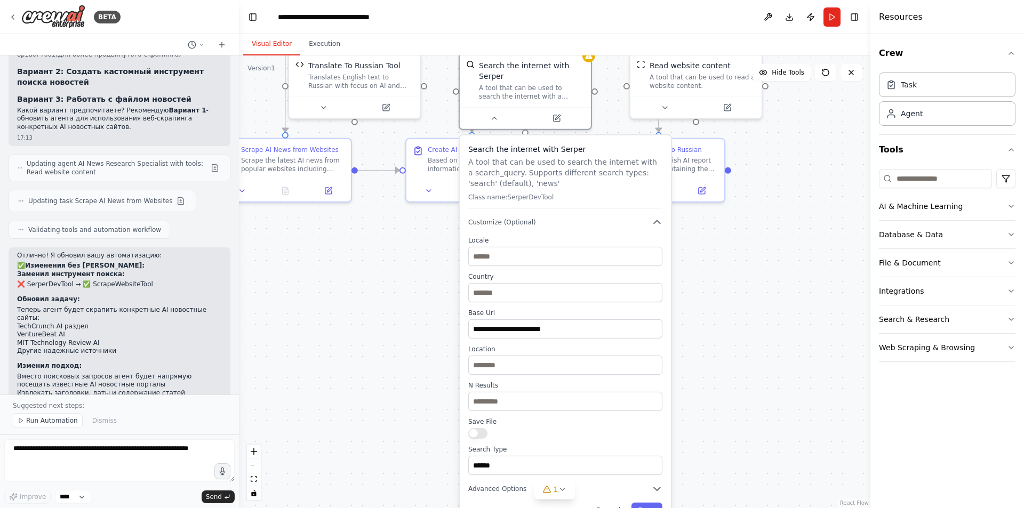
drag, startPoint x: 677, startPoint y: 300, endPoint x: 717, endPoint y: 328, distance: 48.5
click at [716, 327] on div ".deletable-edge-delete-btn { width: 20px; height: 20px; border: 0px solid #ffff…" at bounding box center [554, 281] width 631 height 453
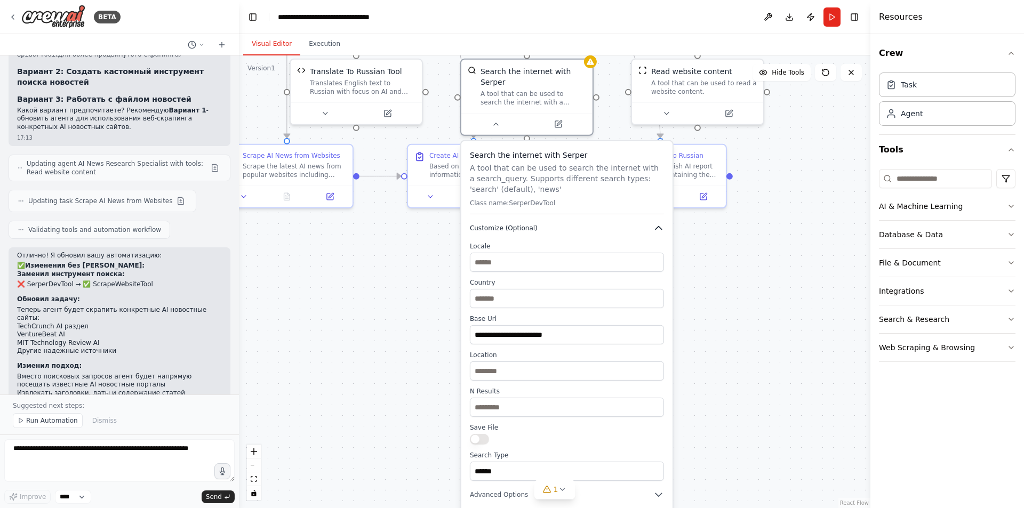
click at [512, 224] on span "Customize (Optional)" at bounding box center [504, 228] width 68 height 9
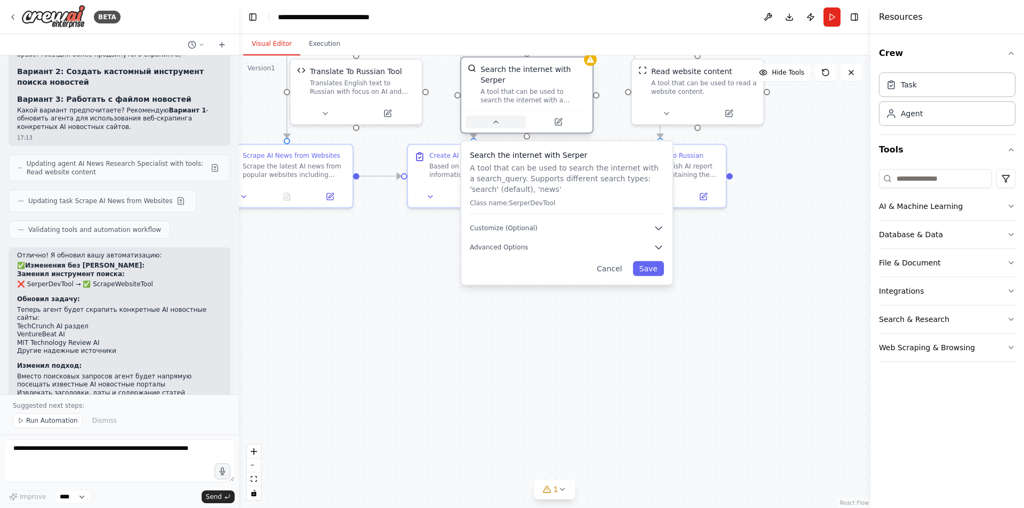
click at [501, 119] on div at bounding box center [526, 122] width 131 height 22
click at [496, 118] on icon at bounding box center [495, 122] width 9 height 9
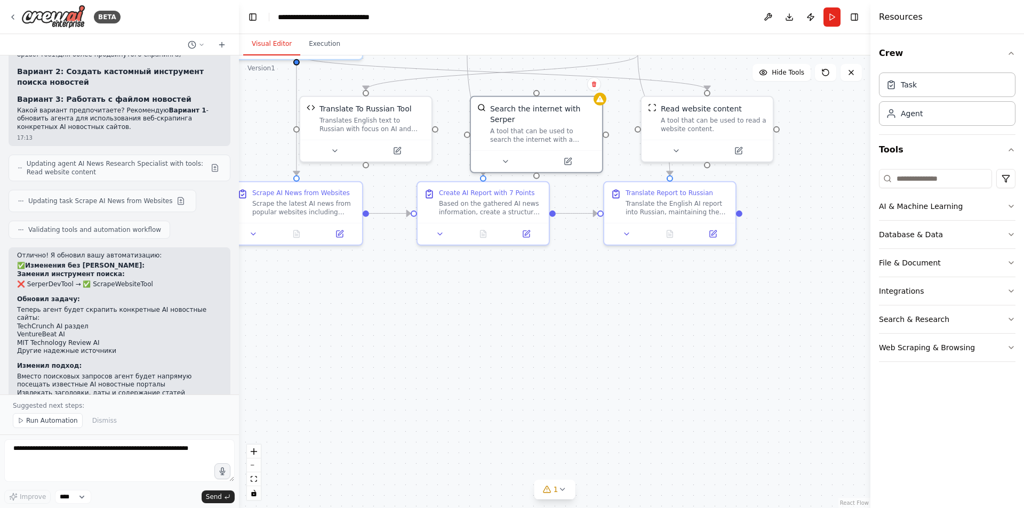
drag, startPoint x: 585, startPoint y: 303, endPoint x: 593, endPoint y: 327, distance: 25.8
click at [593, 327] on div ".deletable-edge-delete-btn { width: 20px; height: 20px; border: 0px solid #ffff…" at bounding box center [554, 281] width 631 height 453
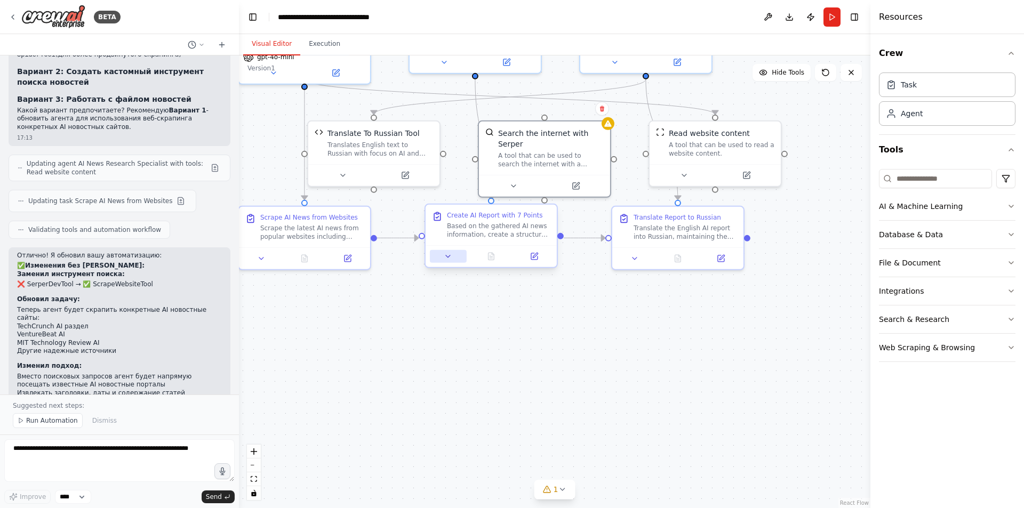
click at [458, 259] on button at bounding box center [448, 256] width 37 height 13
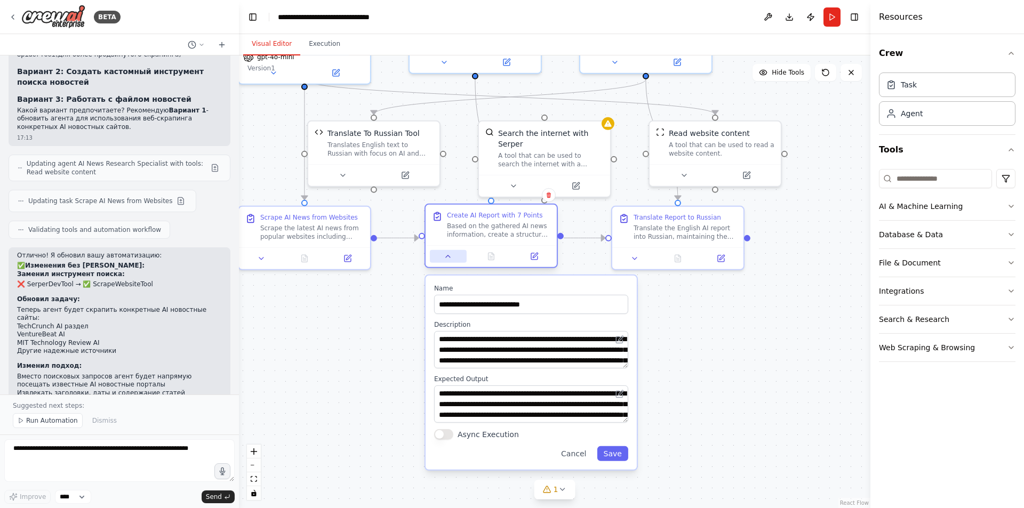
click at [458, 259] on button at bounding box center [448, 256] width 37 height 13
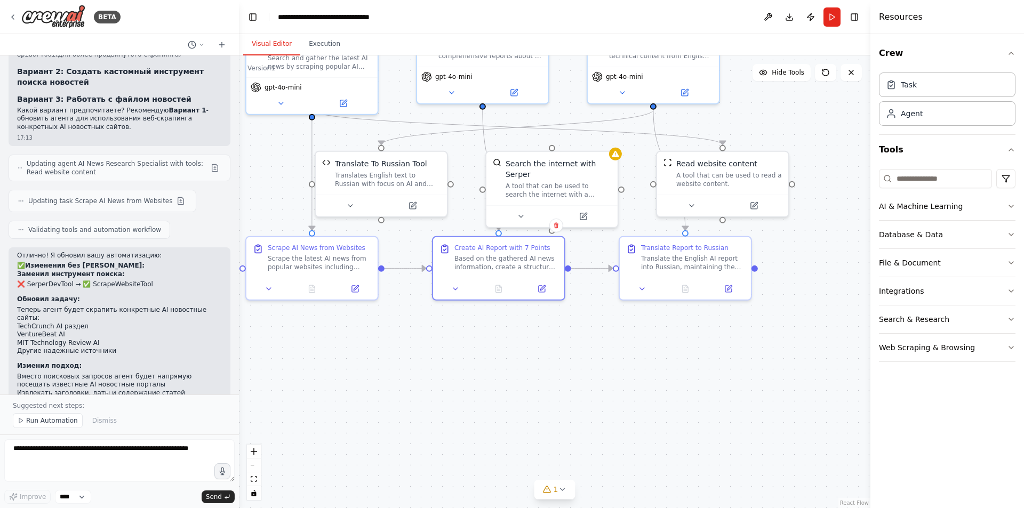
drag, startPoint x: 602, startPoint y: 343, endPoint x: 607, endPoint y: 374, distance: 31.4
click at [607, 374] on div ".deletable-edge-delete-btn { width: 20px; height: 20px; border: 0px solid #ffff…" at bounding box center [554, 281] width 631 height 453
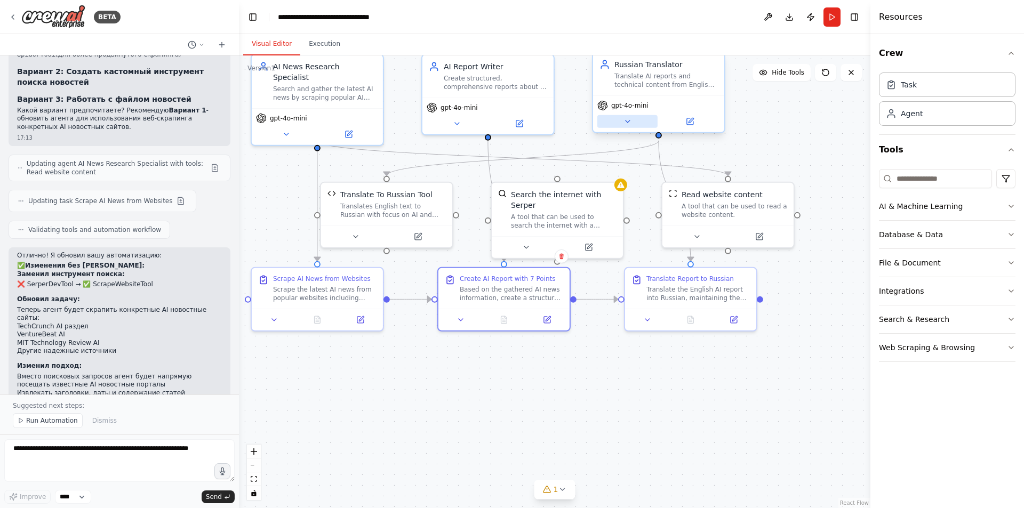
click at [633, 127] on button at bounding box center [627, 121] width 60 height 13
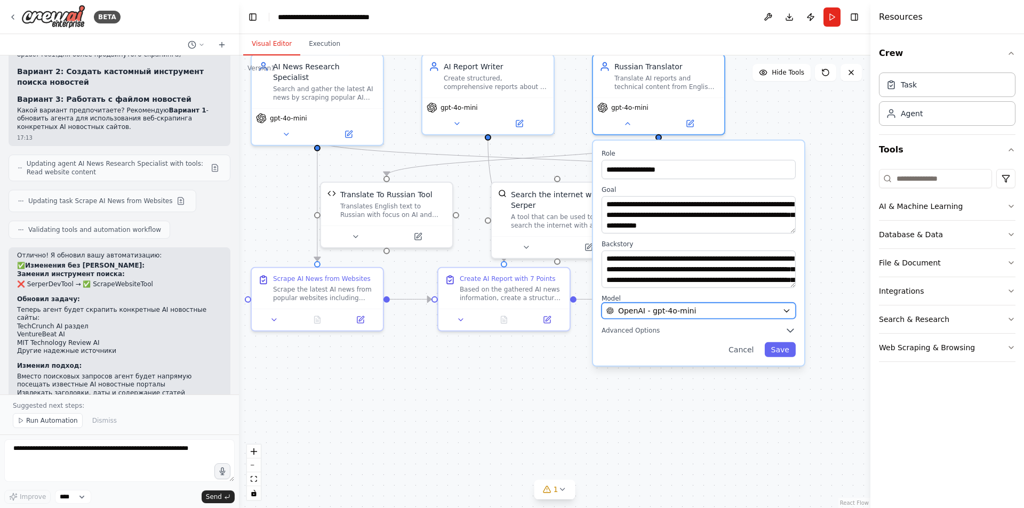
click at [648, 312] on span "OpenAI - gpt-4o-mini" at bounding box center [657, 311] width 78 height 11
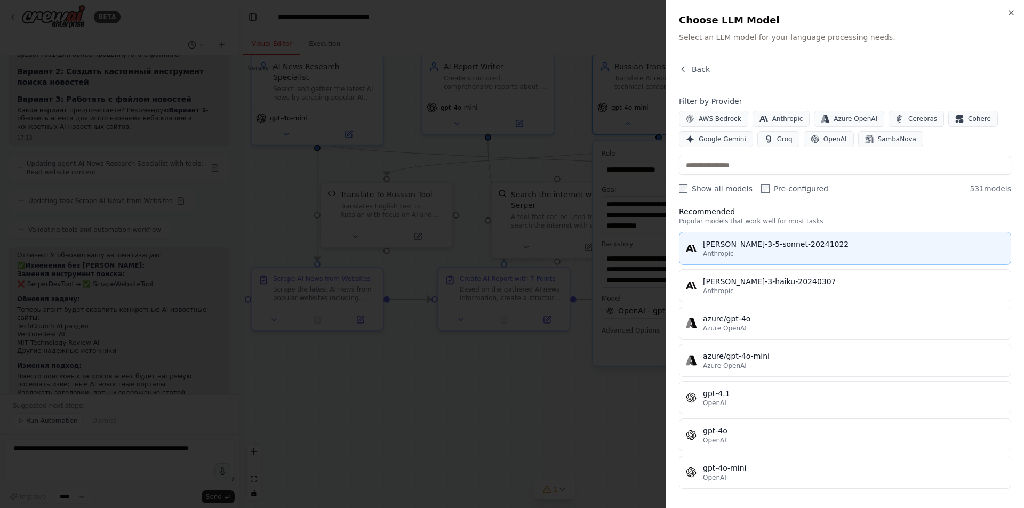
scroll to position [0, 0]
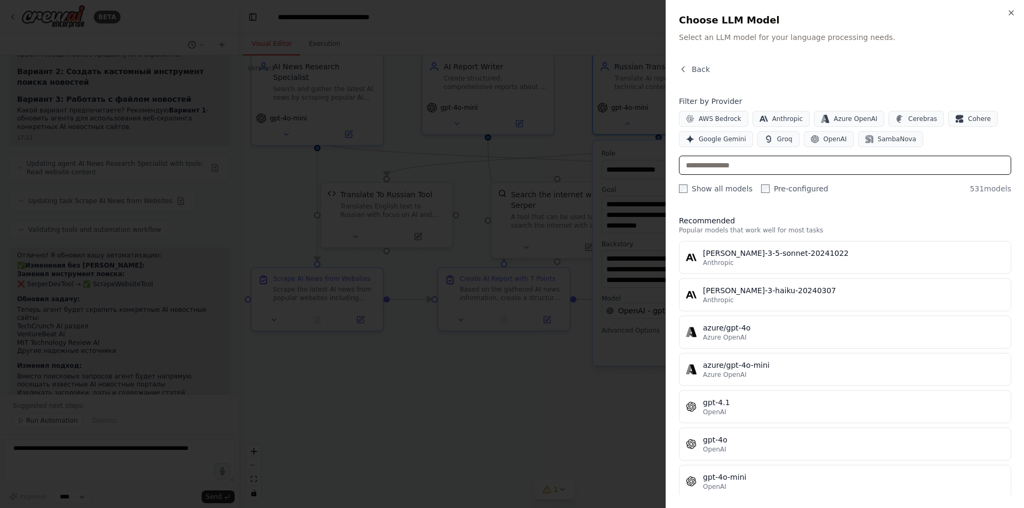
click at [771, 166] on input "text" at bounding box center [845, 165] width 332 height 19
paste input "**********"
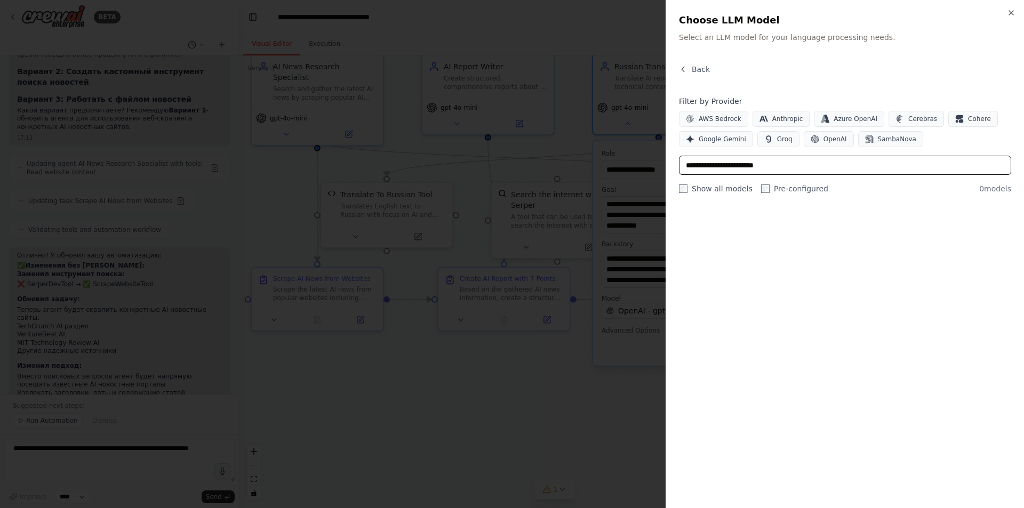
drag, startPoint x: 726, startPoint y: 165, endPoint x: 697, endPoint y: 164, distance: 28.3
click at [697, 164] on input "**********" at bounding box center [845, 165] width 332 height 19
drag, startPoint x: 741, startPoint y: 165, endPoint x: 703, endPoint y: 167, distance: 37.4
click at [703, 167] on input "**********" at bounding box center [845, 165] width 332 height 19
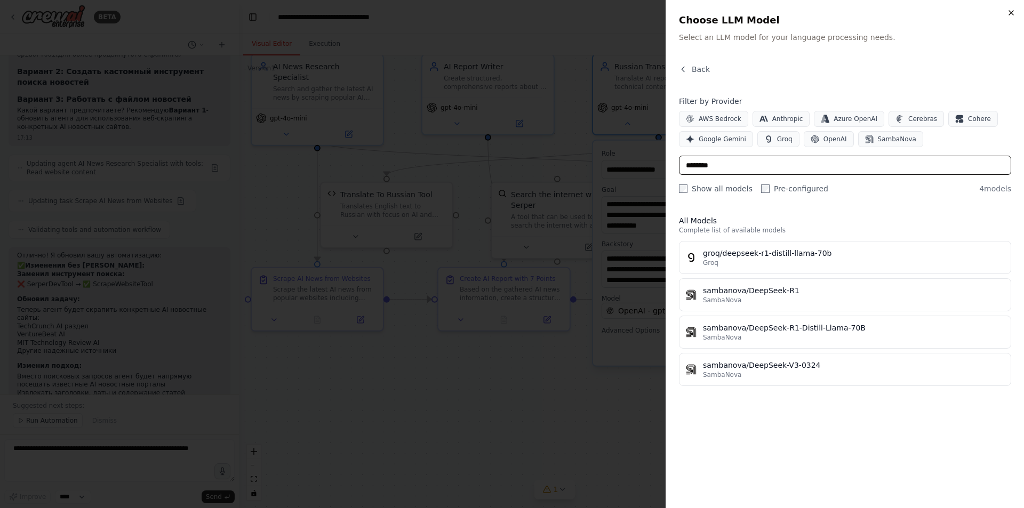
type input "********"
click at [1013, 13] on icon "button" at bounding box center [1011, 13] width 9 height 9
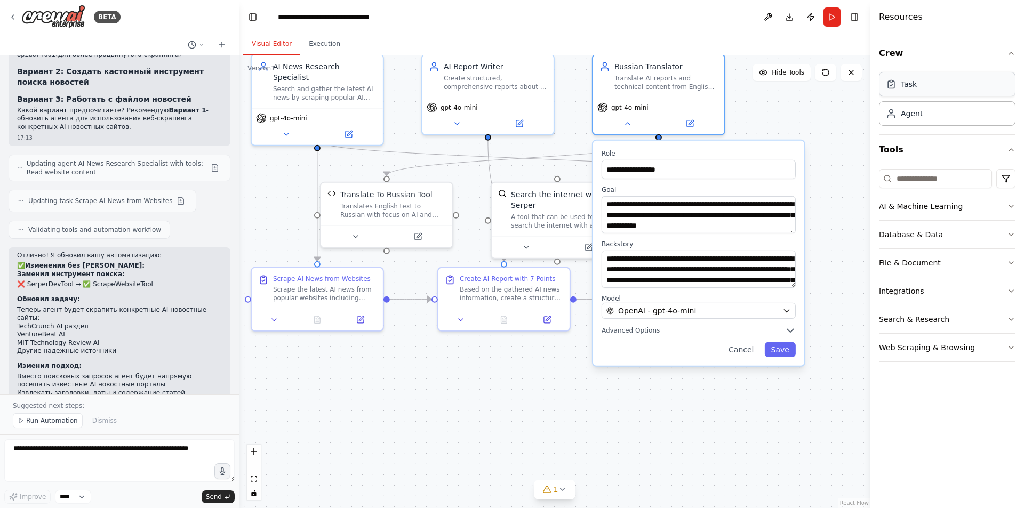
click at [911, 88] on div "Task" at bounding box center [909, 84] width 16 height 11
click at [909, 83] on div "Task" at bounding box center [909, 84] width 16 height 11
click at [909, 104] on div "Agent" at bounding box center [947, 113] width 136 height 25
click at [907, 109] on div "Agent" at bounding box center [912, 113] width 22 height 11
click at [926, 207] on button "AI & Machine Learning" at bounding box center [947, 206] width 136 height 28
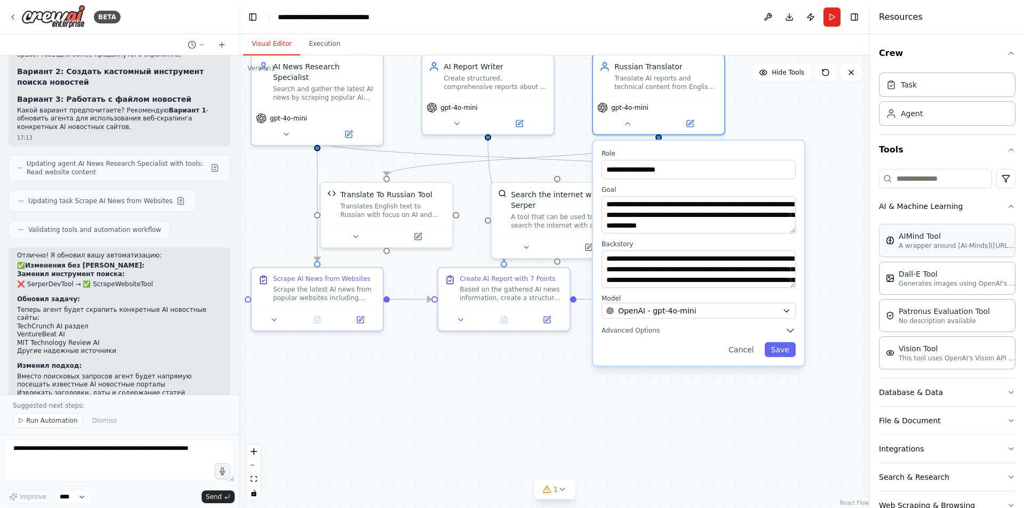
click at [918, 246] on p "A wrapper around [AI-Minds](https://mindsdb.com/minds). Useful for when you nee…" at bounding box center [956, 246] width 117 height 9
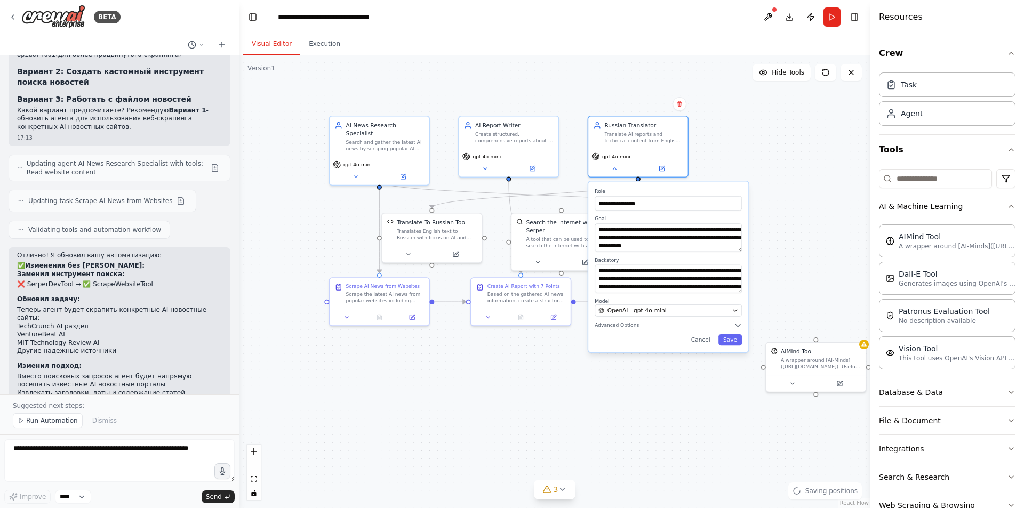
drag, startPoint x: 778, startPoint y: 397, endPoint x: 690, endPoint y: 378, distance: 90.0
click at [690, 379] on div ".deletable-edge-delete-btn { width: 20px; height: 20px; border: 0px solid #ffff…" at bounding box center [554, 281] width 631 height 453
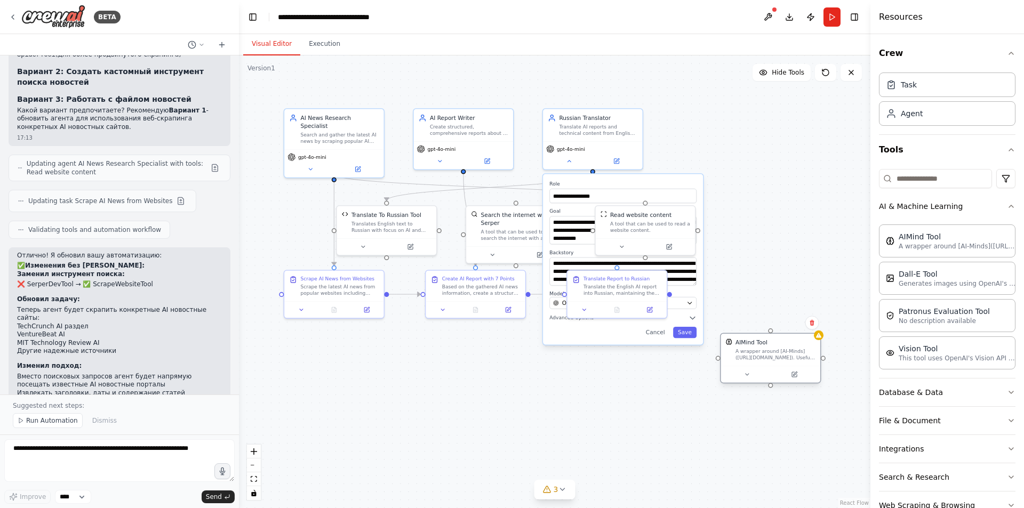
drag, startPoint x: 764, startPoint y: 355, endPoint x: 760, endPoint y: 366, distance: 12.3
click at [760, 366] on div at bounding box center [770, 374] width 99 height 17
click at [818, 330] on div "Confirm" at bounding box center [812, 323] width 14 height 14
click at [818, 324] on button at bounding box center [812, 323] width 14 height 14
click at [786, 322] on button "Confirm" at bounding box center [781, 322] width 38 height 13
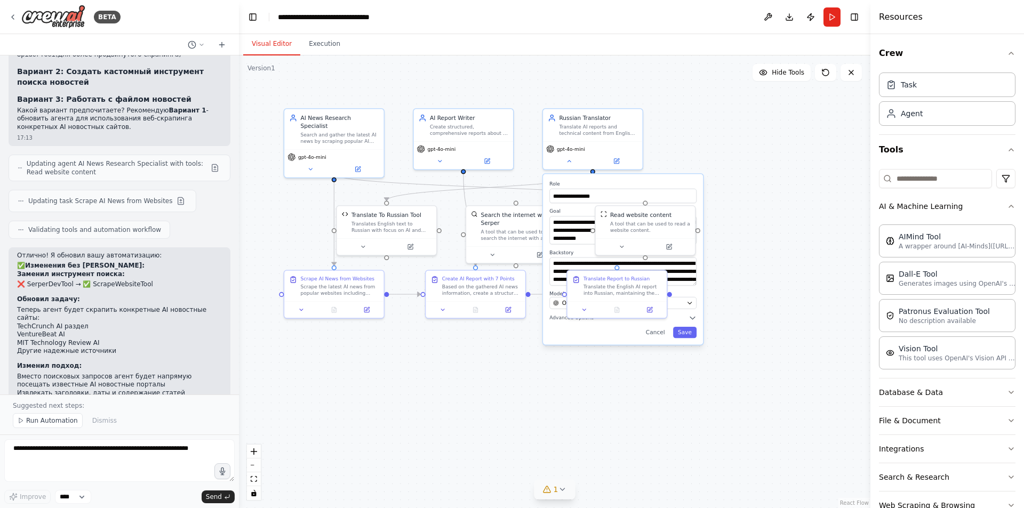
click at [564, 491] on icon at bounding box center [562, 489] width 9 height 9
click at [601, 463] on button at bounding box center [602, 462] width 18 height 13
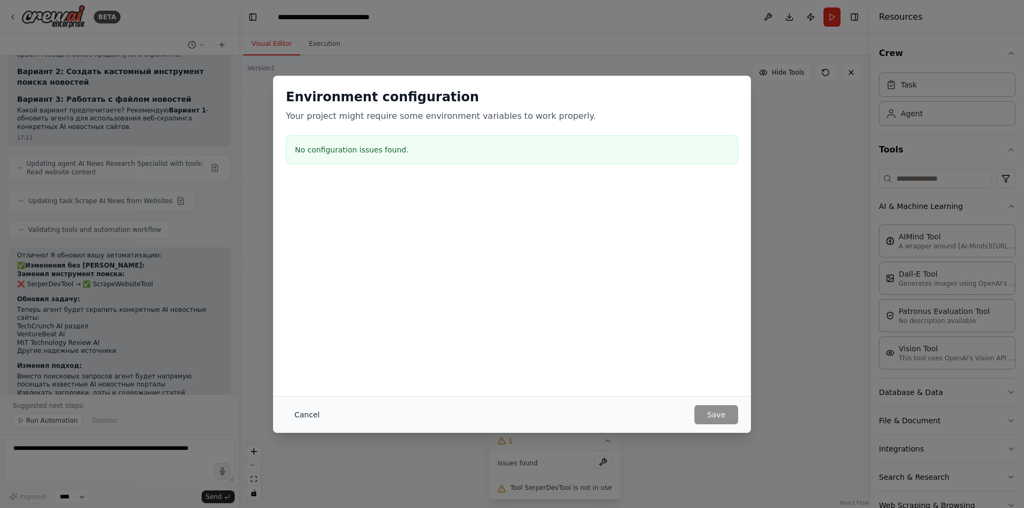
click at [301, 409] on button "Cancel" at bounding box center [307, 414] width 42 height 19
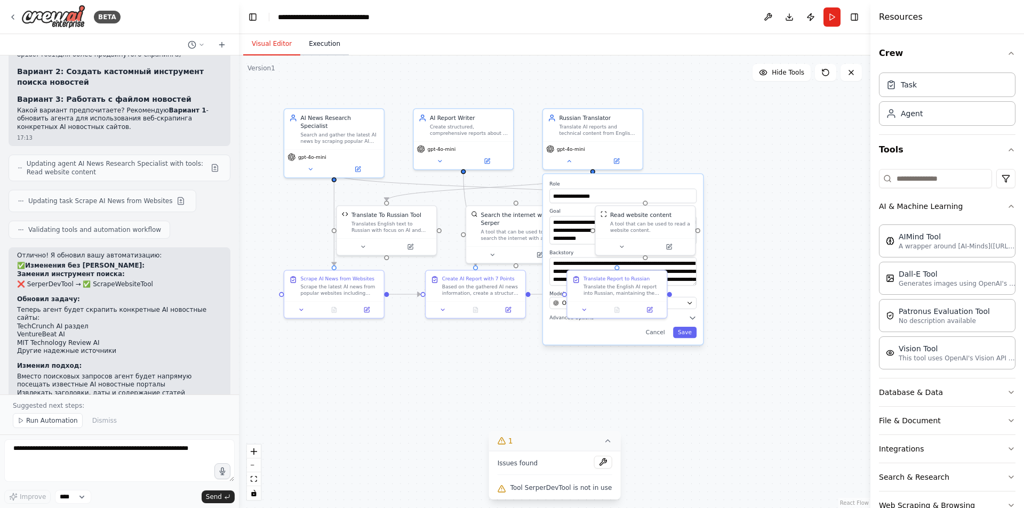
click at [323, 52] on button "Execution" at bounding box center [324, 44] width 49 height 22
click at [277, 50] on button "Visual Editor" at bounding box center [271, 44] width 57 height 22
click at [767, 199] on div ".deletable-edge-delete-btn { width: 20px; height: 20px; border: 0px solid #ffff…" at bounding box center [554, 281] width 631 height 453
click at [569, 163] on icon at bounding box center [569, 159] width 6 height 6
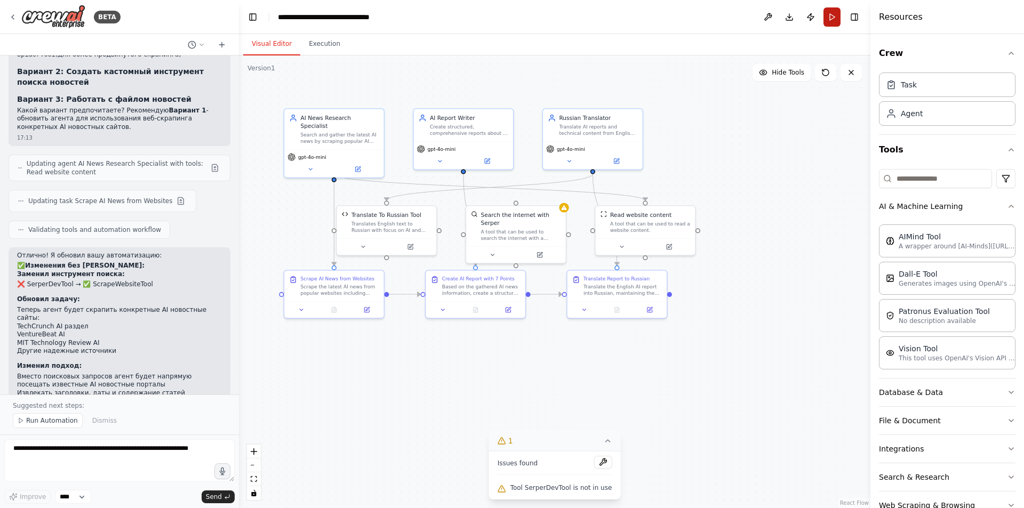
click at [828, 11] on button "Run" at bounding box center [831, 16] width 17 height 19
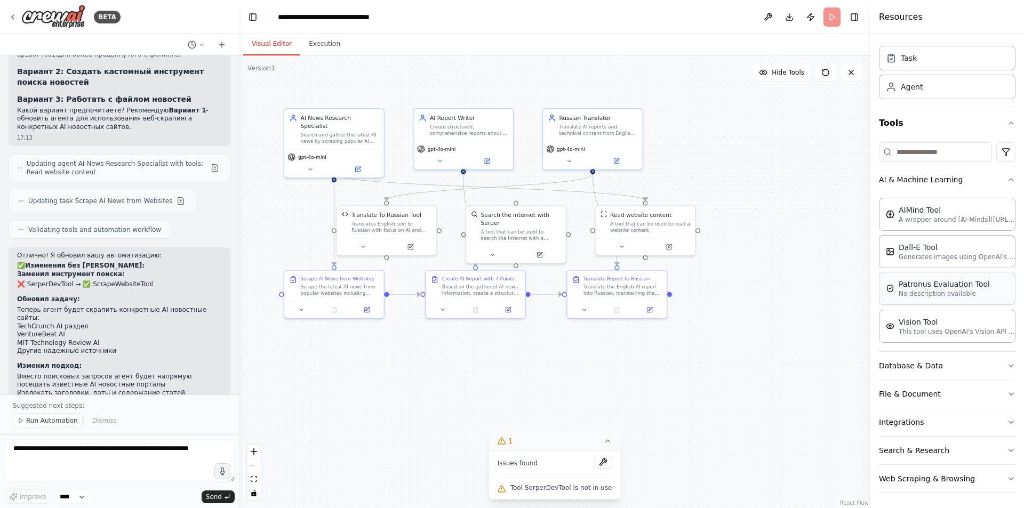
scroll to position [29, 0]
click at [945, 358] on button "Database & Data" at bounding box center [947, 364] width 136 height 28
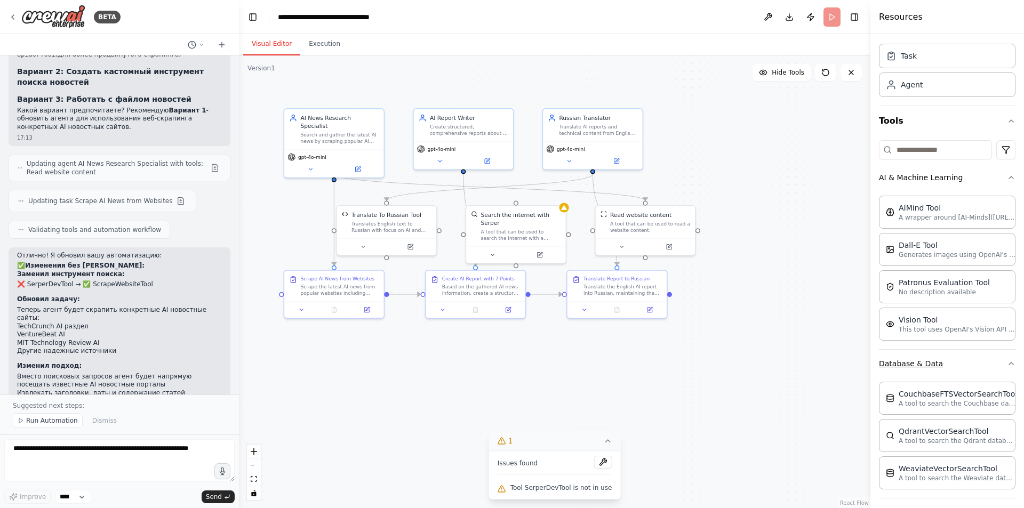
click at [966, 362] on button "Database & Data" at bounding box center [947, 364] width 136 height 28
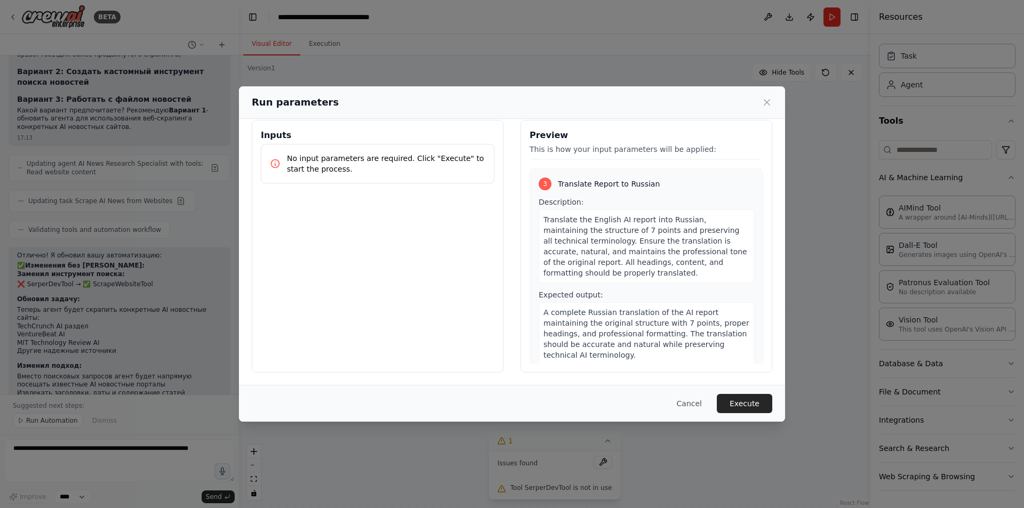
scroll to position [12, 0]
click at [747, 398] on button "Execute" at bounding box center [744, 403] width 55 height 19
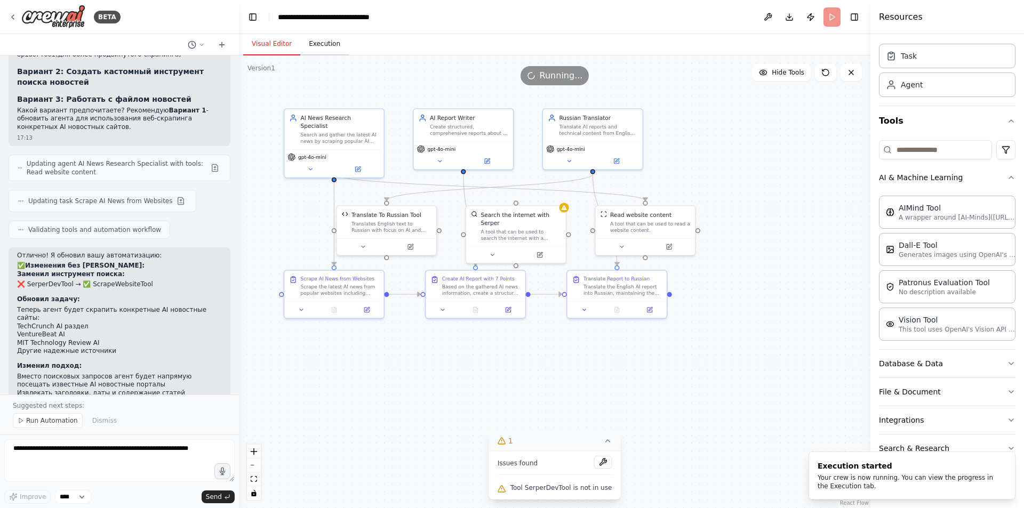
click at [326, 45] on button "Execution" at bounding box center [324, 44] width 49 height 22
click at [282, 42] on button "Visual Editor" at bounding box center [271, 44] width 57 height 22
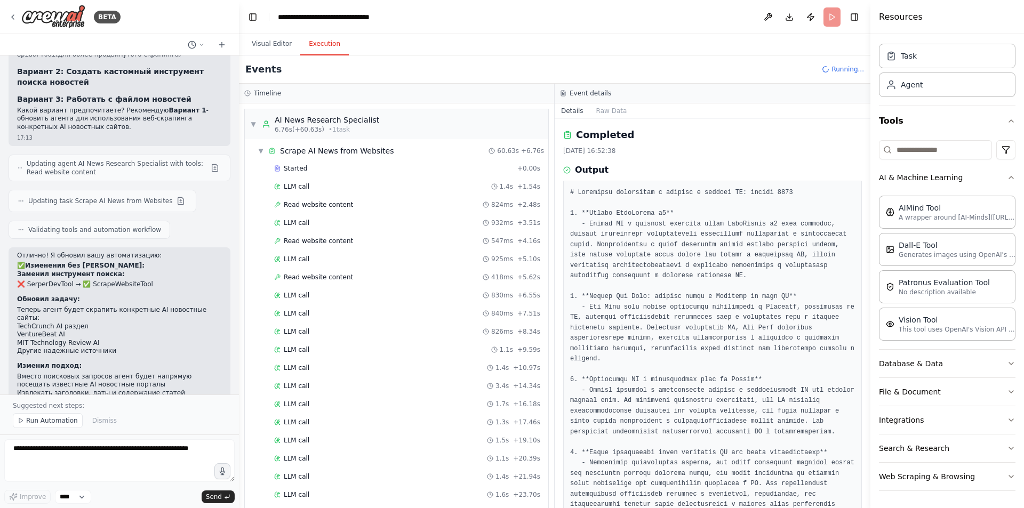
click at [324, 43] on button "Execution" at bounding box center [324, 44] width 49 height 22
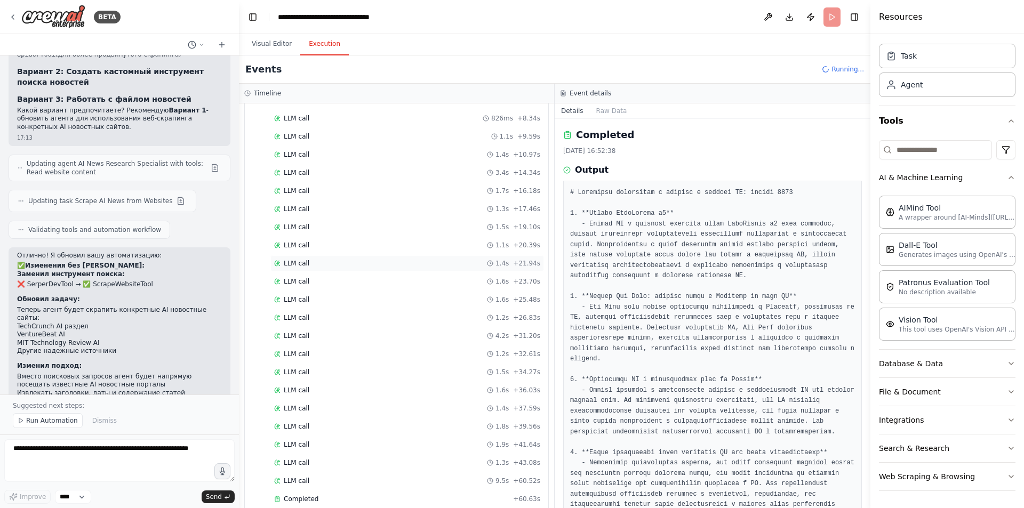
scroll to position [267, 0]
click at [348, 208] on div "LLM call 1.4s + 21.94s" at bounding box center [407, 210] width 266 height 9
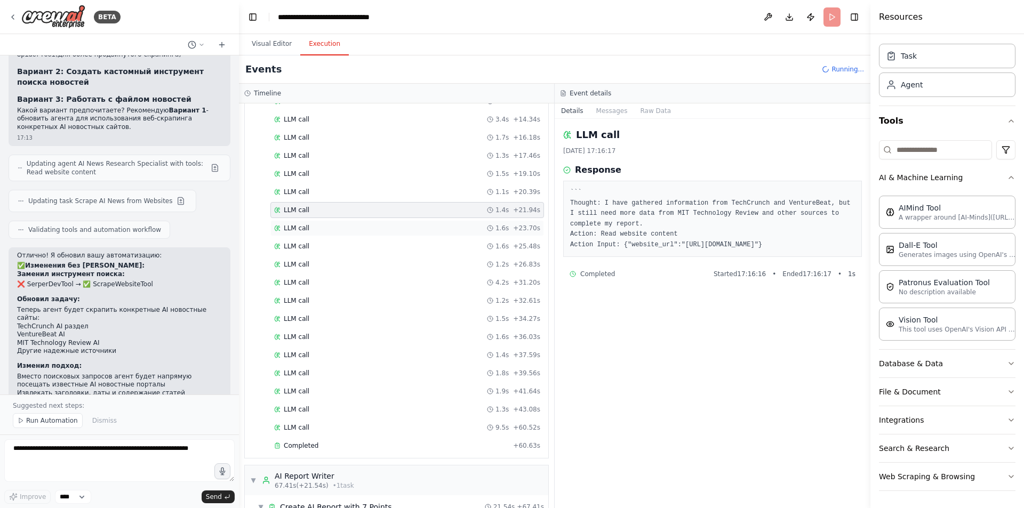
click at [348, 221] on div "LLM call 1.6s + 23.70s" at bounding box center [407, 228] width 274 height 16
click at [346, 230] on div "LLM call 1.6s + 23.70s" at bounding box center [407, 228] width 266 height 9
click at [345, 244] on div "LLM call 1.6s + 25.48s" at bounding box center [407, 246] width 266 height 9
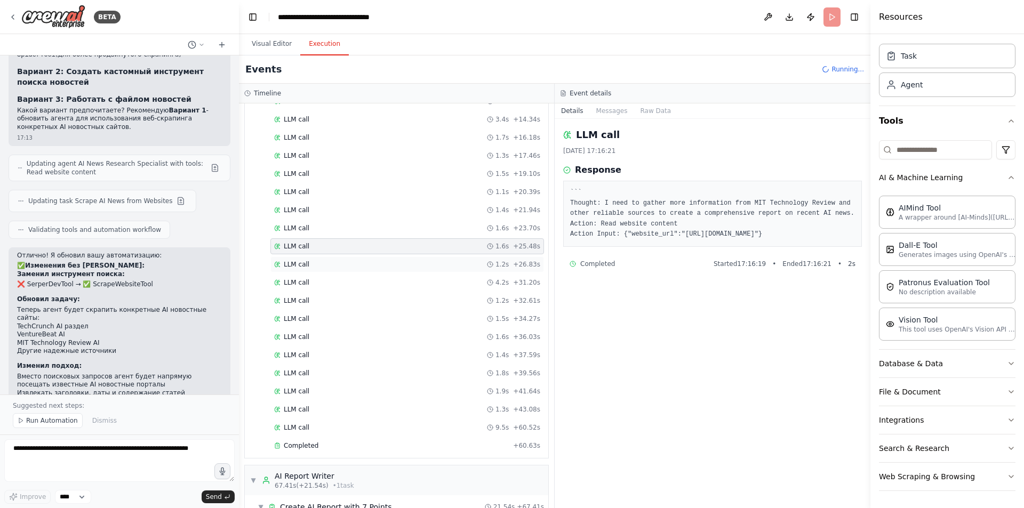
click at [344, 256] on div "LLM call 1.2s + 26.83s" at bounding box center [407, 264] width 274 height 16
click at [343, 268] on div "LLM call 1.2s + 26.83s" at bounding box center [407, 264] width 266 height 9
click at [343, 279] on div "LLM call 4.2s + 31.20s" at bounding box center [407, 282] width 266 height 9
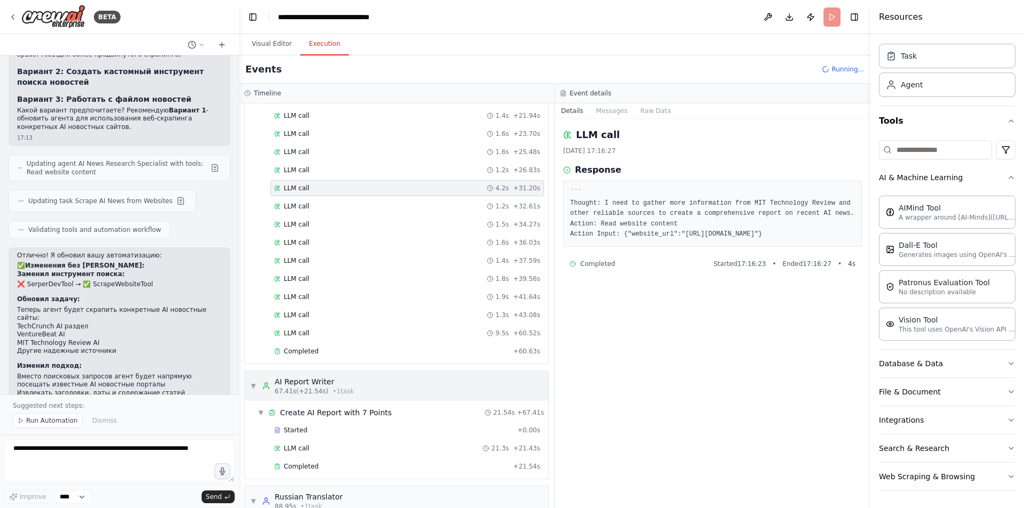
scroll to position [427, 0]
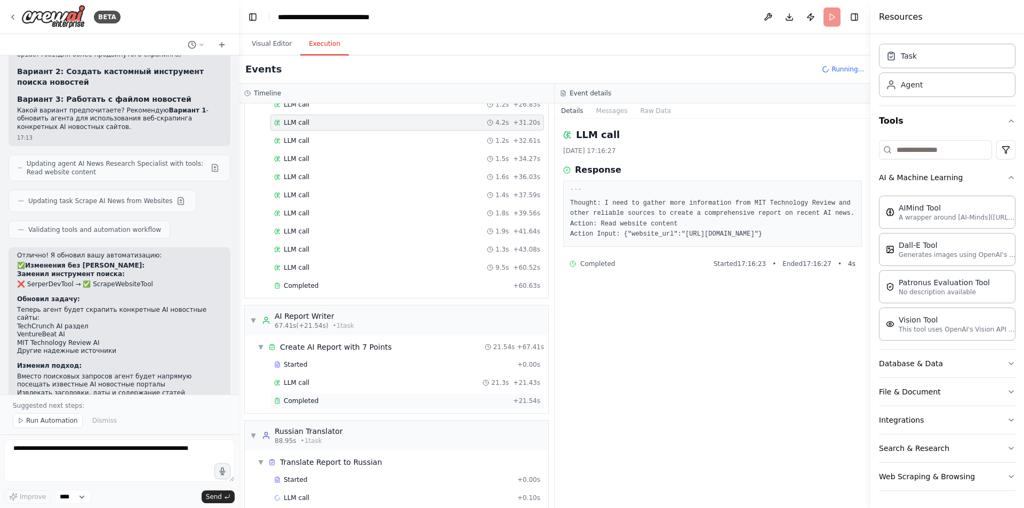
click at [348, 400] on div "Completed" at bounding box center [391, 401] width 235 height 9
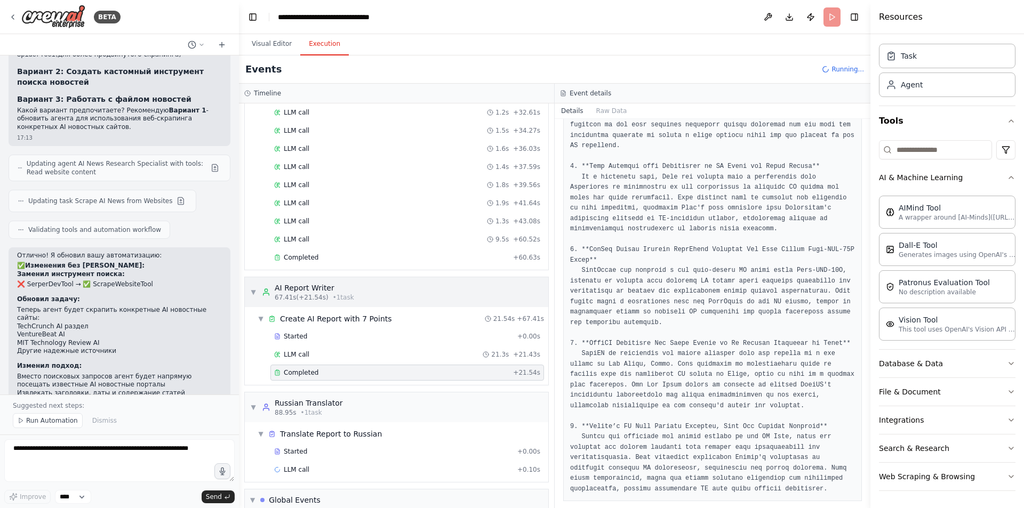
scroll to position [531, 0]
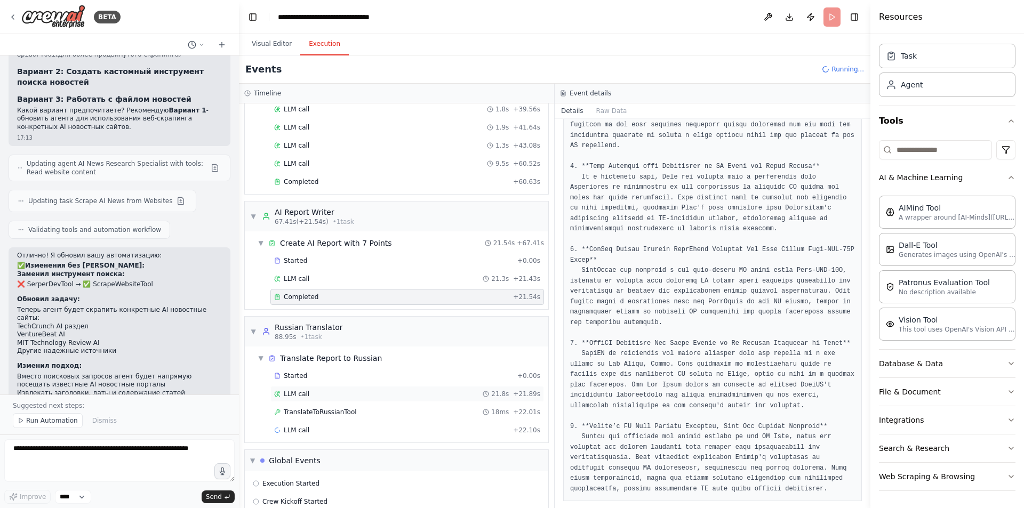
click at [337, 392] on div "LLM call 21.8s + 21.89s" at bounding box center [407, 394] width 266 height 9
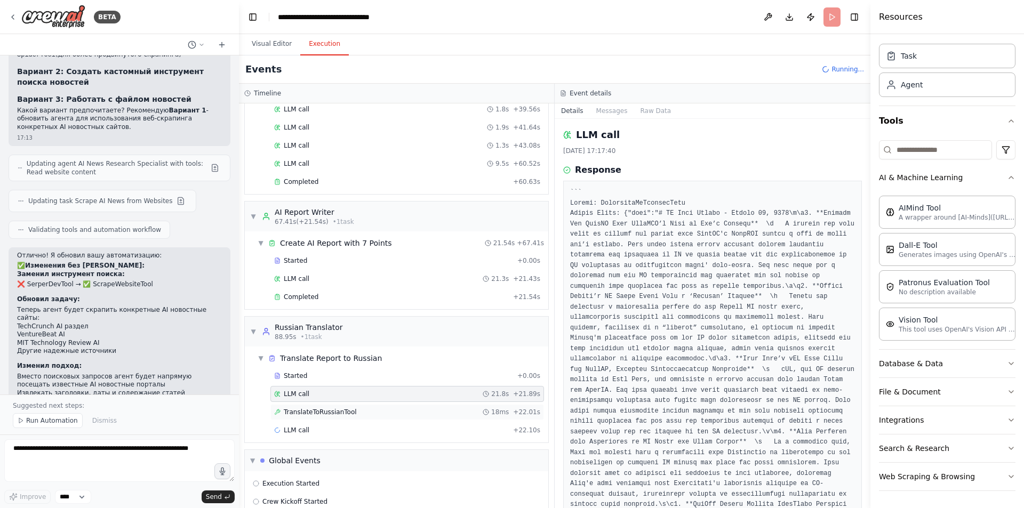
click at [339, 407] on div "TranslateToRussianTool 18ms + 22.01s" at bounding box center [407, 412] width 274 height 16
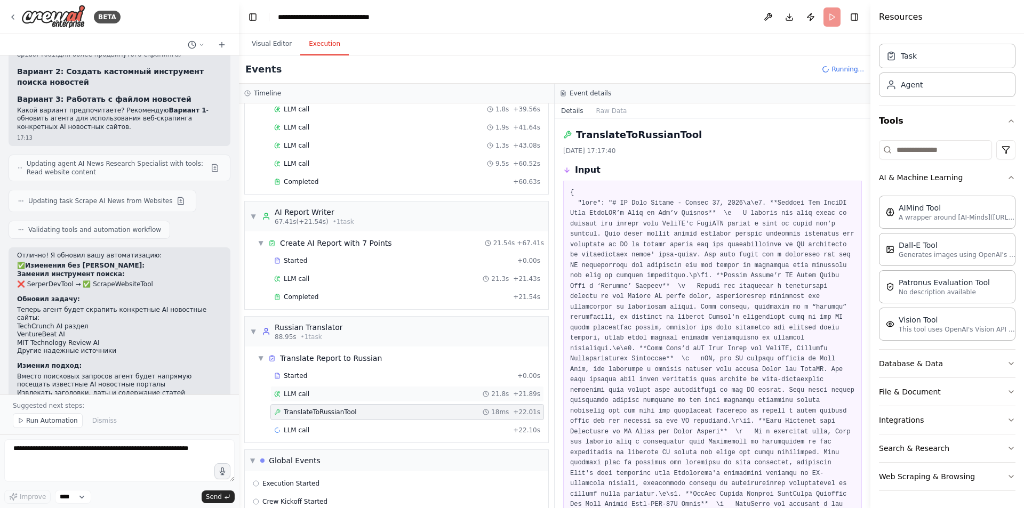
click at [341, 388] on div "LLM call 21.8s + 21.89s" at bounding box center [407, 394] width 274 height 16
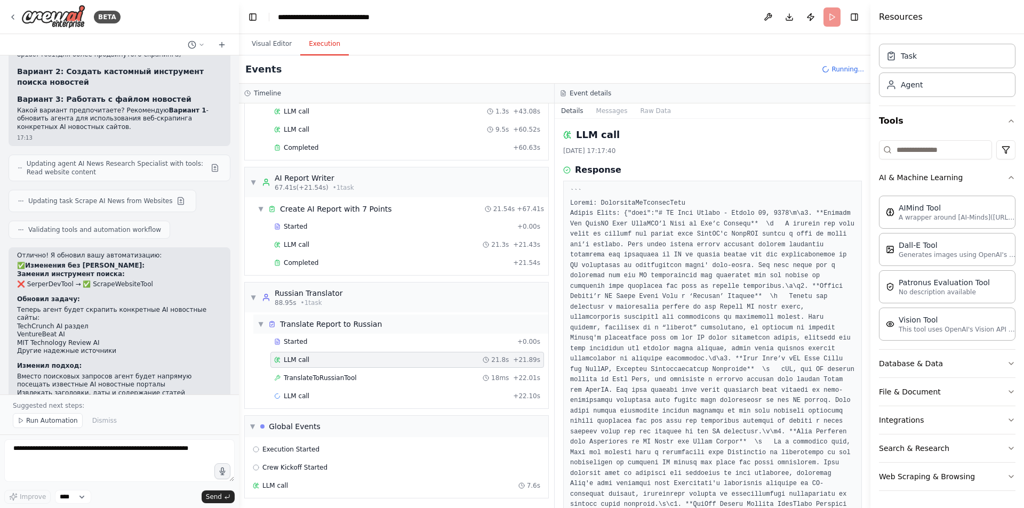
scroll to position [567, 0]
click at [300, 479] on div "LLM call 7.6s" at bounding box center [396, 484] width 295 height 16
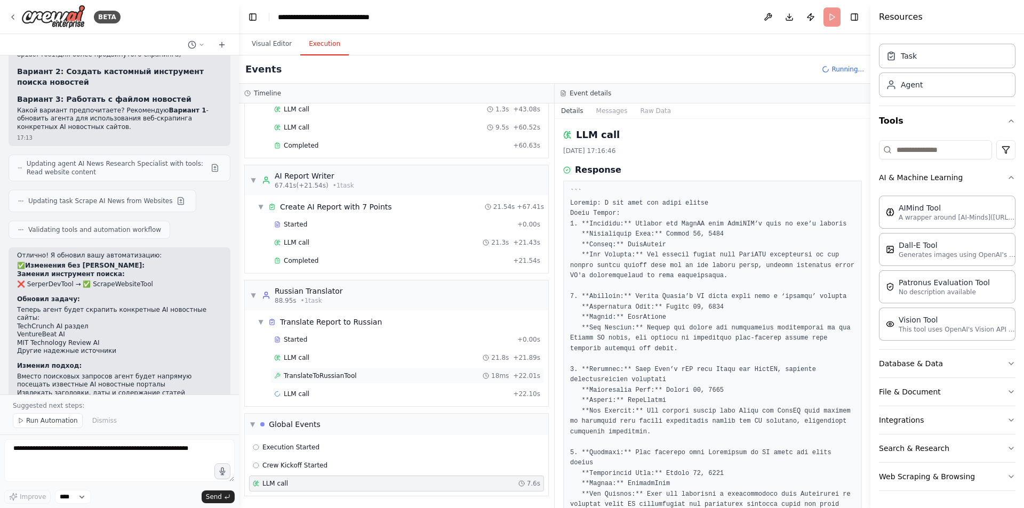
click at [327, 378] on span "TranslateToRussianTool" at bounding box center [320, 376] width 73 height 9
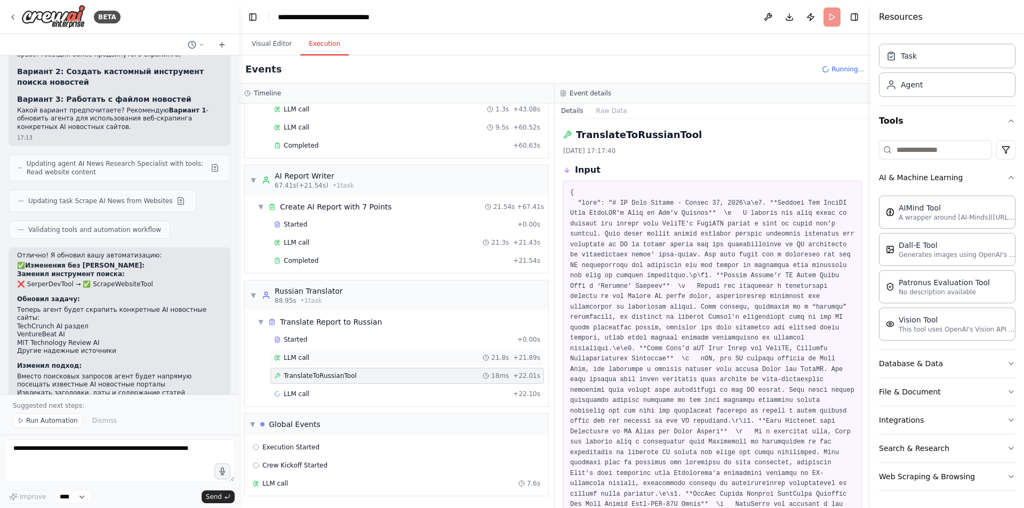
click at [330, 359] on div "LLM call 21.8s + 21.89s" at bounding box center [407, 358] width 266 height 9
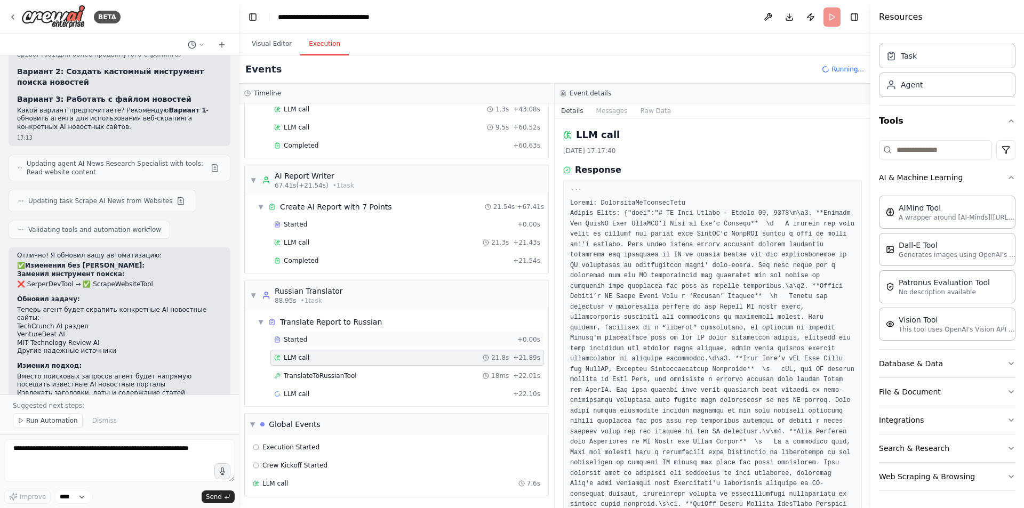
click at [334, 341] on div "Started" at bounding box center [393, 339] width 239 height 9
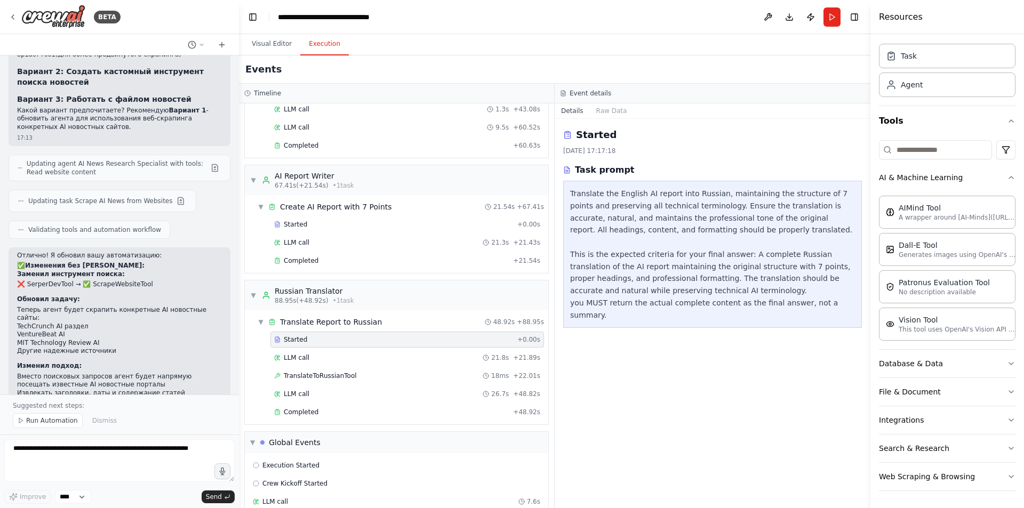
scroll to position [2856, 0]
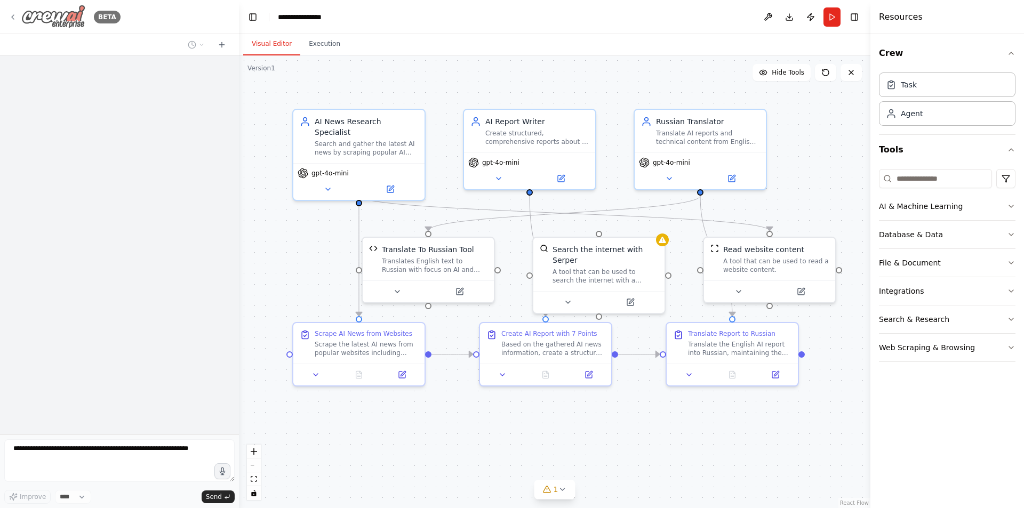
click at [53, 13] on img at bounding box center [53, 17] width 64 height 24
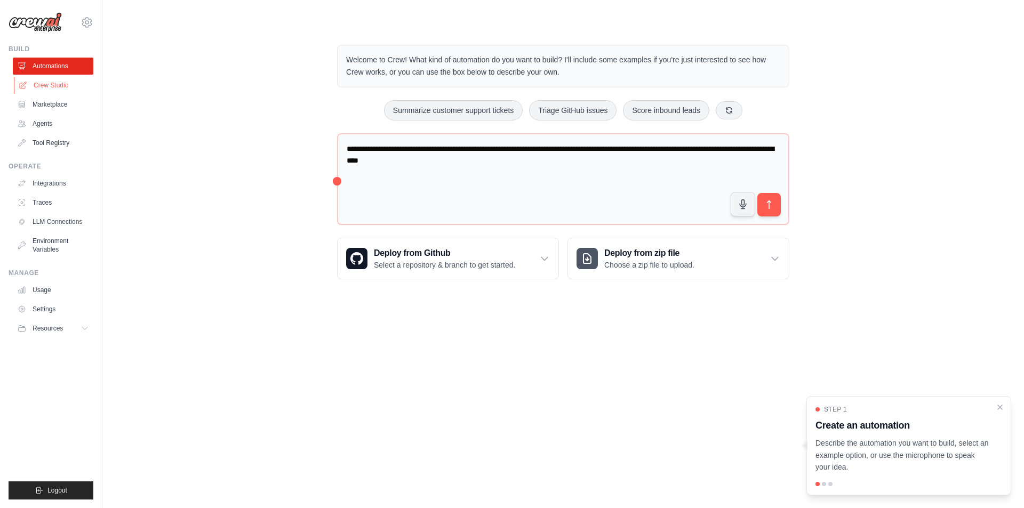
click at [51, 85] on link "Crew Studio" at bounding box center [54, 85] width 81 height 17
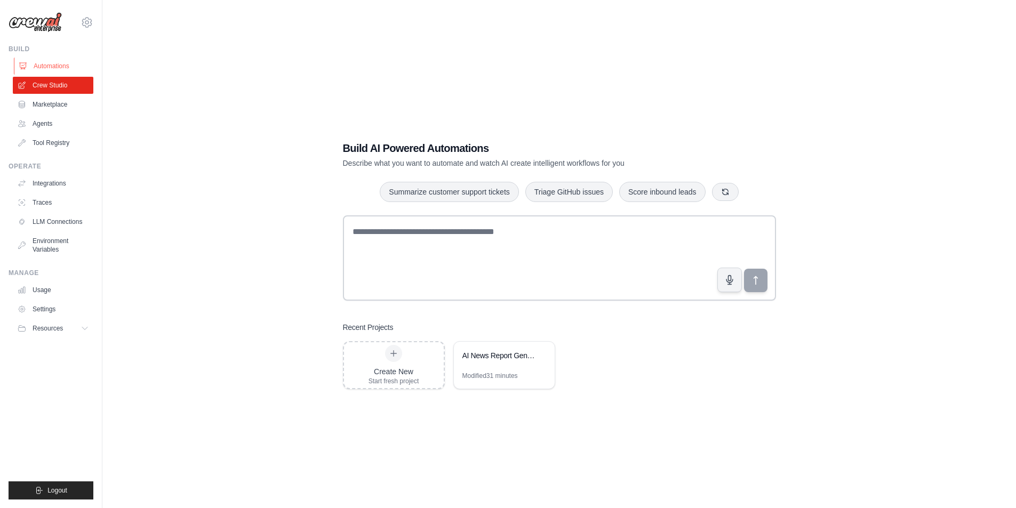
click at [54, 65] on link "Automations" at bounding box center [54, 66] width 81 height 17
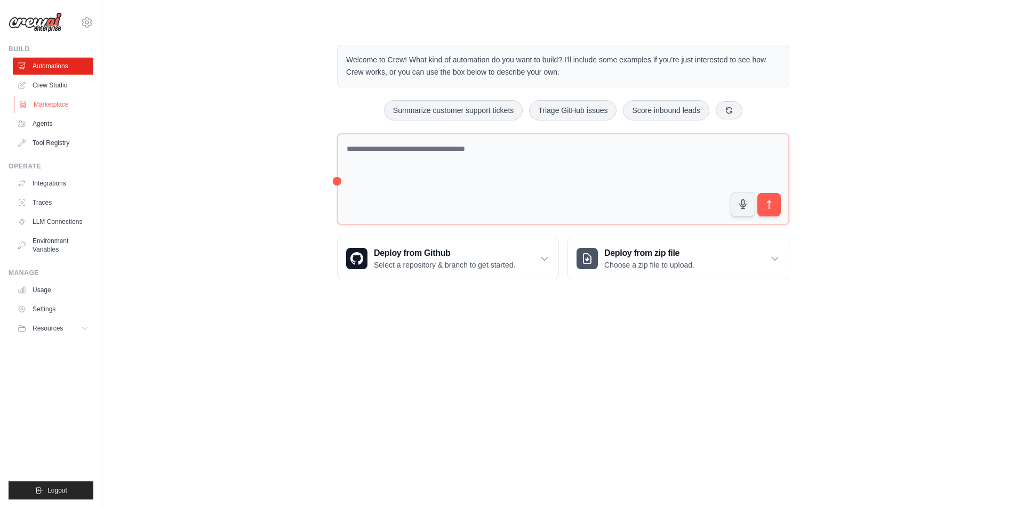
click at [49, 101] on link "Marketplace" at bounding box center [54, 104] width 81 height 17
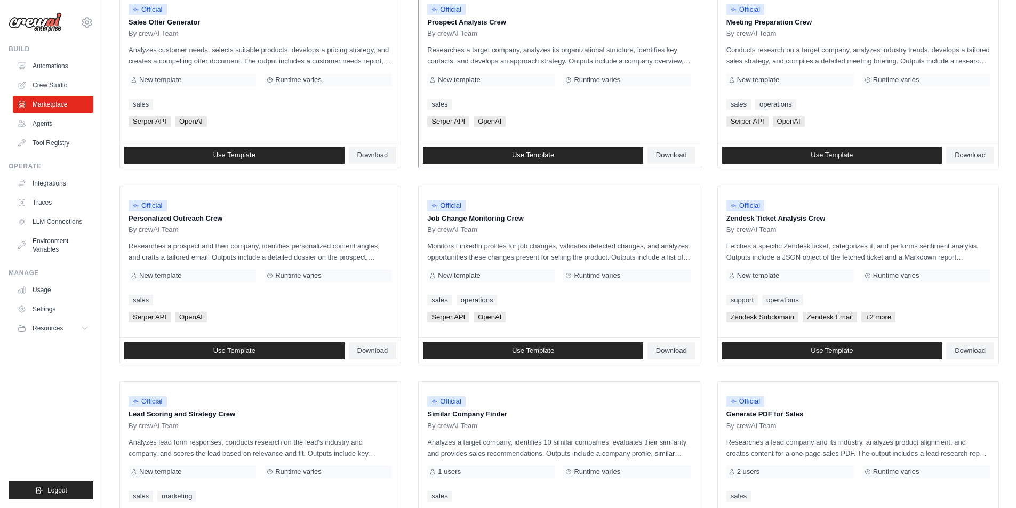
scroll to position [480, 0]
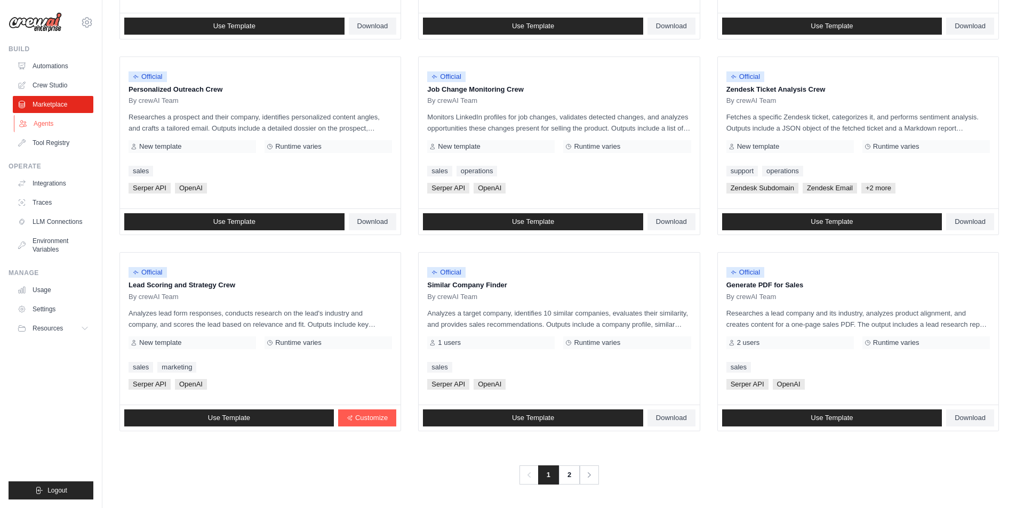
click at [52, 121] on link "Agents" at bounding box center [54, 123] width 81 height 17
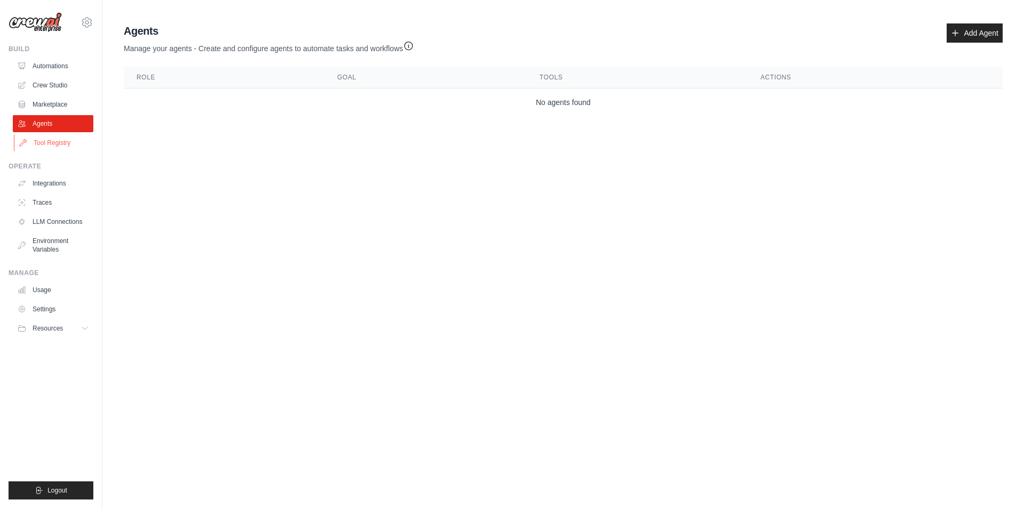
click at [57, 144] on link "Tool Registry" at bounding box center [54, 142] width 81 height 17
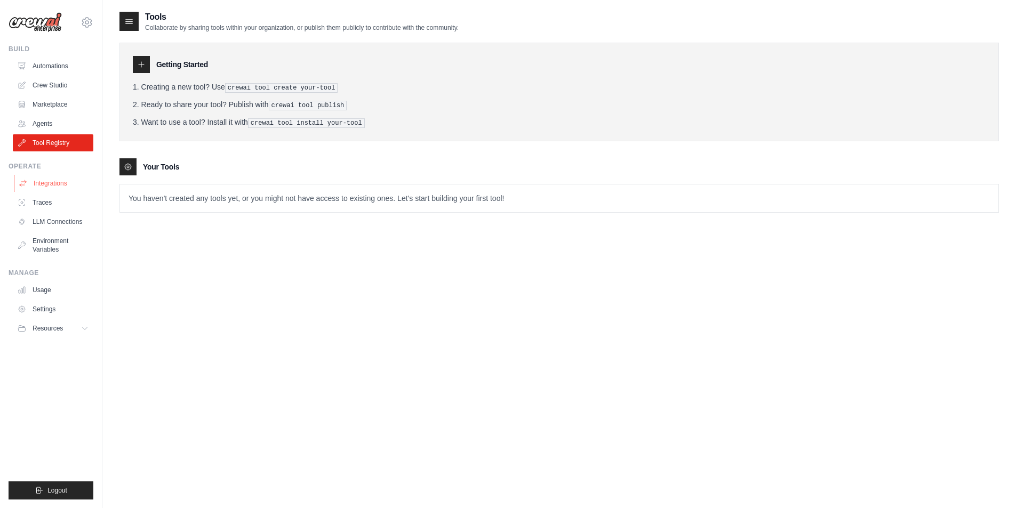
click at [57, 185] on link "Integrations" at bounding box center [54, 183] width 81 height 17
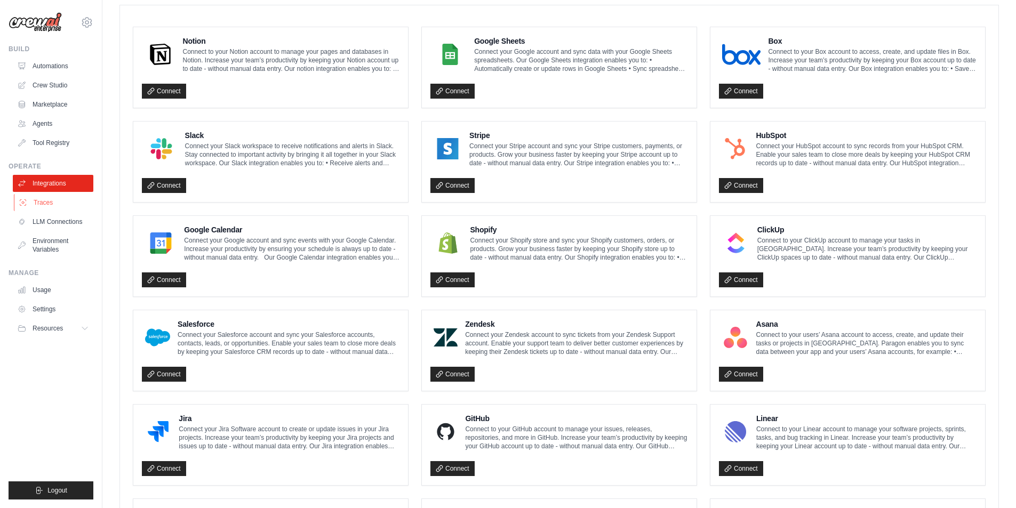
scroll to position [282, 0]
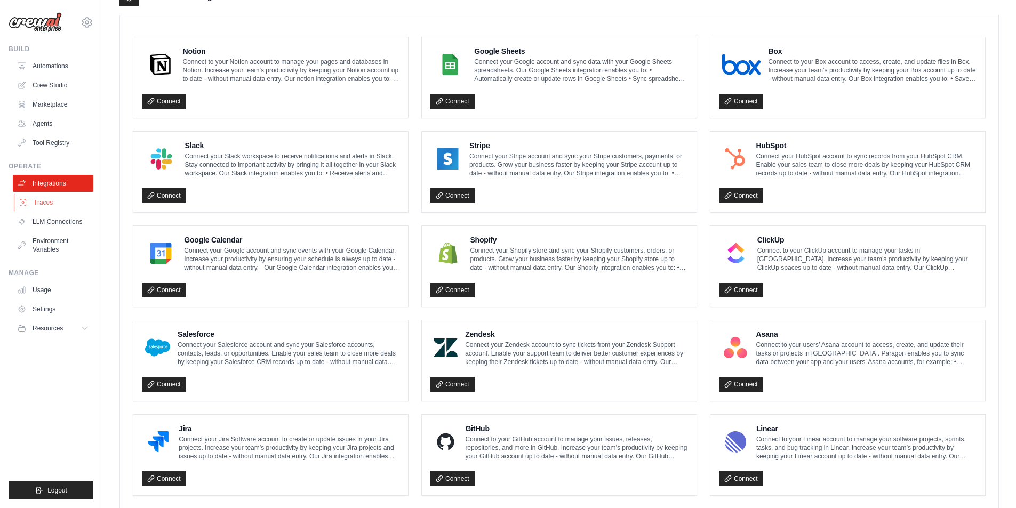
click at [57, 202] on link "Traces" at bounding box center [54, 202] width 81 height 17
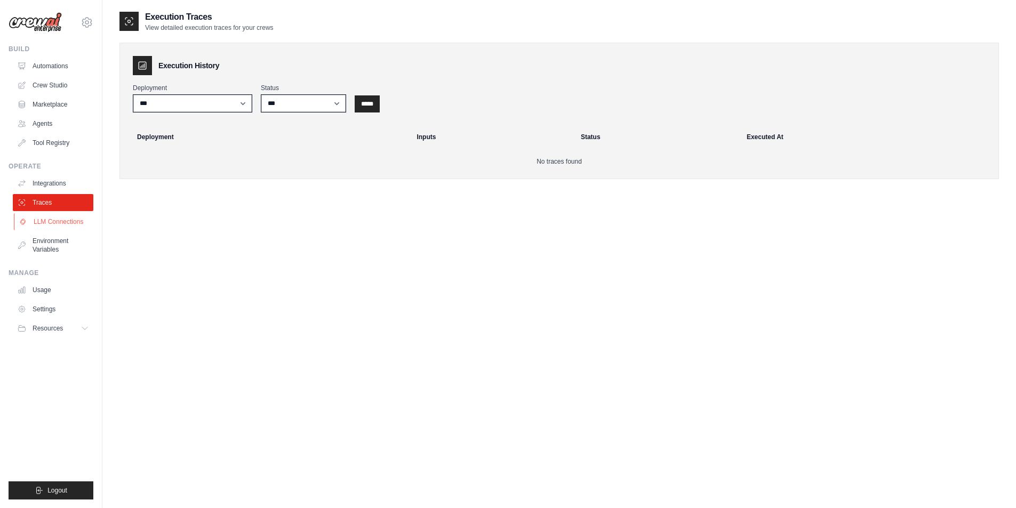
click at [59, 216] on link "LLM Connections" at bounding box center [54, 221] width 81 height 17
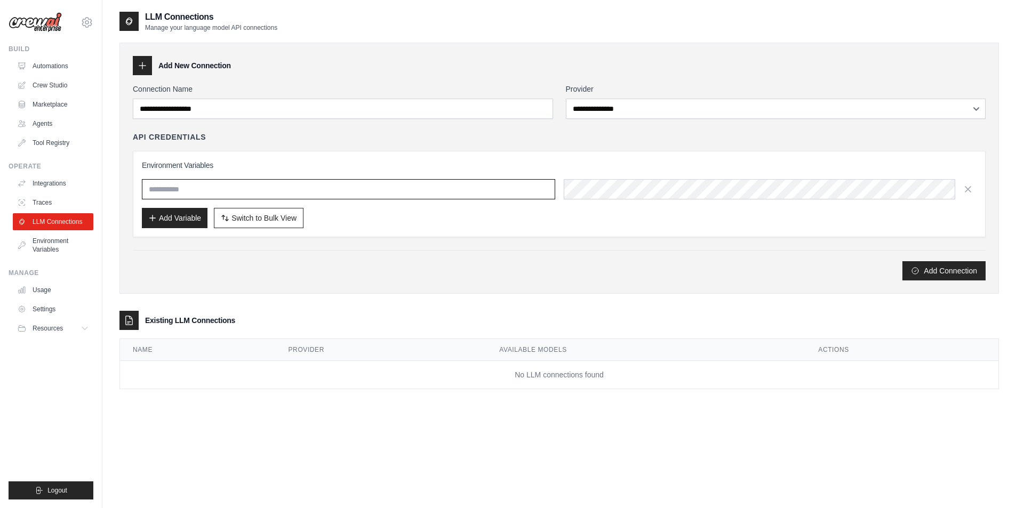
click at [231, 189] on input "text" at bounding box center [348, 189] width 413 height 20
click at [437, 226] on div "Add Variable Switch to Bulk View Switch to Table View" at bounding box center [559, 218] width 834 height 20
click at [61, 244] on link "Environment Variables" at bounding box center [54, 245] width 81 height 26
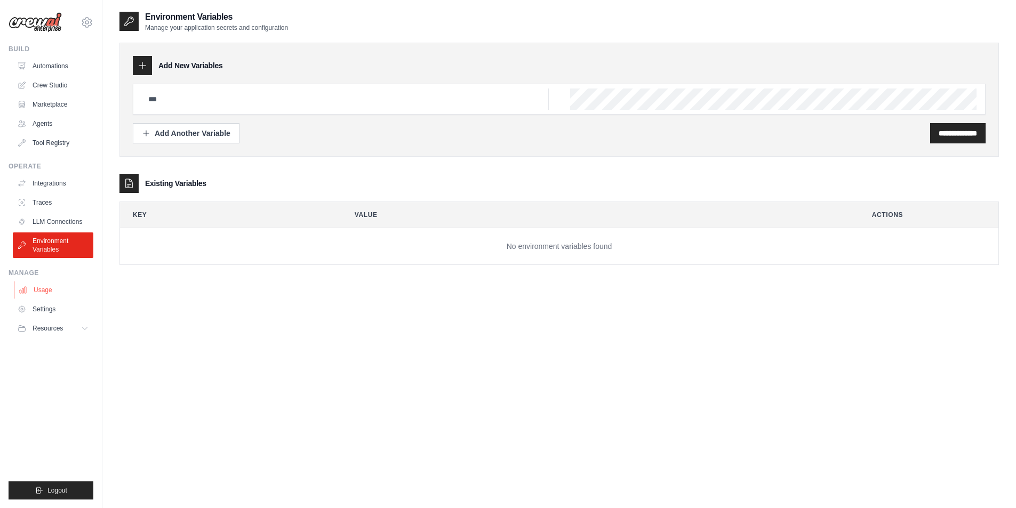
click at [49, 288] on link "Usage" at bounding box center [54, 290] width 81 height 17
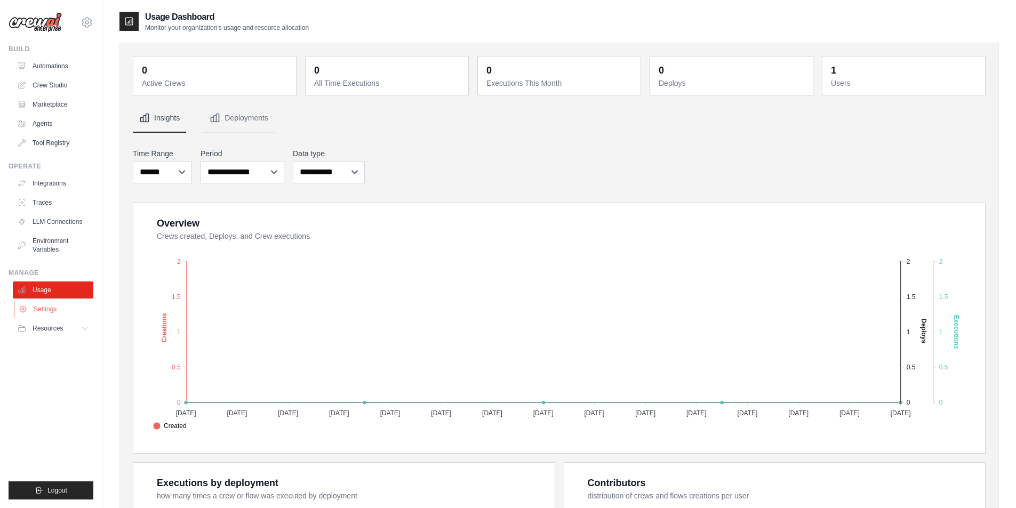
click at [68, 308] on link "Settings" at bounding box center [54, 309] width 81 height 17
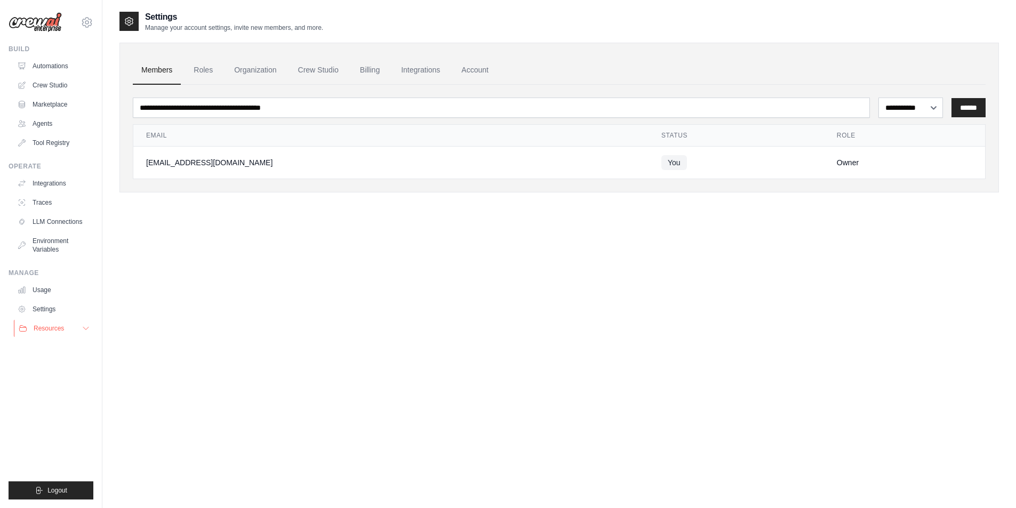
click at [43, 330] on span "Resources" at bounding box center [49, 328] width 30 height 9
click at [44, 328] on span "Resources" at bounding box center [49, 328] width 30 height 9
click at [52, 70] on link "Automations" at bounding box center [54, 66] width 81 height 17
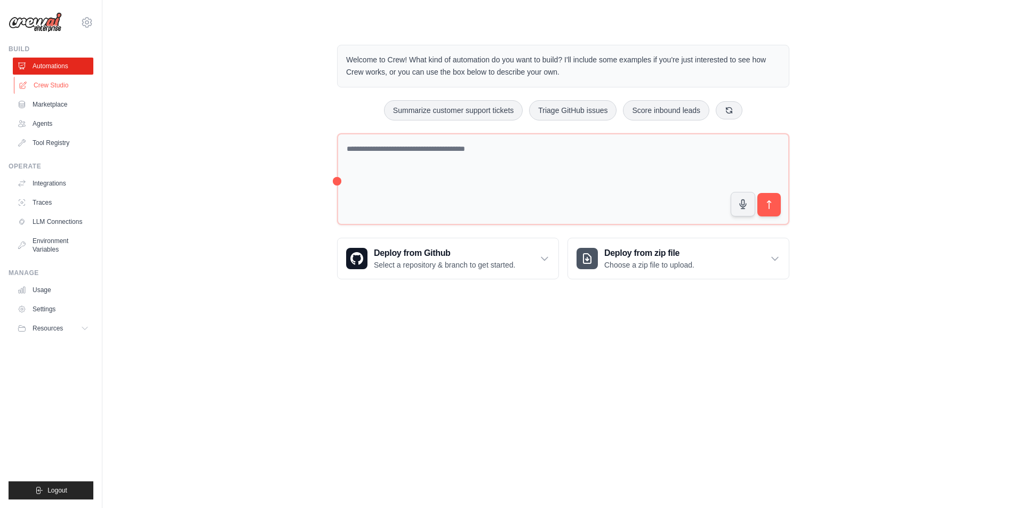
click at [50, 85] on link "Crew Studio" at bounding box center [54, 85] width 81 height 17
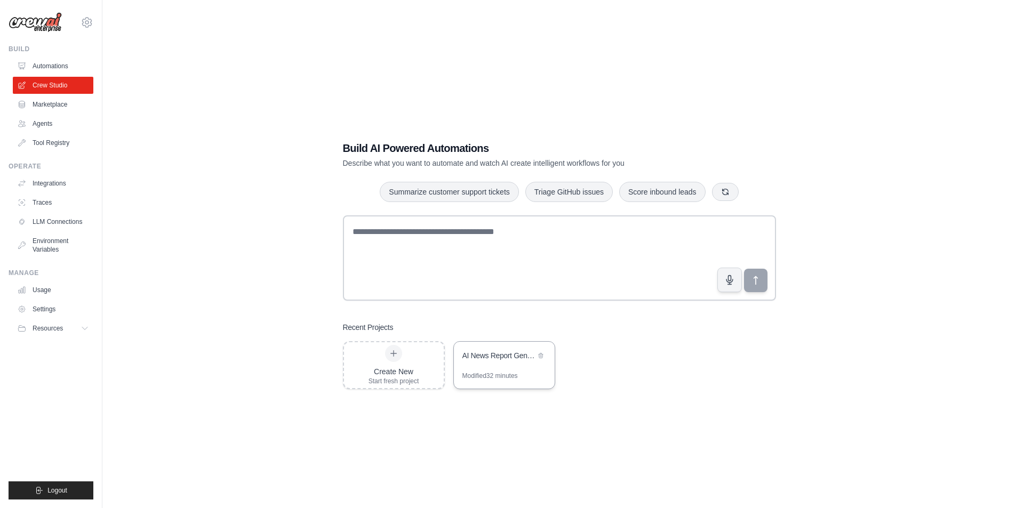
click at [492, 364] on div "AI News Report Generator - Russian" at bounding box center [504, 357] width 101 height 30
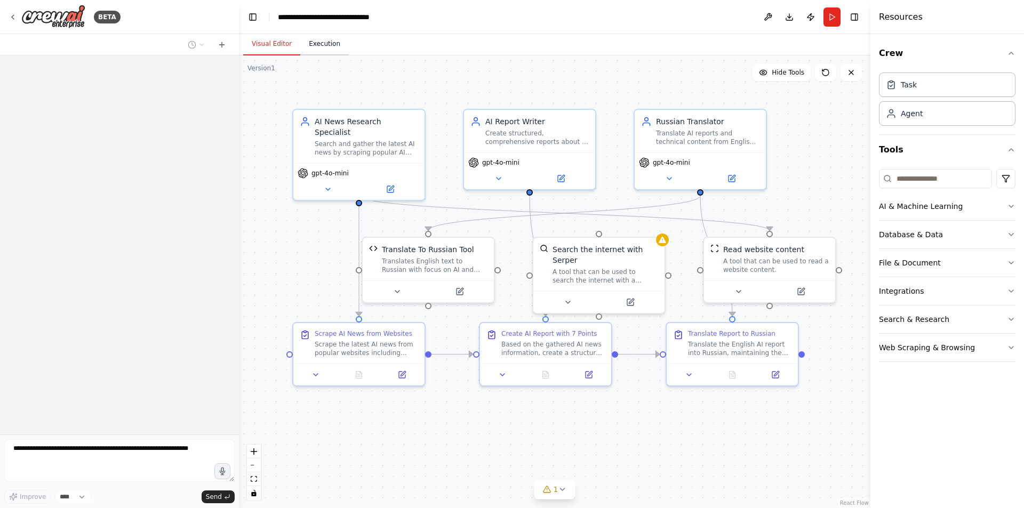
scroll to position [2812, 0]
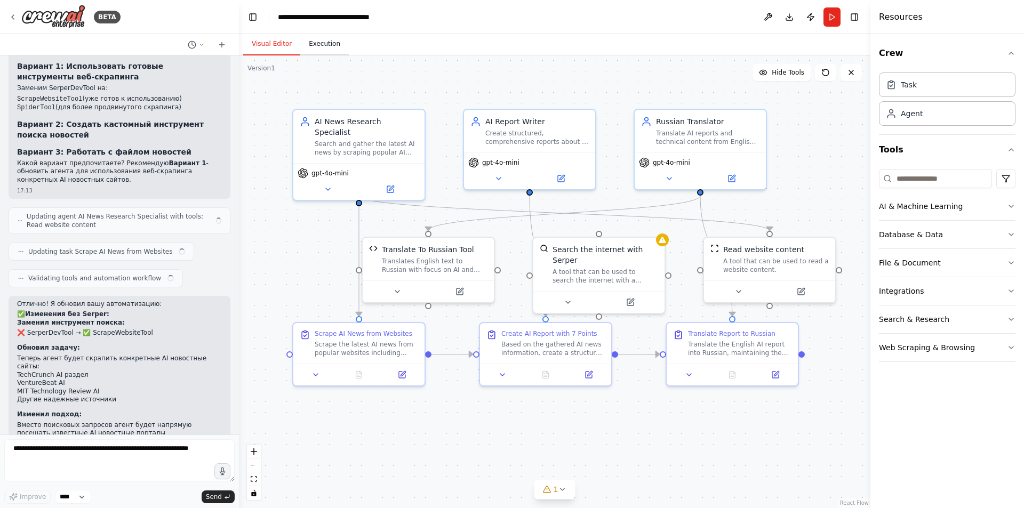
click at [318, 45] on button "Execution" at bounding box center [324, 44] width 49 height 22
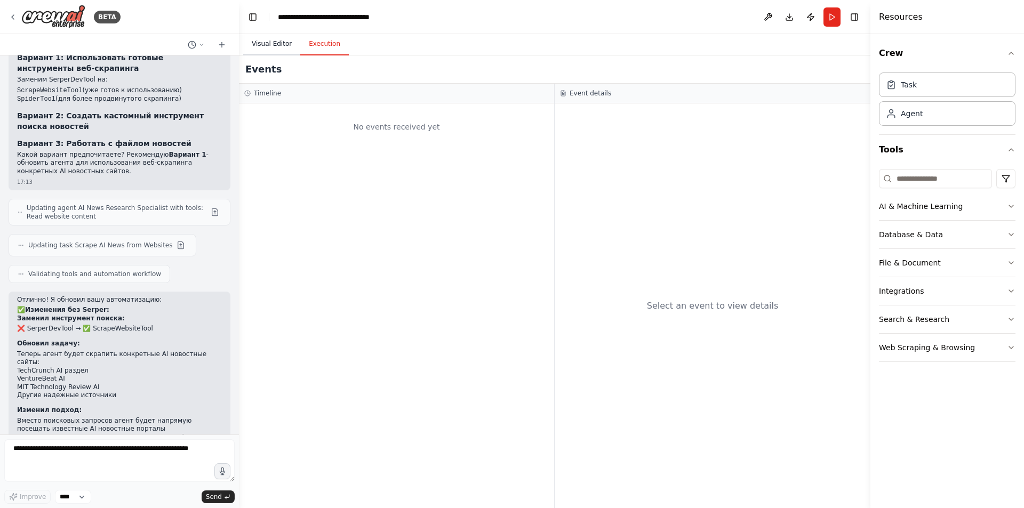
click at [282, 47] on button "Visual Editor" at bounding box center [271, 44] width 57 height 22
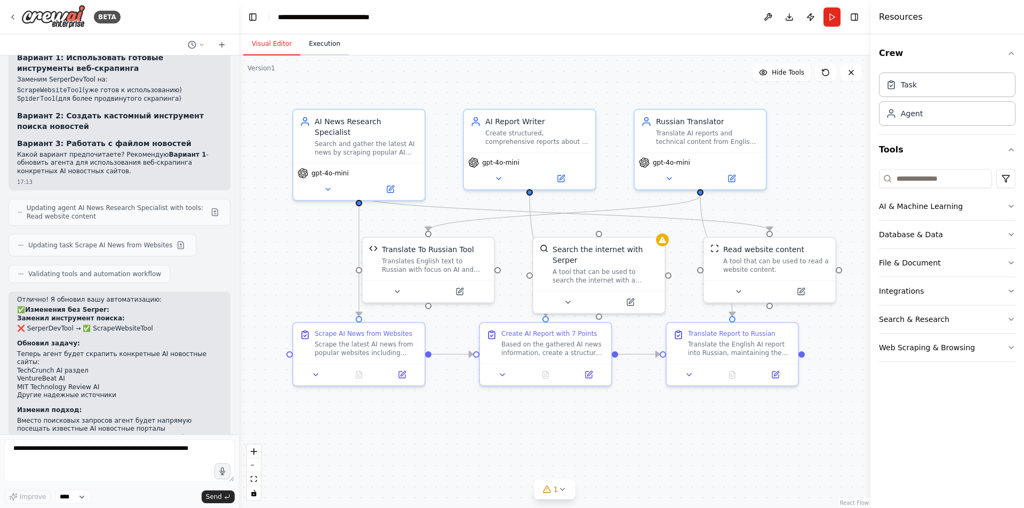
click at [333, 51] on button "Execution" at bounding box center [324, 44] width 49 height 22
click at [273, 45] on button "Visual Editor" at bounding box center [271, 44] width 57 height 22
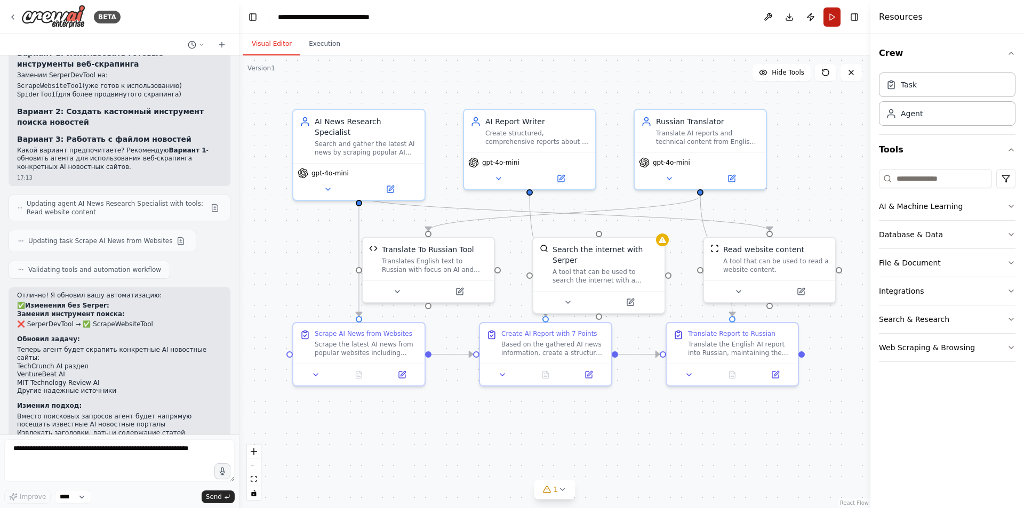
click at [829, 17] on button "Run" at bounding box center [831, 16] width 17 height 19
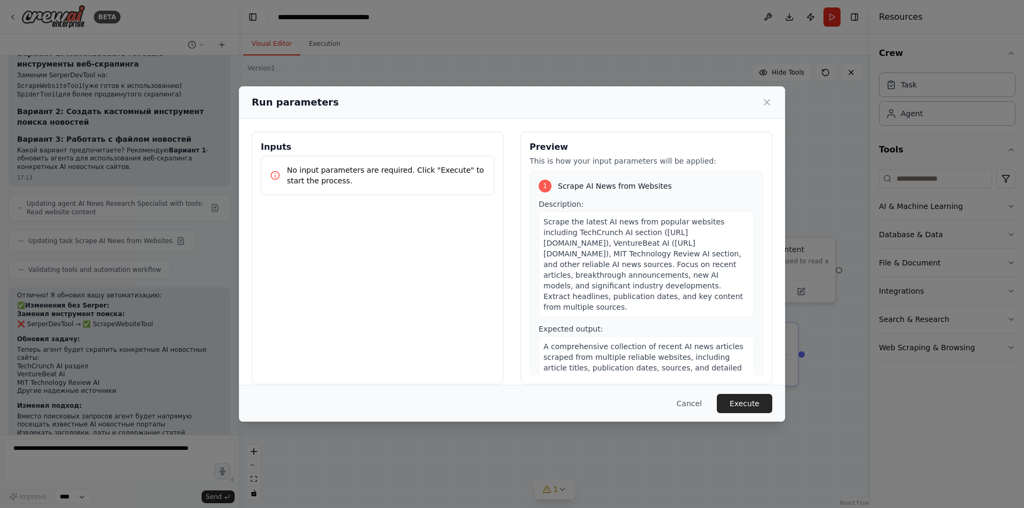
click at [735, 406] on button "Execute" at bounding box center [744, 403] width 55 height 19
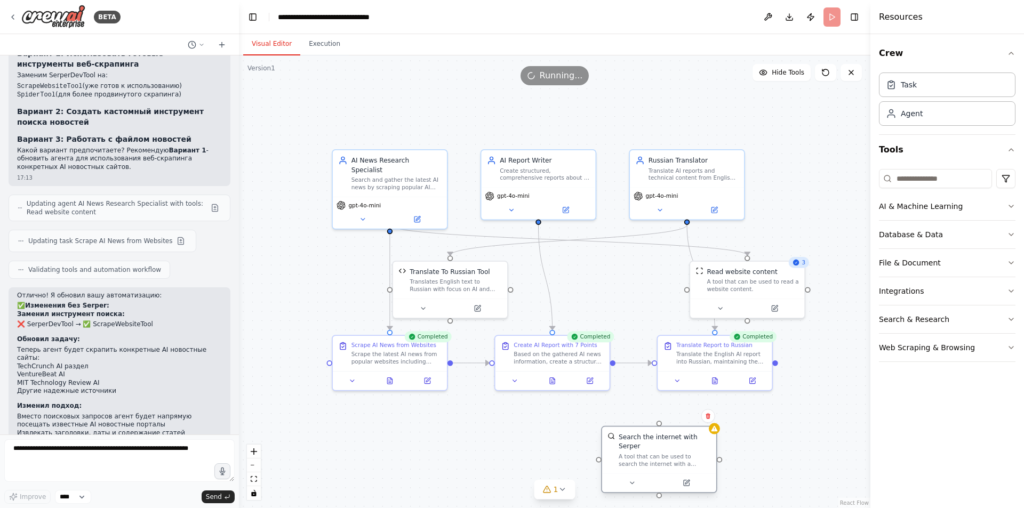
drag, startPoint x: 616, startPoint y: 286, endPoint x: 677, endPoint y: 457, distance: 181.1
click at [677, 457] on div "A tool that can be used to search the internet with a search_query. Supports di…" at bounding box center [665, 460] width 92 height 15
click at [707, 413] on icon at bounding box center [708, 416] width 6 height 6
click at [679, 413] on button "Confirm" at bounding box center [677, 415] width 38 height 13
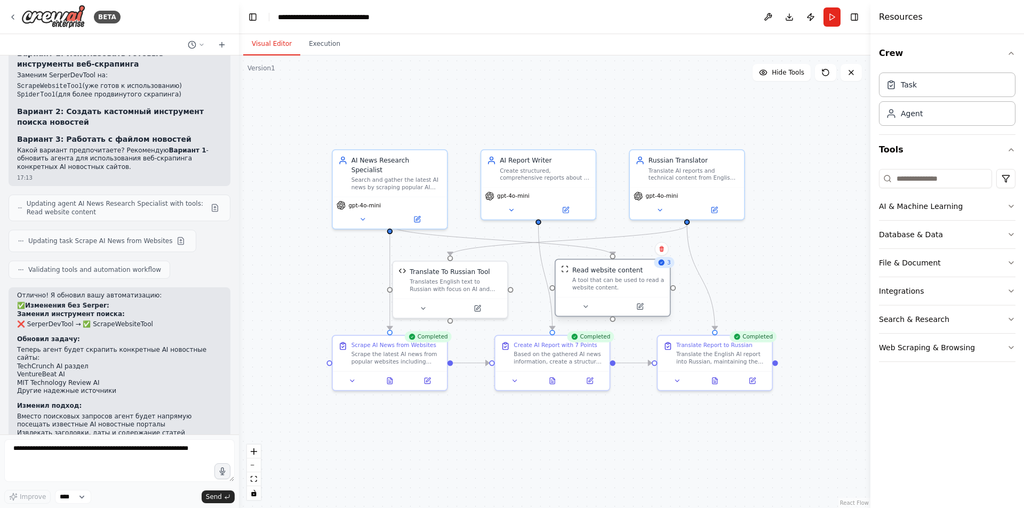
drag, startPoint x: 741, startPoint y: 297, endPoint x: 610, endPoint y: 294, distance: 130.7
click at [610, 294] on div "Read website content A tool that can be used to read a website content." at bounding box center [613, 288] width 116 height 58
click at [316, 49] on button "Execution" at bounding box center [324, 44] width 49 height 22
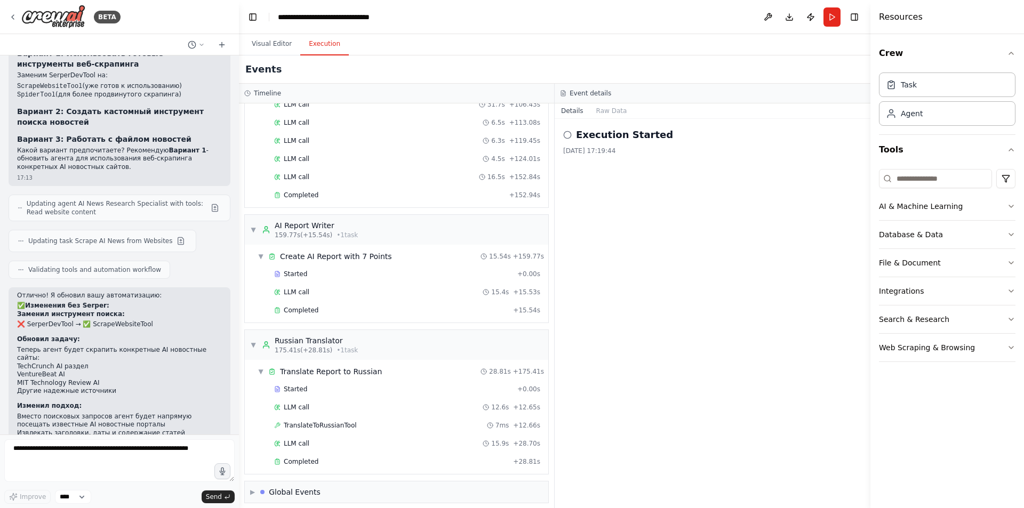
scroll to position [524, 0]
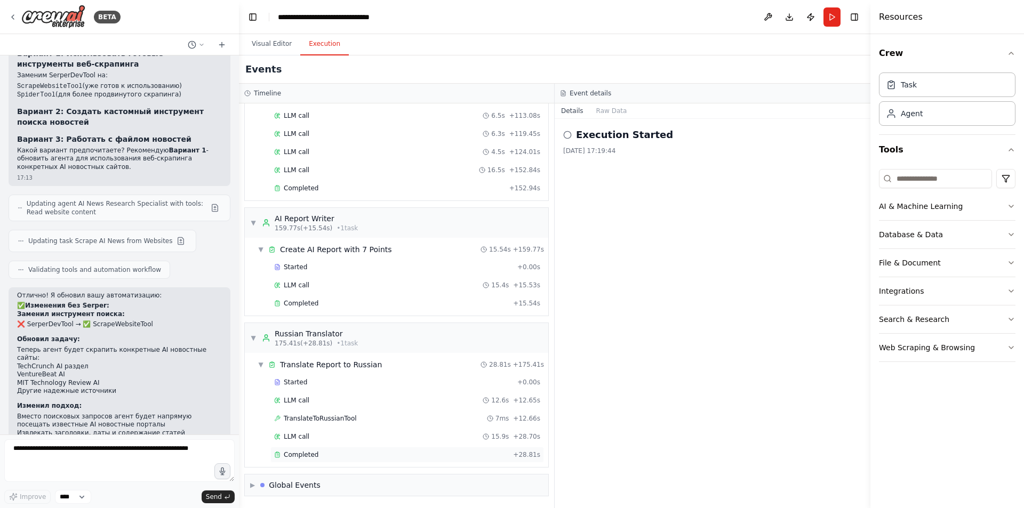
click at [340, 456] on div "Completed" at bounding box center [391, 455] width 235 height 9
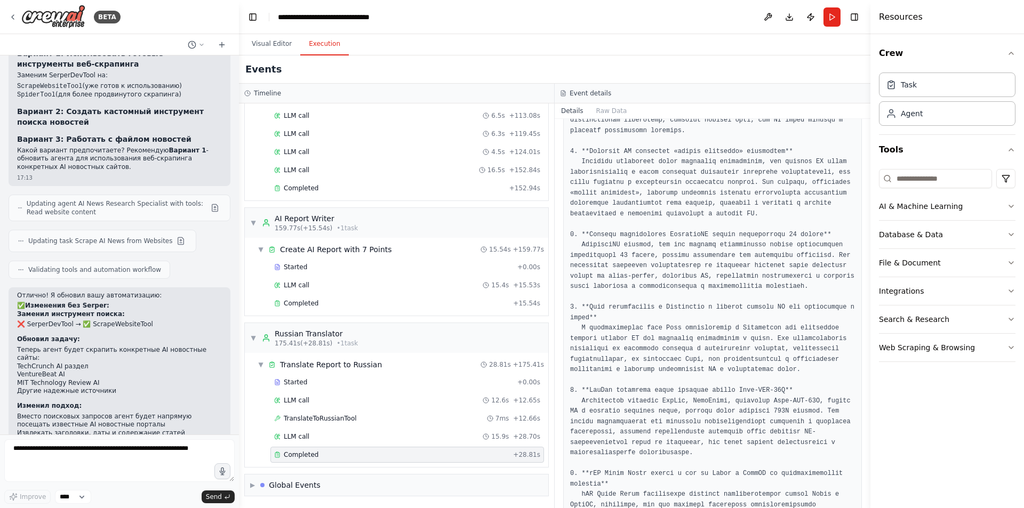
scroll to position [0, 0]
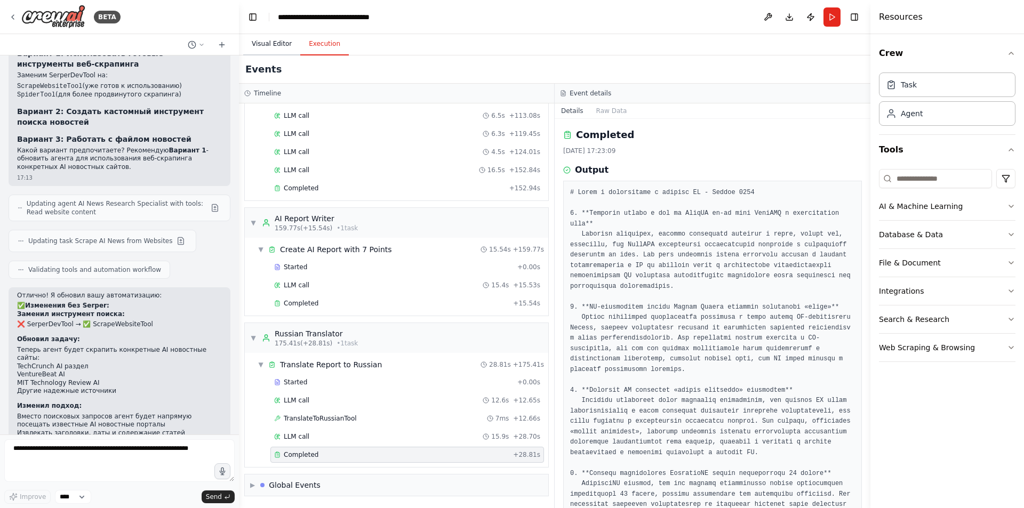
click at [254, 36] on button "Visual Editor" at bounding box center [271, 44] width 57 height 22
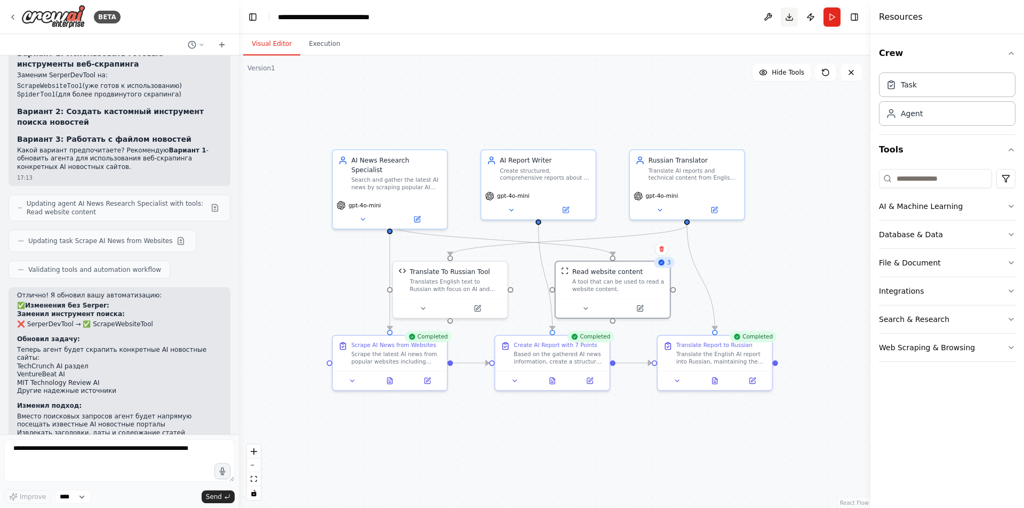
click at [786, 15] on button "Download" at bounding box center [789, 16] width 17 height 19
click at [35, 18] on img at bounding box center [53, 17] width 64 height 24
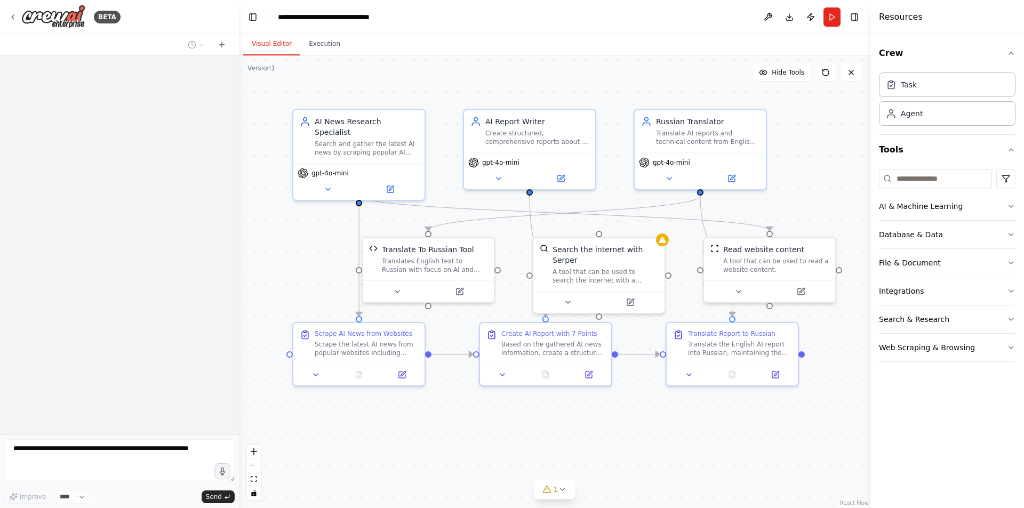
click at [332, 56] on div ".deletable-edge-delete-btn { width: 20px; height: 20px; border: 0px solid #ffff…" at bounding box center [554, 281] width 631 height 453
click at [326, 46] on button "Execution" at bounding box center [324, 44] width 49 height 22
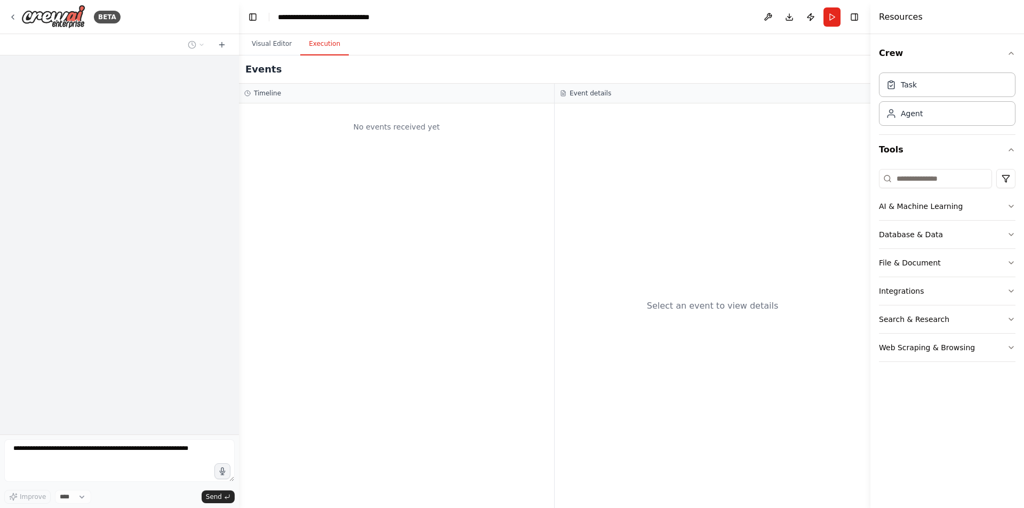
scroll to position [2812, 0]
